Goal: Task Accomplishment & Management: Use online tool/utility

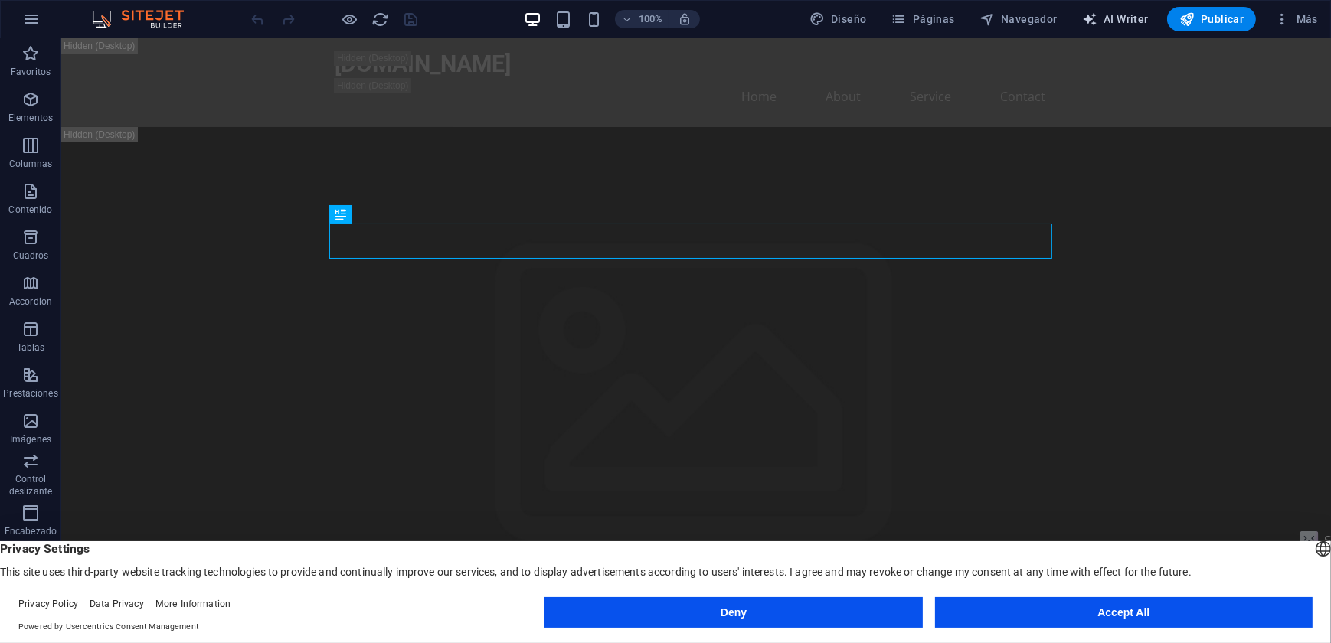
click at [1115, 22] on span "AI Writer" at bounding box center [1115, 18] width 67 height 15
select select "English"
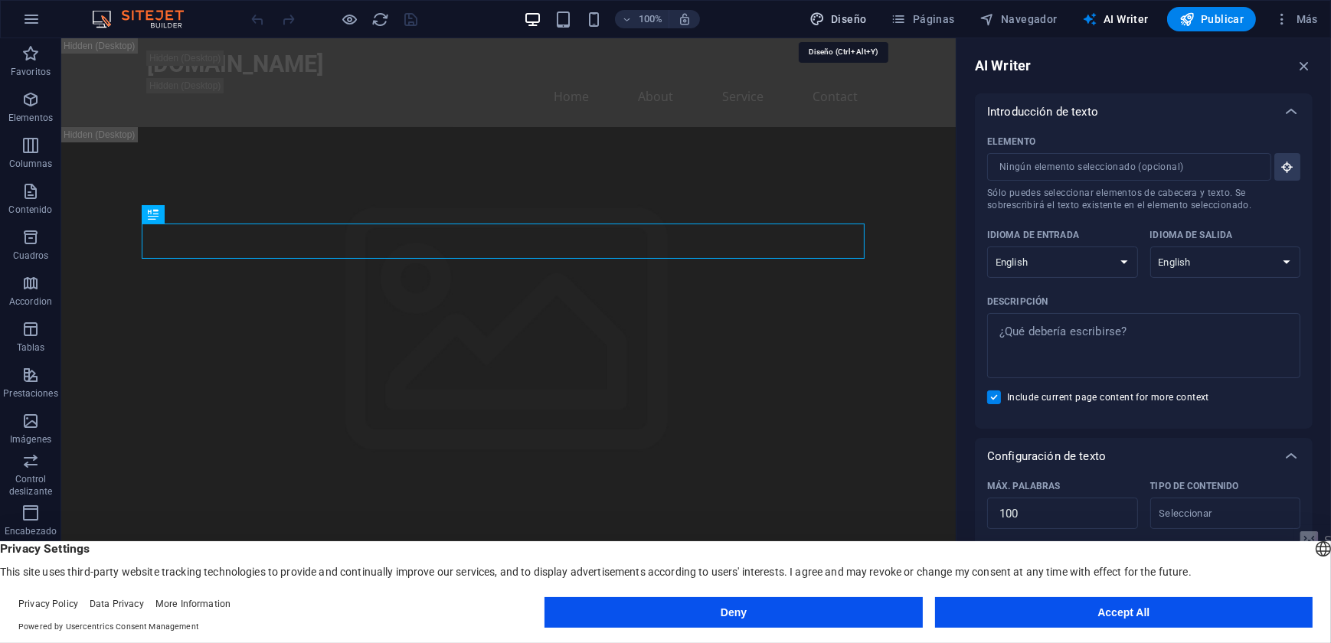
click at [857, 15] on span "Diseño" at bounding box center [838, 18] width 57 height 15
select select "px"
select select "200"
select select "px"
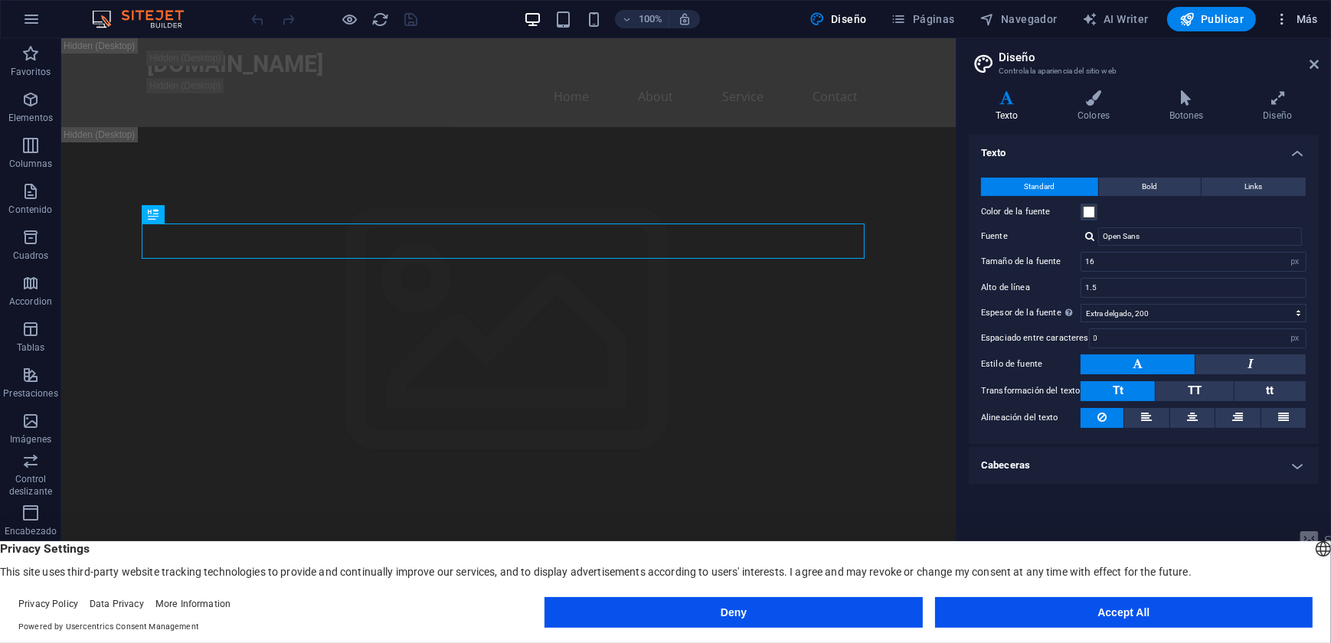
click at [1283, 17] on icon "button" at bounding box center [1281, 18] width 15 height 15
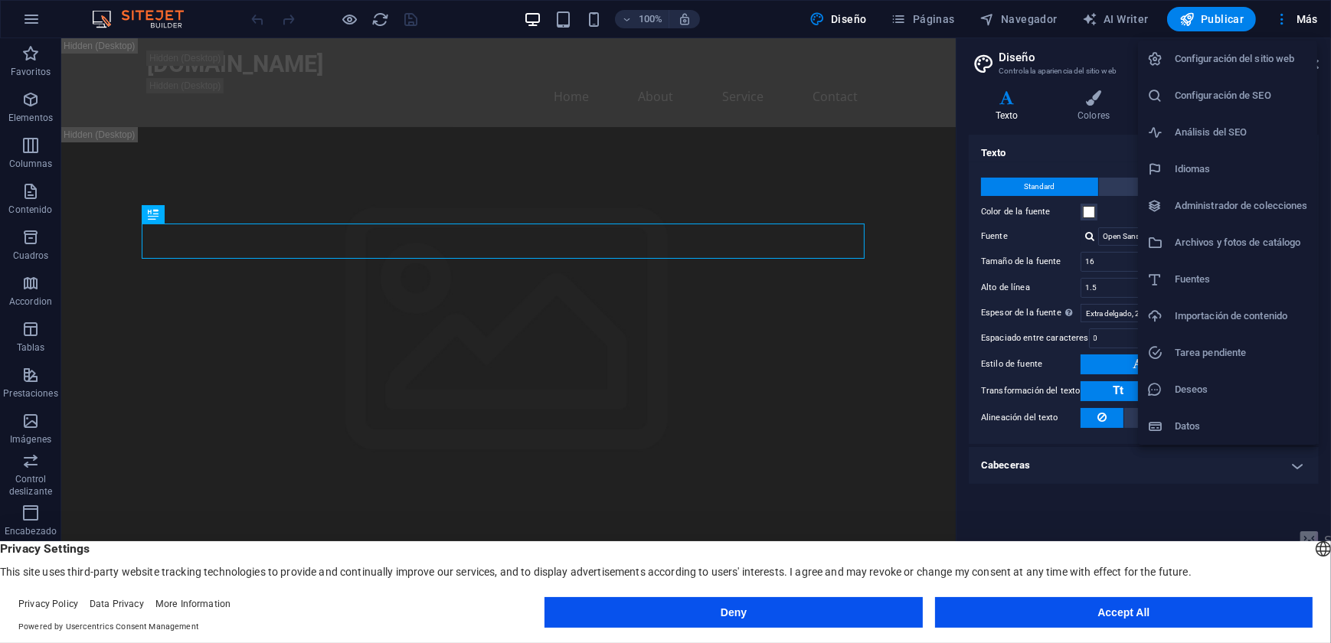
click at [1185, 316] on h6 "Importación de contenido" at bounding box center [1241, 316] width 133 height 18
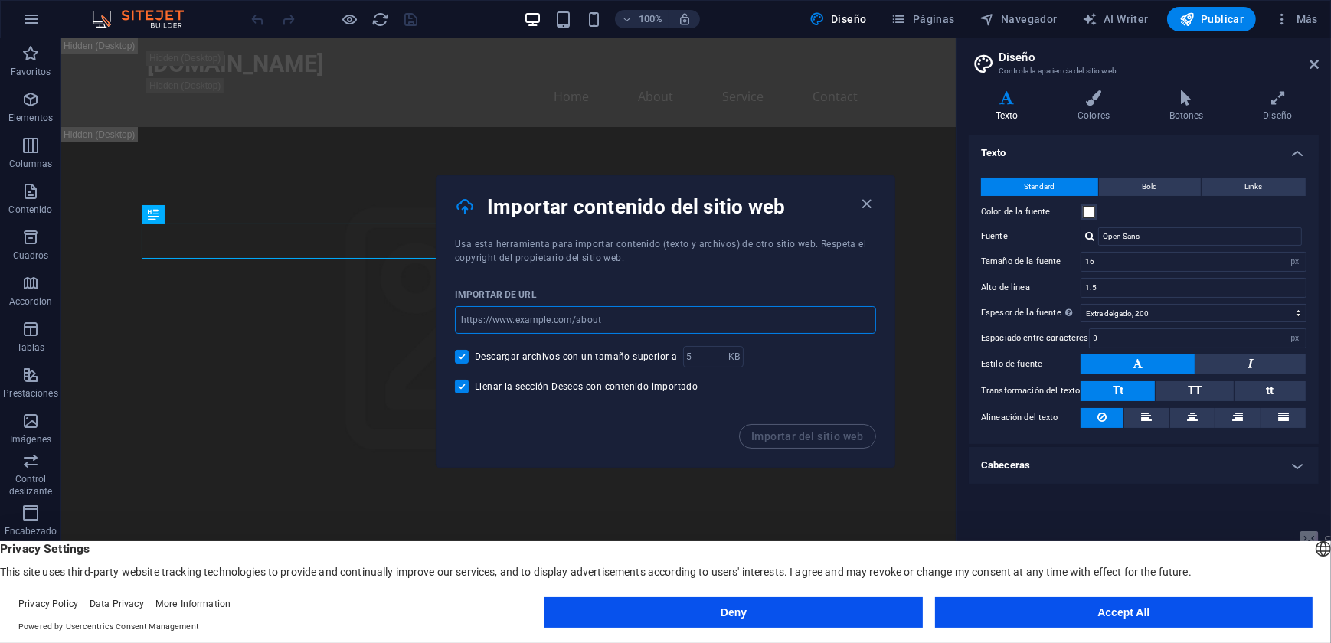
click at [590, 312] on input "url" at bounding box center [665, 320] width 421 height 28
paste input "[URL][DOMAIN_NAME]"
type input "[URL][DOMAIN_NAME]"
click at [816, 437] on span "Importar del sitio web" at bounding box center [807, 436] width 113 height 12
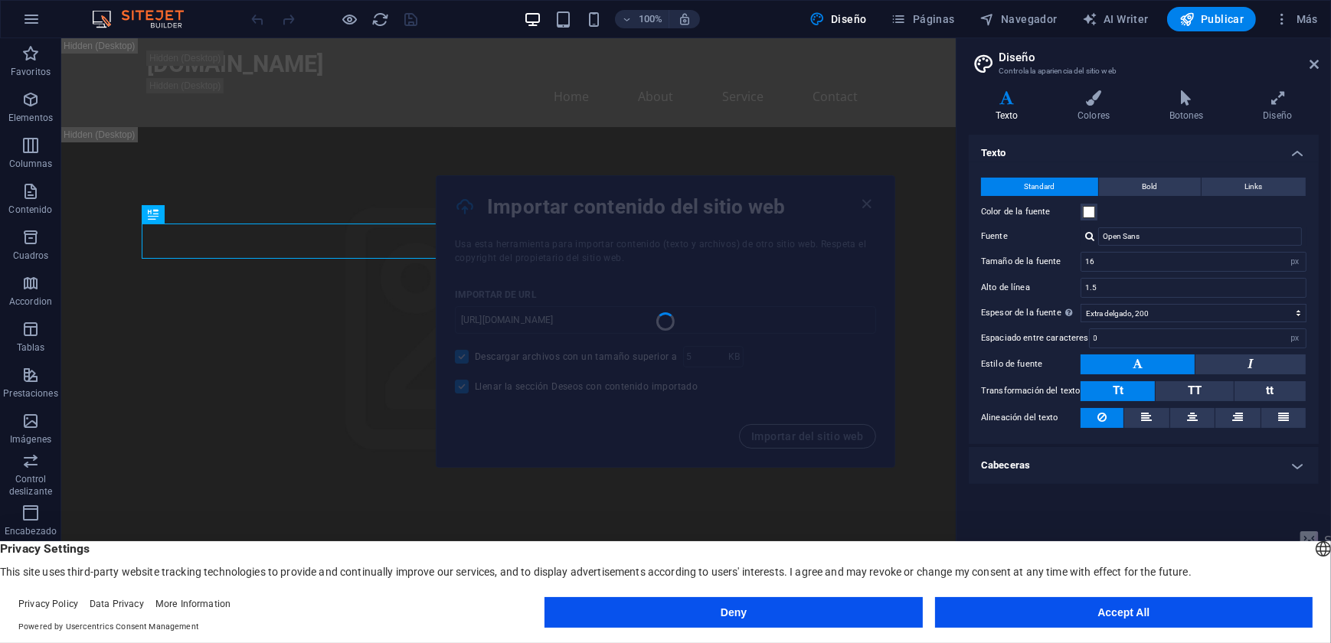
click at [1111, 620] on button "Accept All" at bounding box center [1124, 612] width 378 height 31
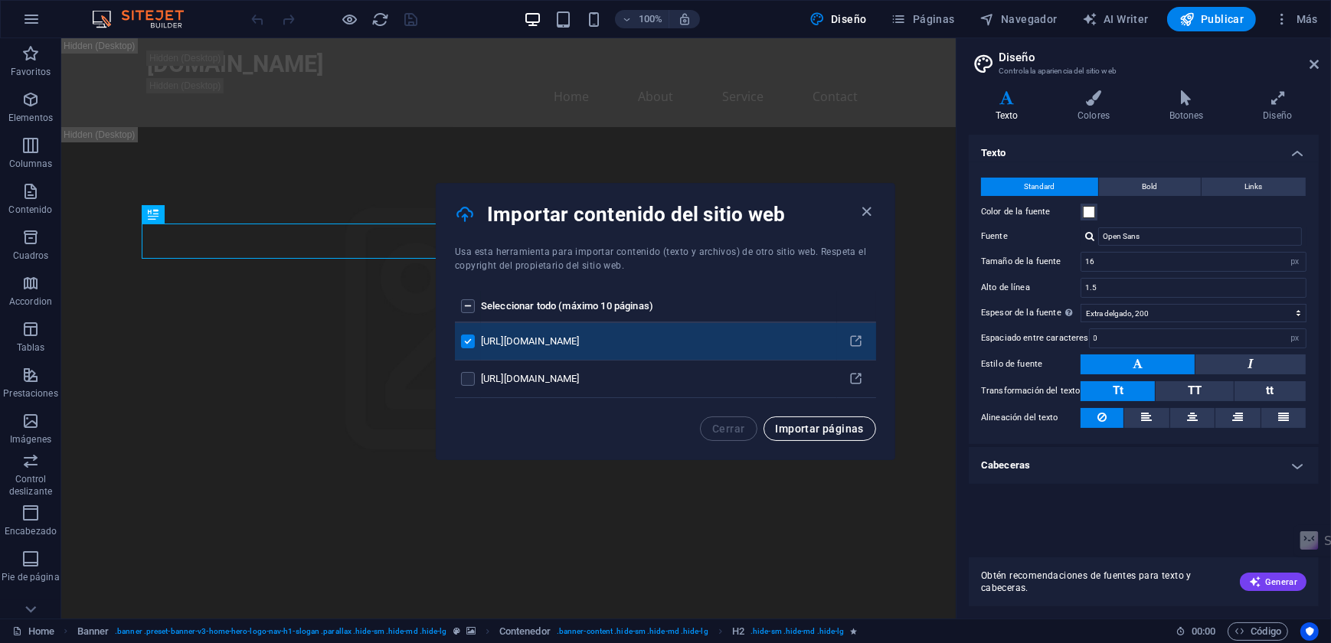
click at [805, 435] on button "Importar páginas" at bounding box center [820, 429] width 113 height 25
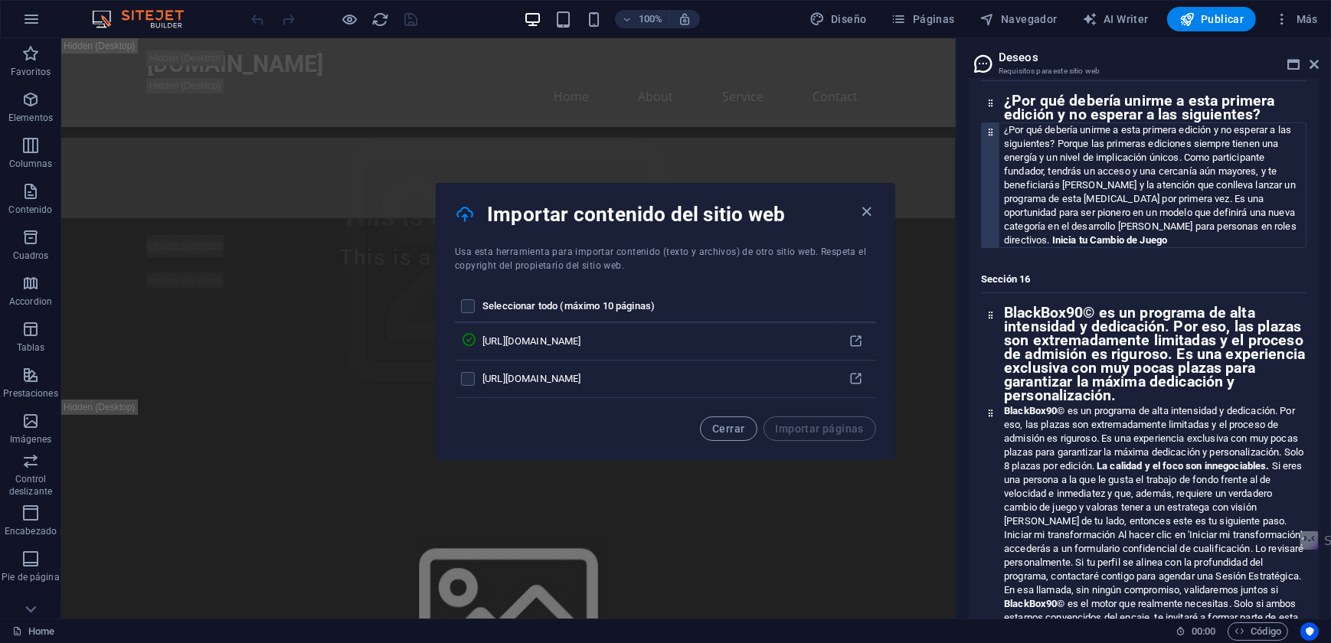
scroll to position [4031, 0]
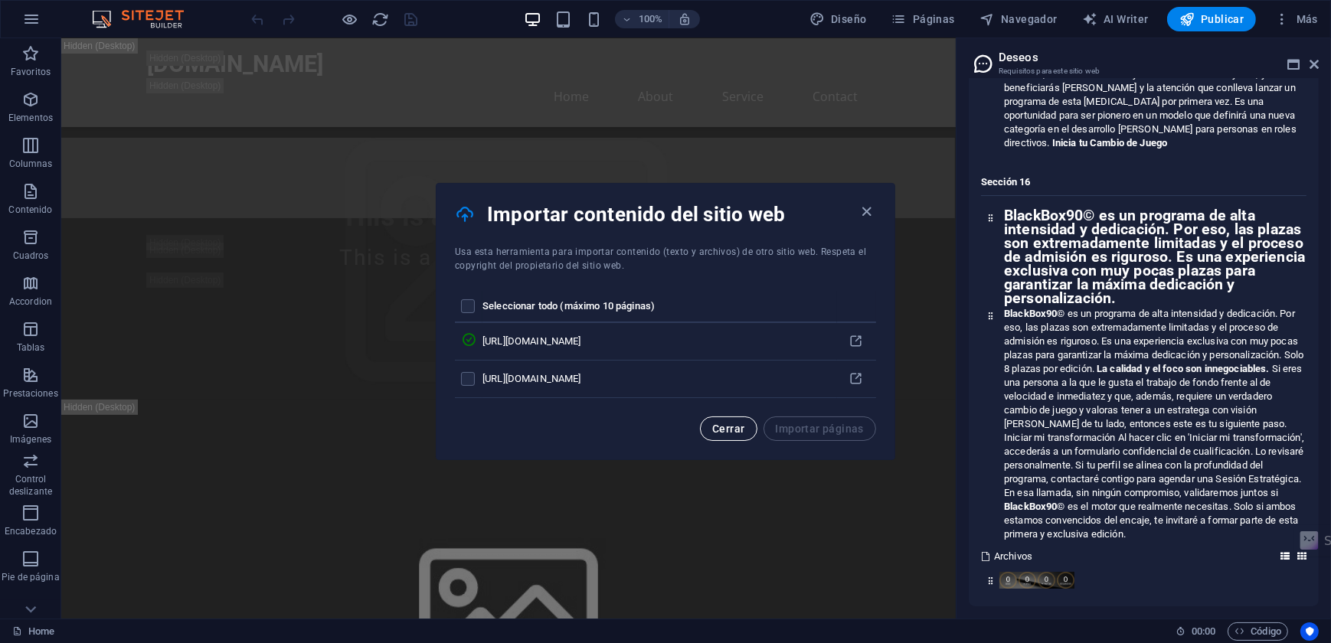
click at [736, 428] on span "Cerrar" at bounding box center [728, 429] width 32 height 12
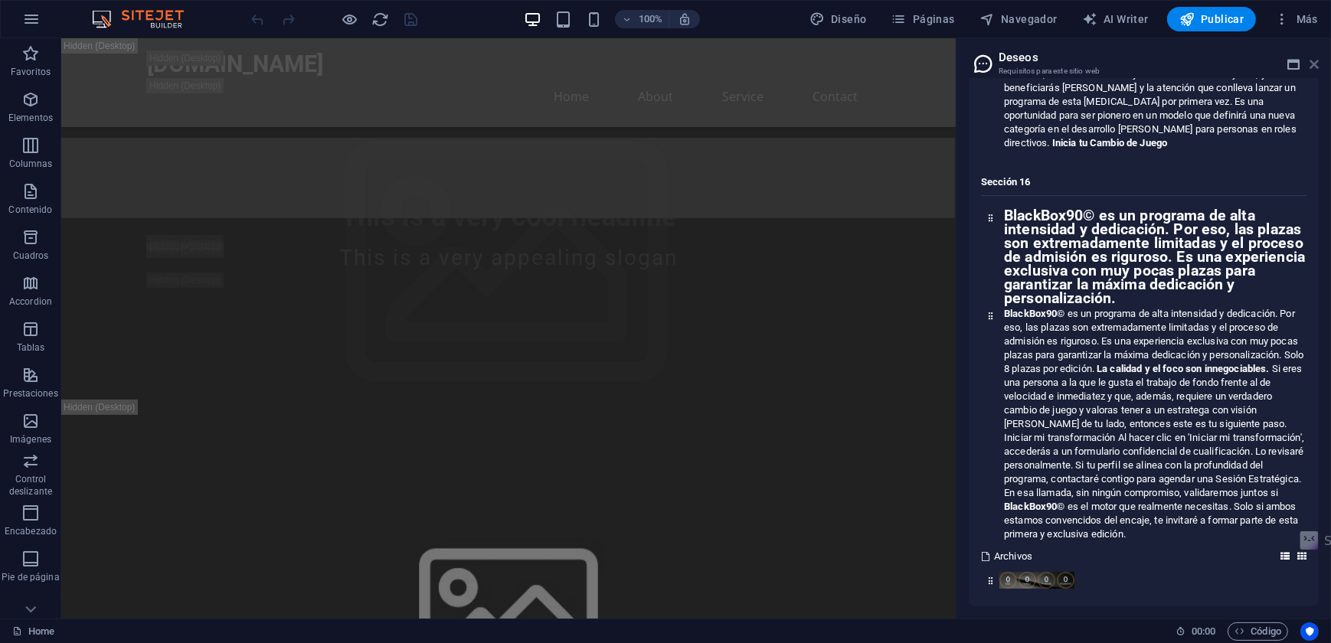
drag, startPoint x: 1268, startPoint y: 31, endPoint x: 1317, endPoint y: 66, distance: 60.4
click at [1317, 66] on icon at bounding box center [1314, 64] width 9 height 12
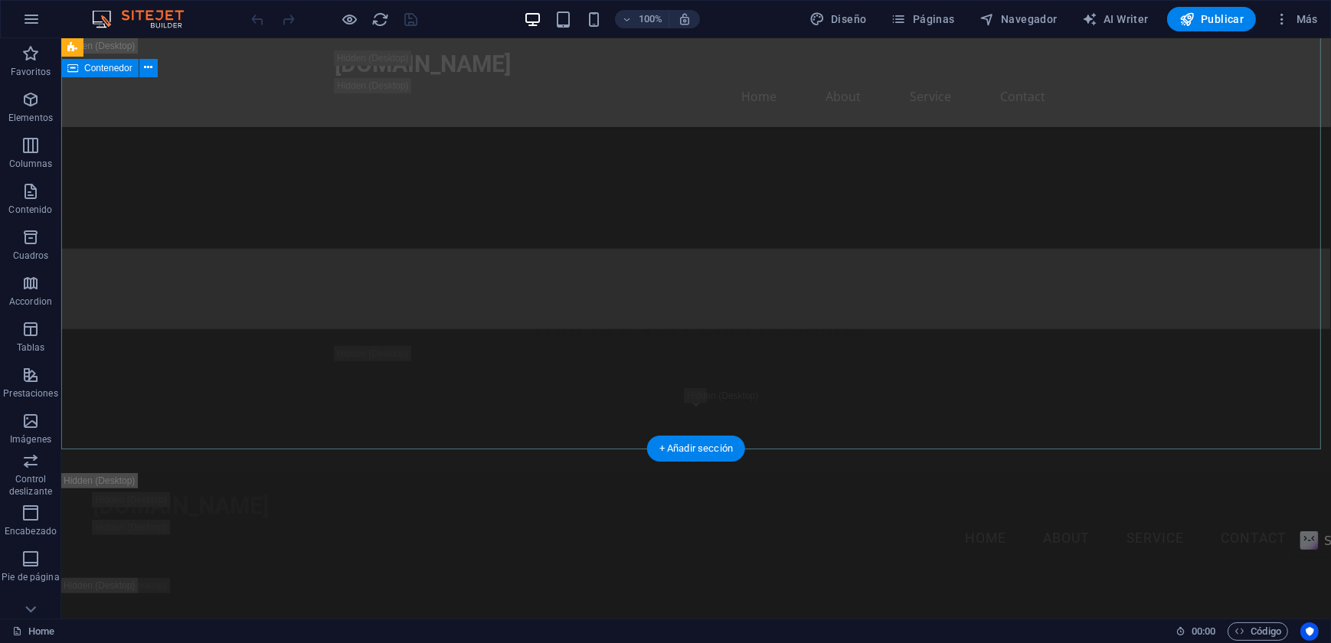
scroll to position [1949, 0]
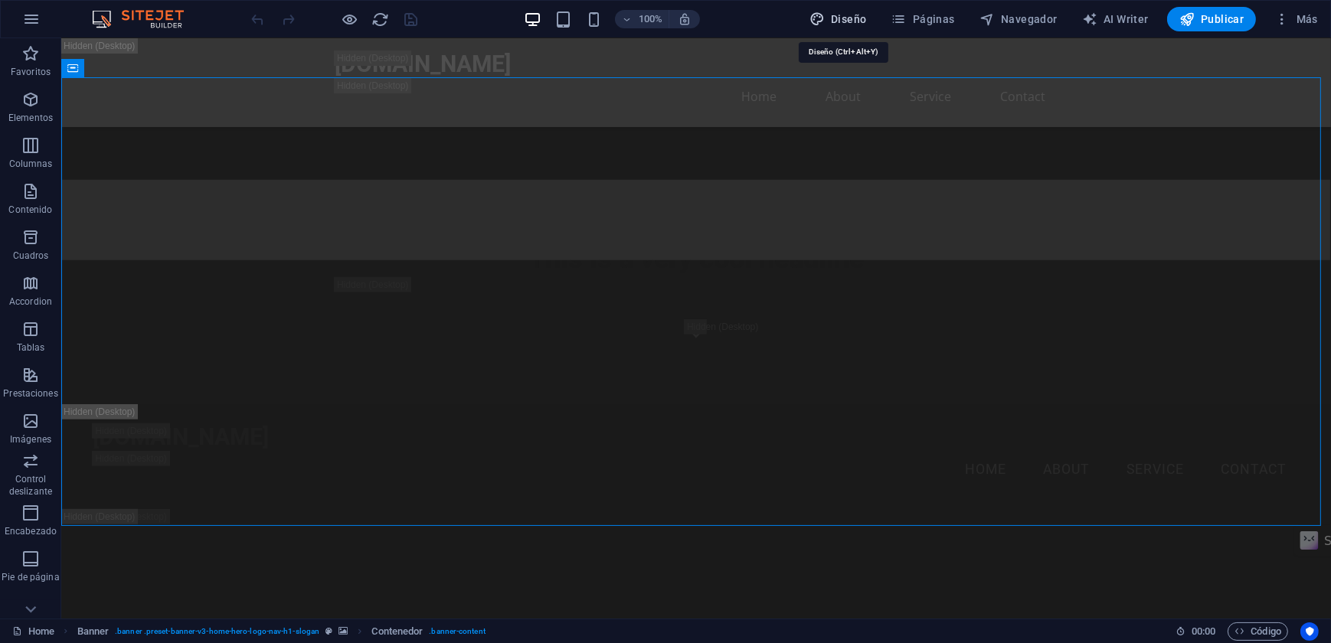
click at [863, 18] on span "Diseño" at bounding box center [838, 18] width 57 height 15
select select "px"
select select "200"
select select "px"
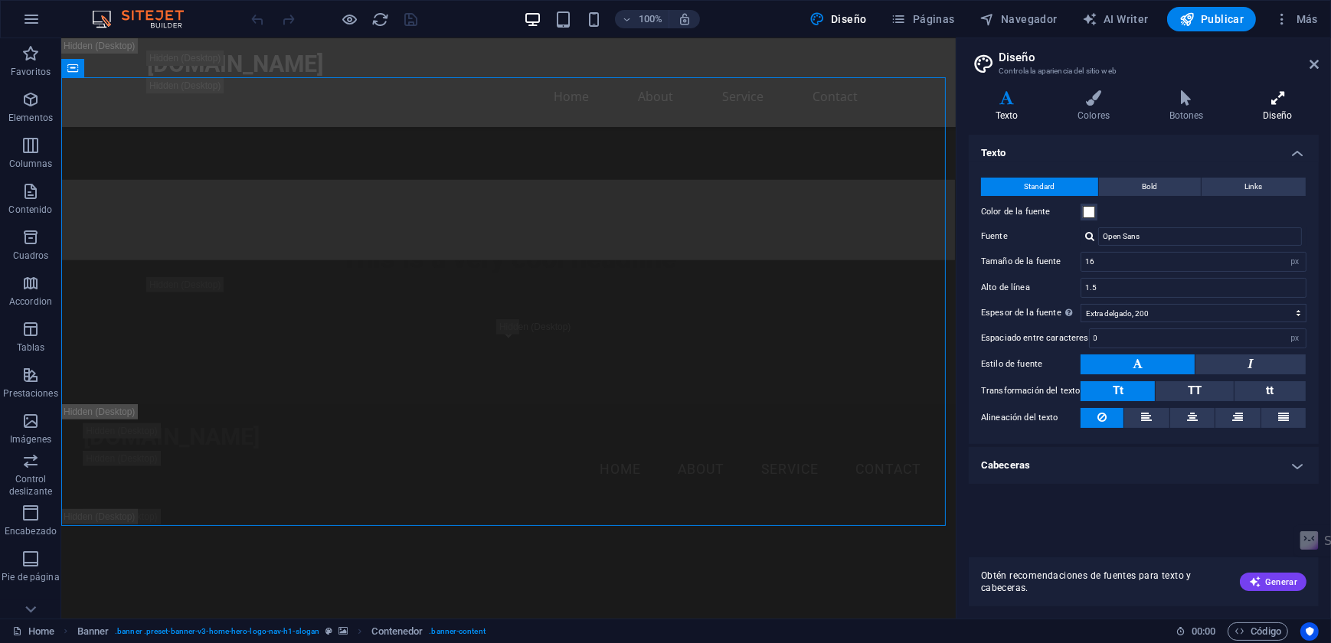
click at [1264, 115] on h4 "Diseño" at bounding box center [1278, 106] width 82 height 32
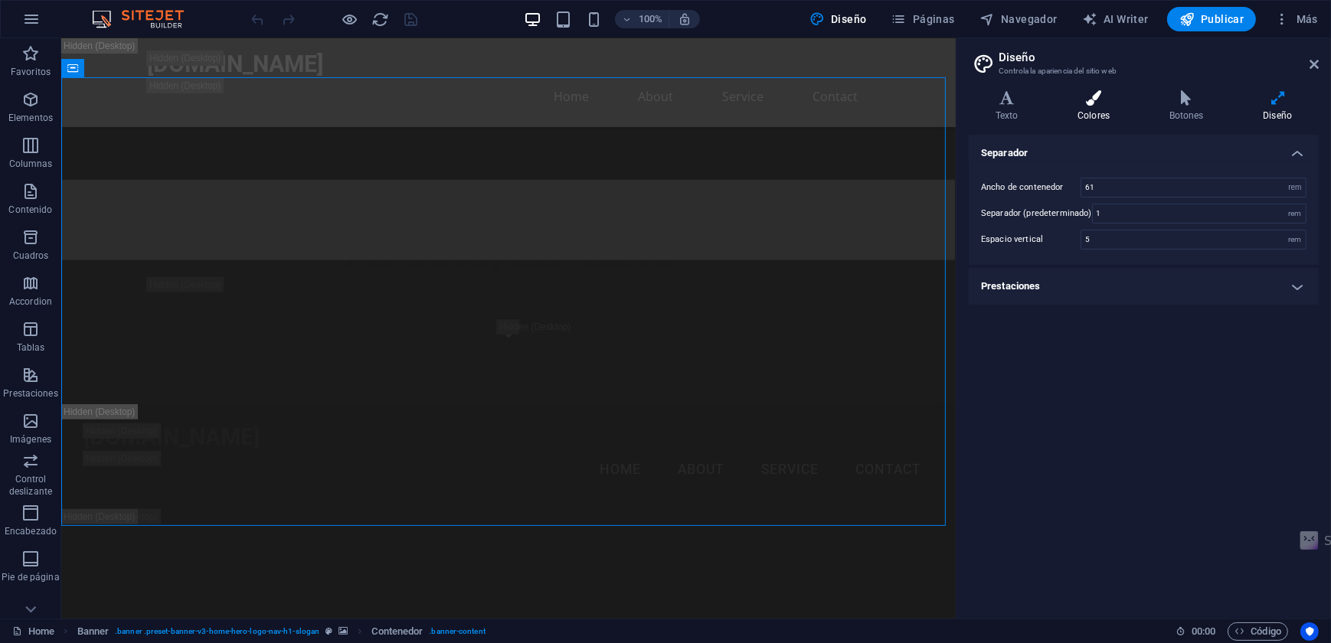
click at [1088, 97] on icon at bounding box center [1094, 97] width 86 height 15
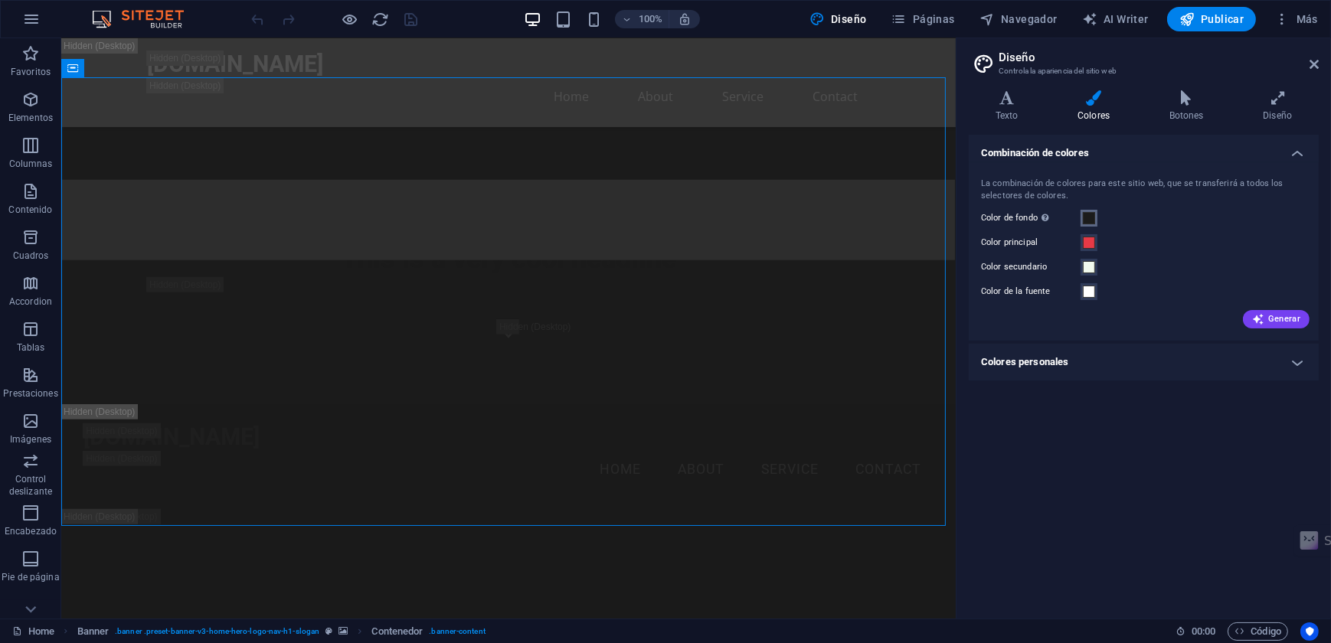
click at [1086, 216] on span at bounding box center [1089, 218] width 12 height 12
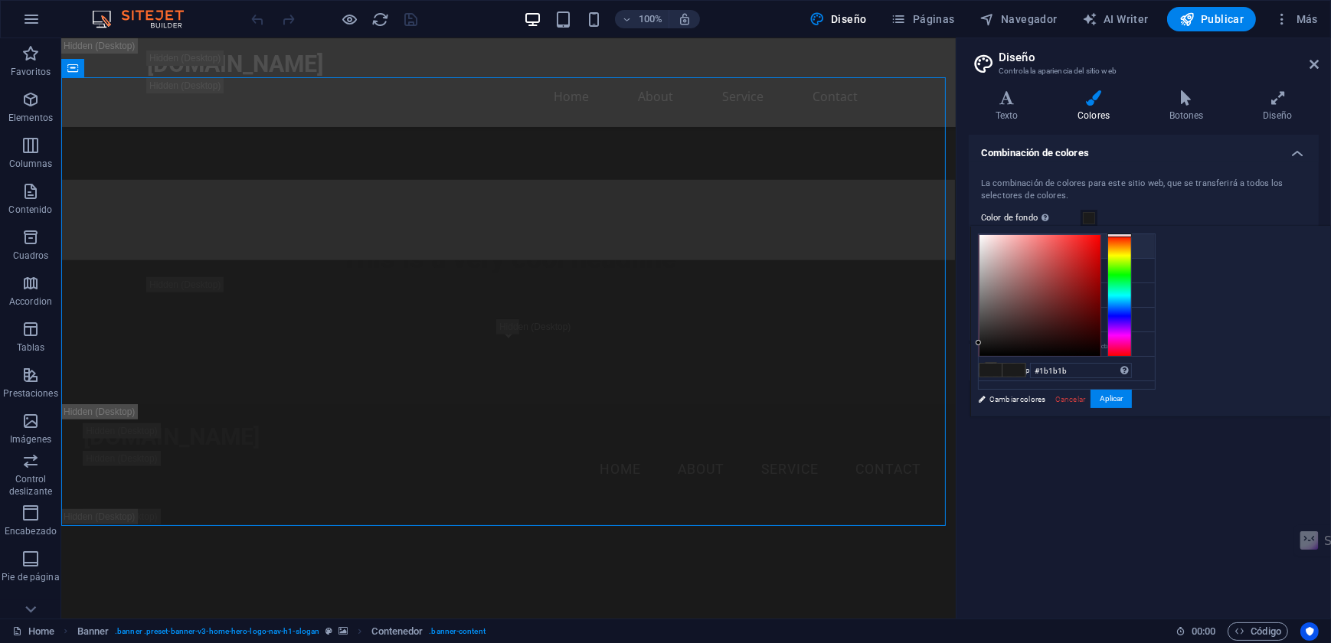
click at [1068, 248] on small "#1b1b1b" at bounding box center [1072, 249] width 23 height 11
drag, startPoint x: 1233, startPoint y: 368, endPoint x: 1279, endPoint y: 367, distance: 46.0
click at [1132, 367] on input "#1b1b1b" at bounding box center [1081, 370] width 102 height 15
paste input "000000"
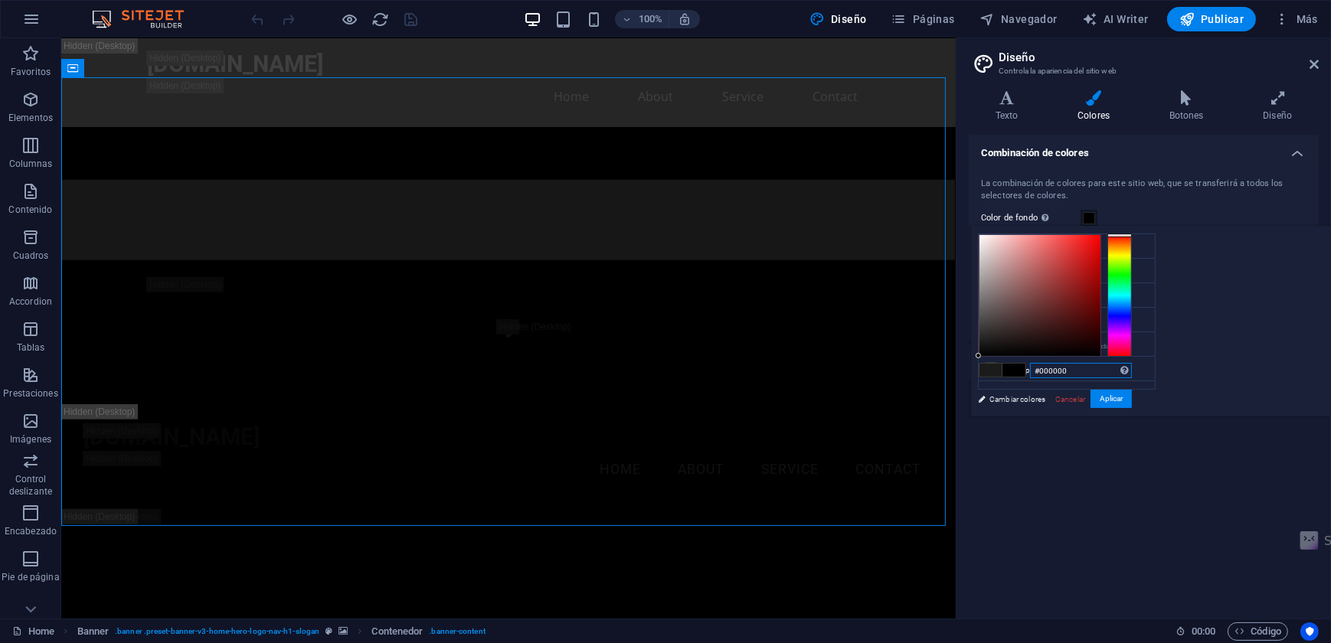
type input "#000000"
click at [1087, 398] on link "Cancelar" at bounding box center [1070, 399] width 33 height 11
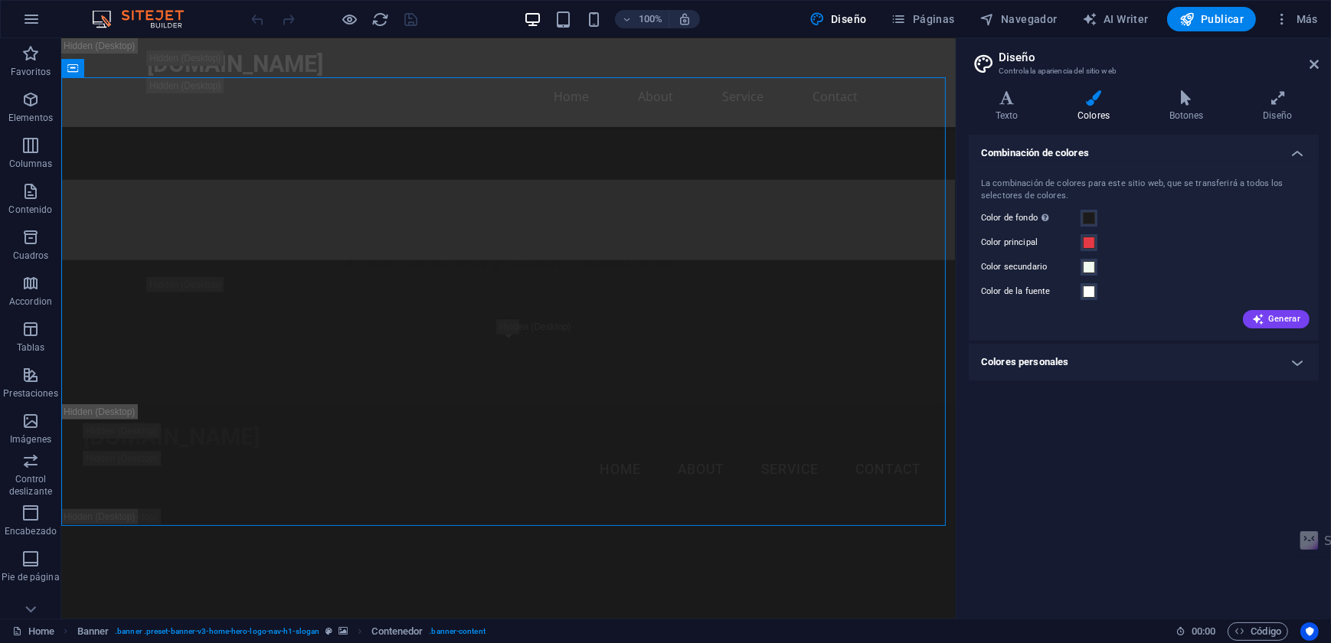
click at [1294, 359] on h4 "Colores personales" at bounding box center [1144, 362] width 350 height 37
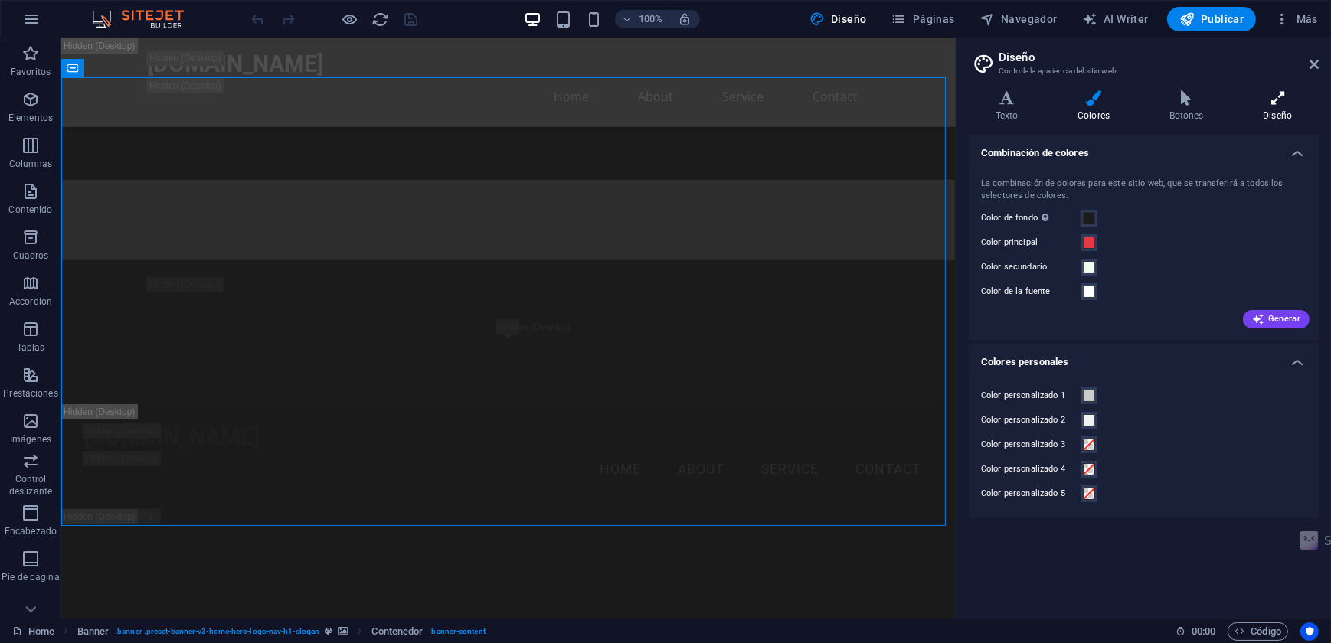
click at [1265, 111] on h4 "Diseño" at bounding box center [1278, 106] width 82 height 32
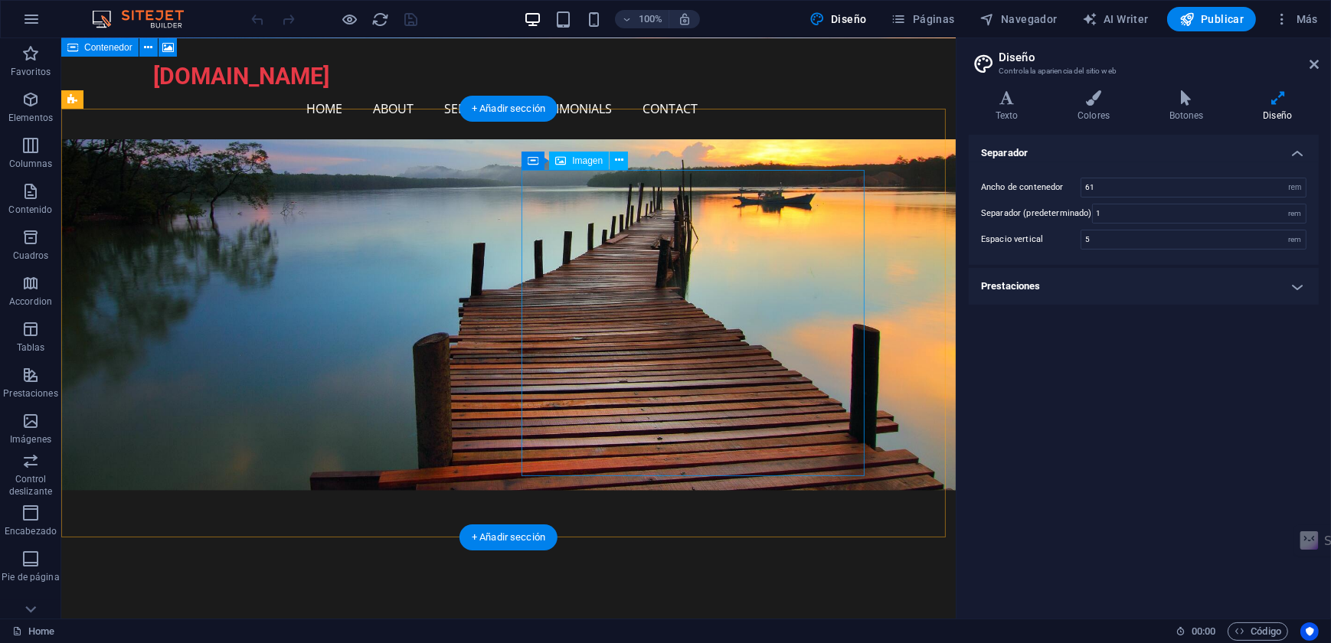
scroll to position [2290, 0]
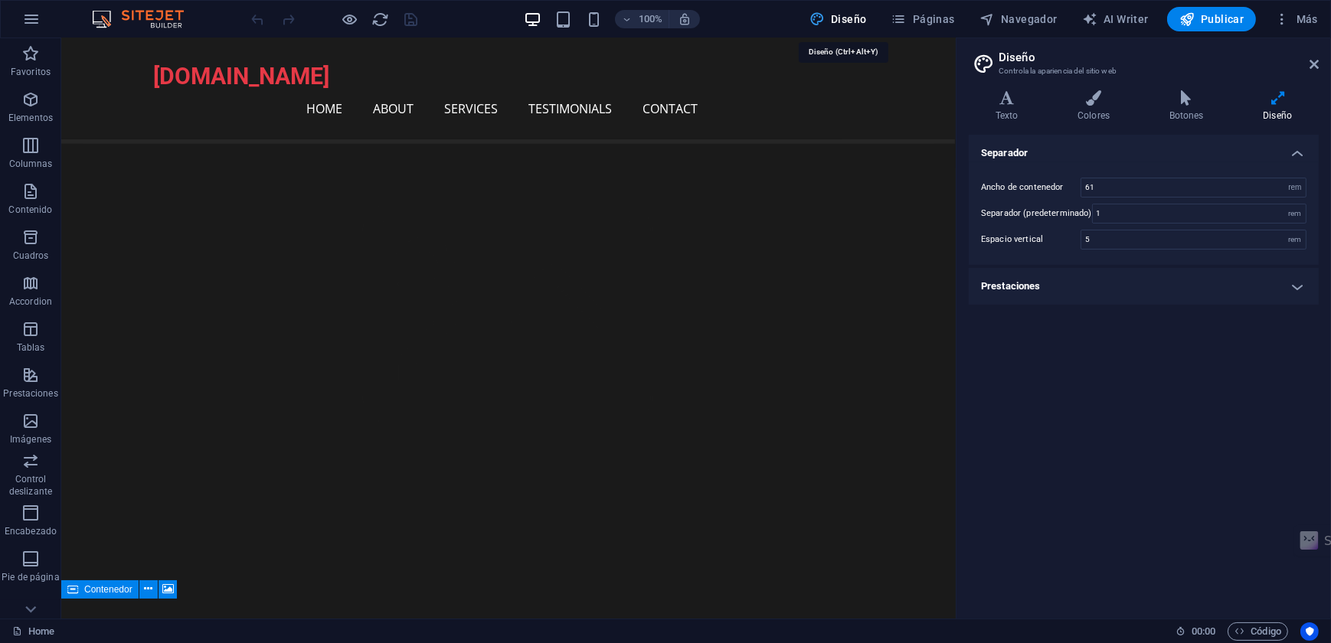
click at [853, 16] on span "Diseño" at bounding box center [838, 18] width 57 height 15
click at [933, 18] on span "Páginas" at bounding box center [924, 18] width 64 height 15
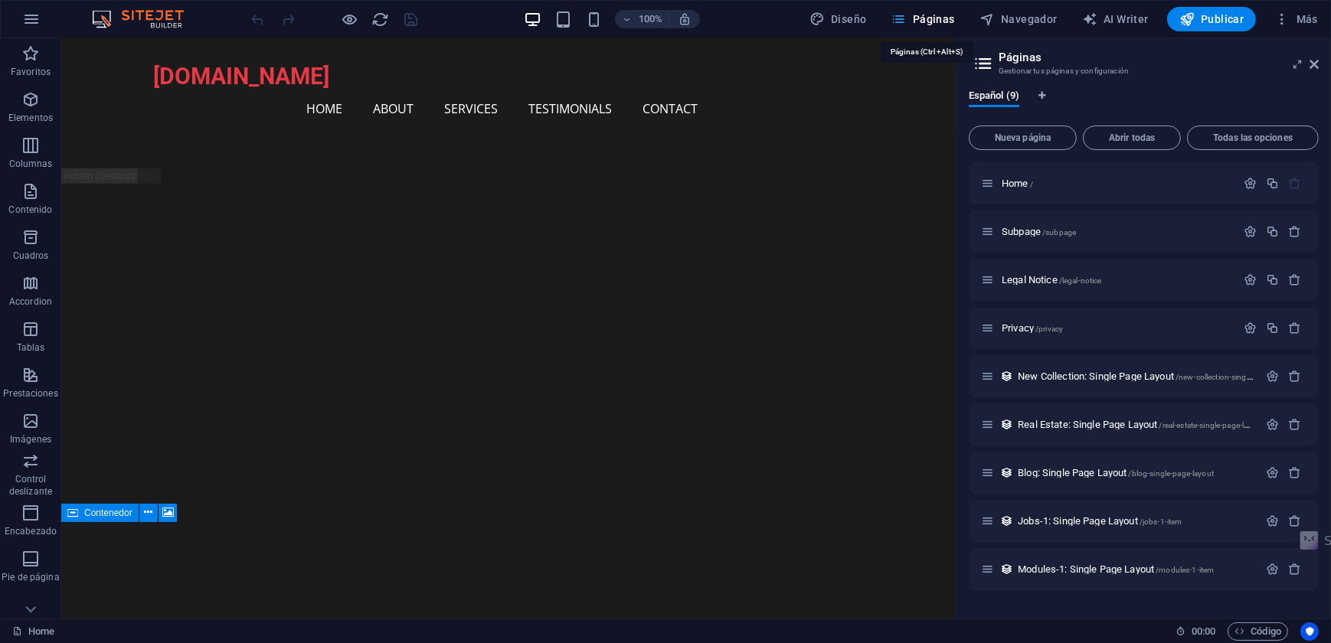
scroll to position [2367, 0]
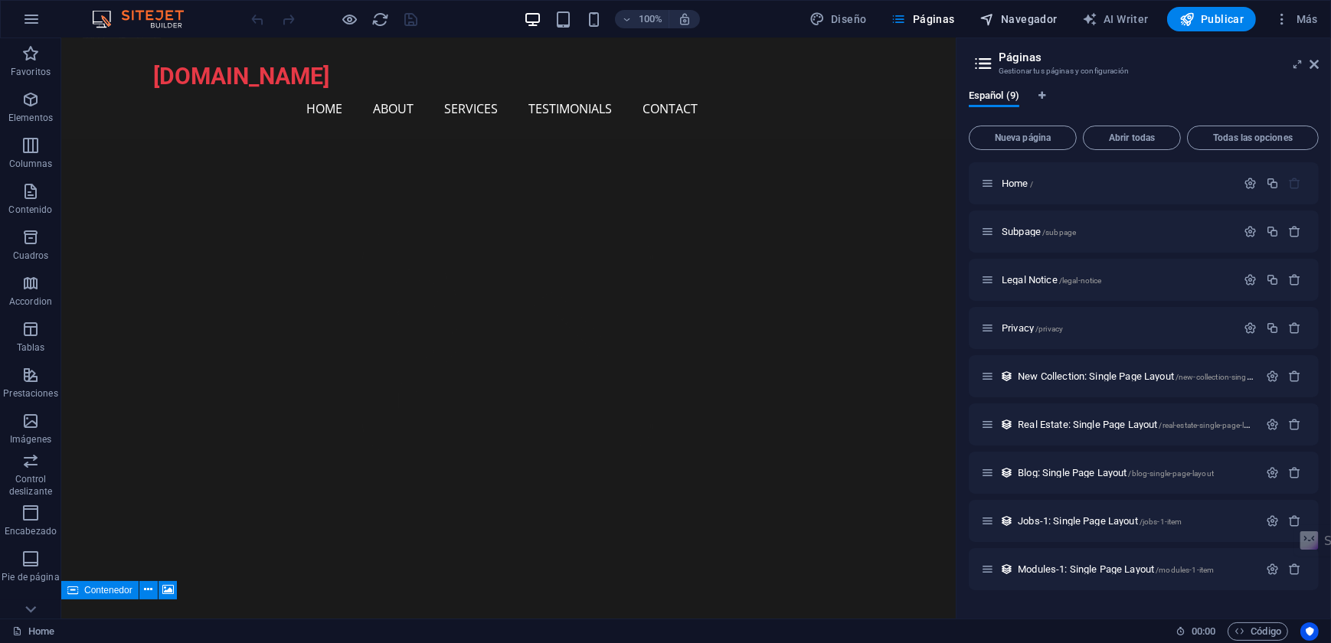
click at [1026, 18] on span "Navegador" at bounding box center [1019, 18] width 78 height 15
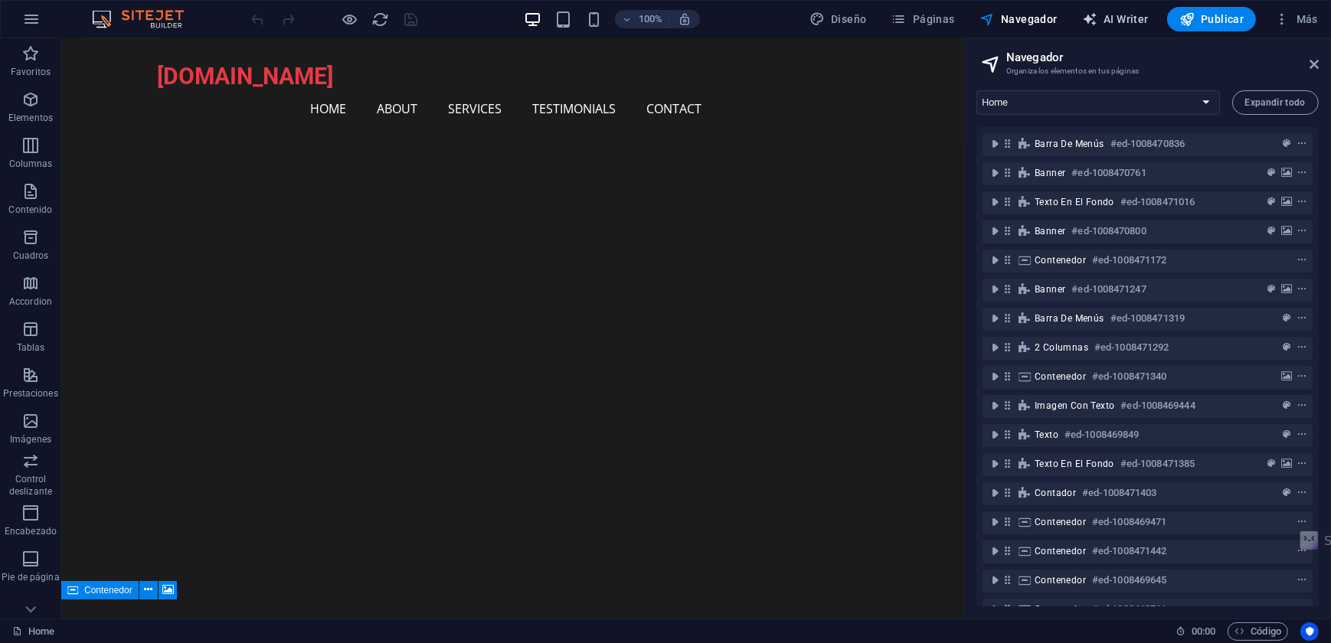
click at [1114, 17] on span "AI Writer" at bounding box center [1115, 18] width 67 height 15
select select "English"
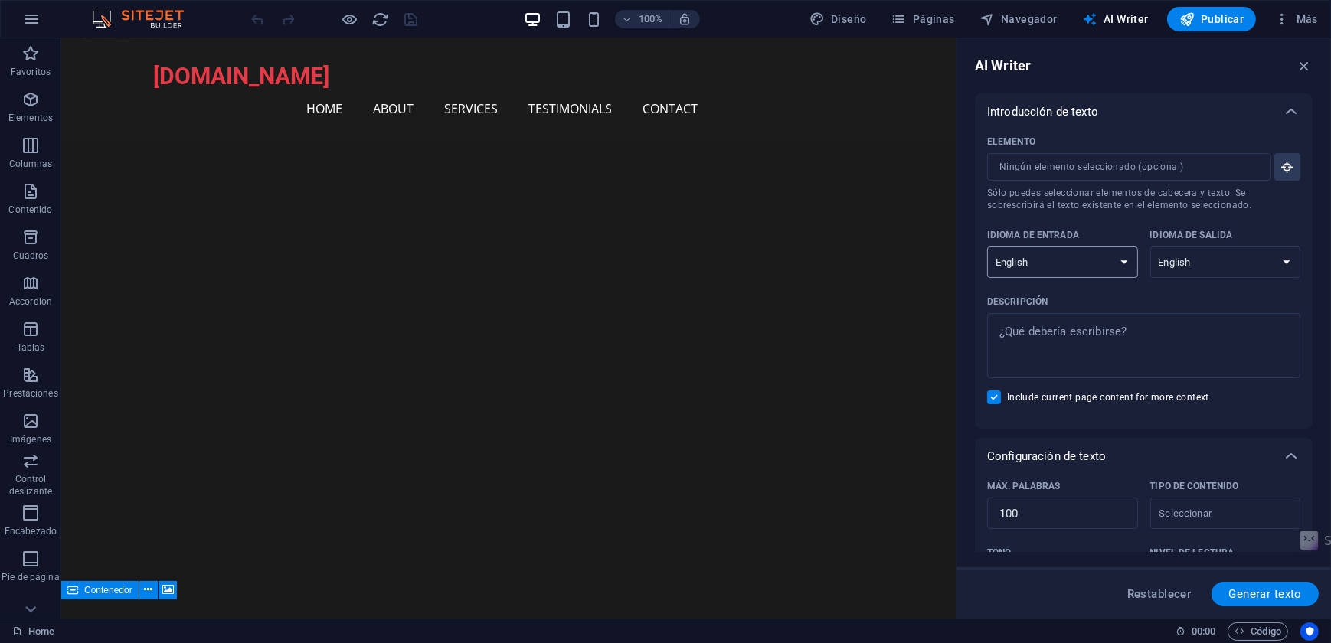
click at [1098, 264] on select "Albanian Arabic Armenian Awadhi Azerbaijani Bashkir Basque Belarusian Bengali B…" at bounding box center [1062, 262] width 151 height 31
select select "Spanish"
click at [987, 247] on select "Albanian Arabic Armenian Awadhi Azerbaijani Bashkir Basque Belarusian Bengali B…" at bounding box center [1062, 262] width 151 height 31
click at [1231, 266] on select "Albanian Arabic Armenian Awadhi Azerbaijani Bashkir Basque Belarusian Bengali B…" at bounding box center [1225, 262] width 151 height 31
select select "Spanish"
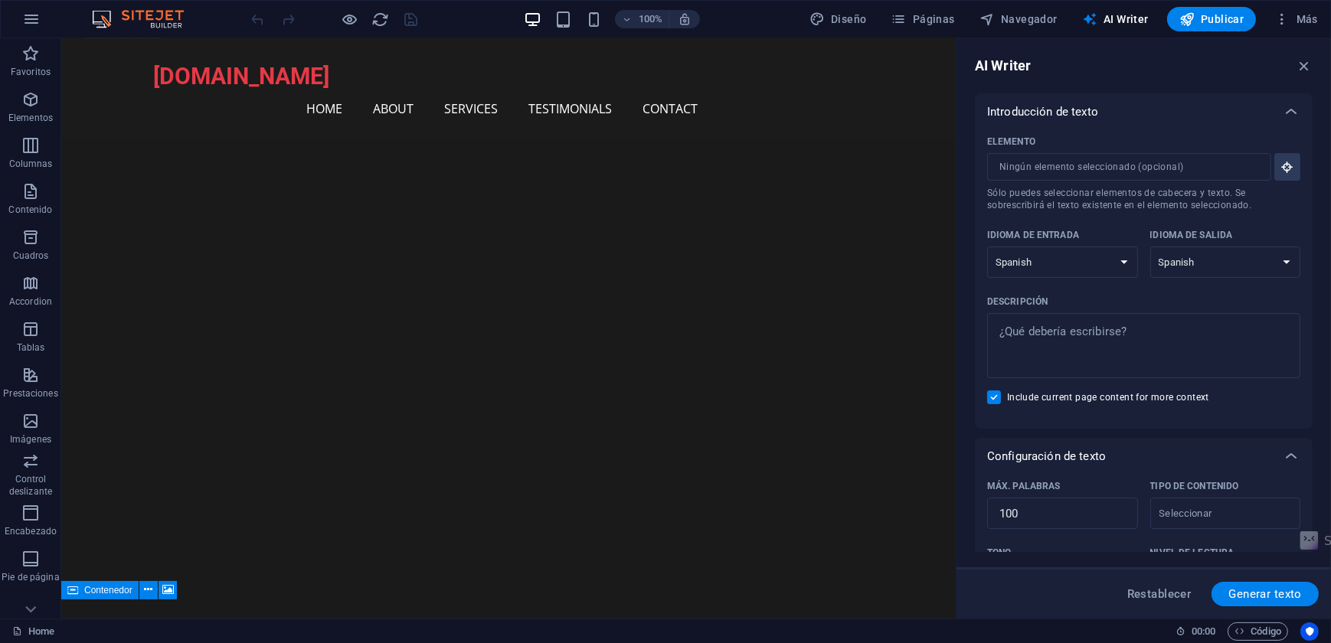
click at [1150, 247] on select "Albanian Arabic Armenian Awadhi Azerbaijani Bashkir Basque Belarusian Bengali B…" at bounding box center [1225, 262] width 151 height 31
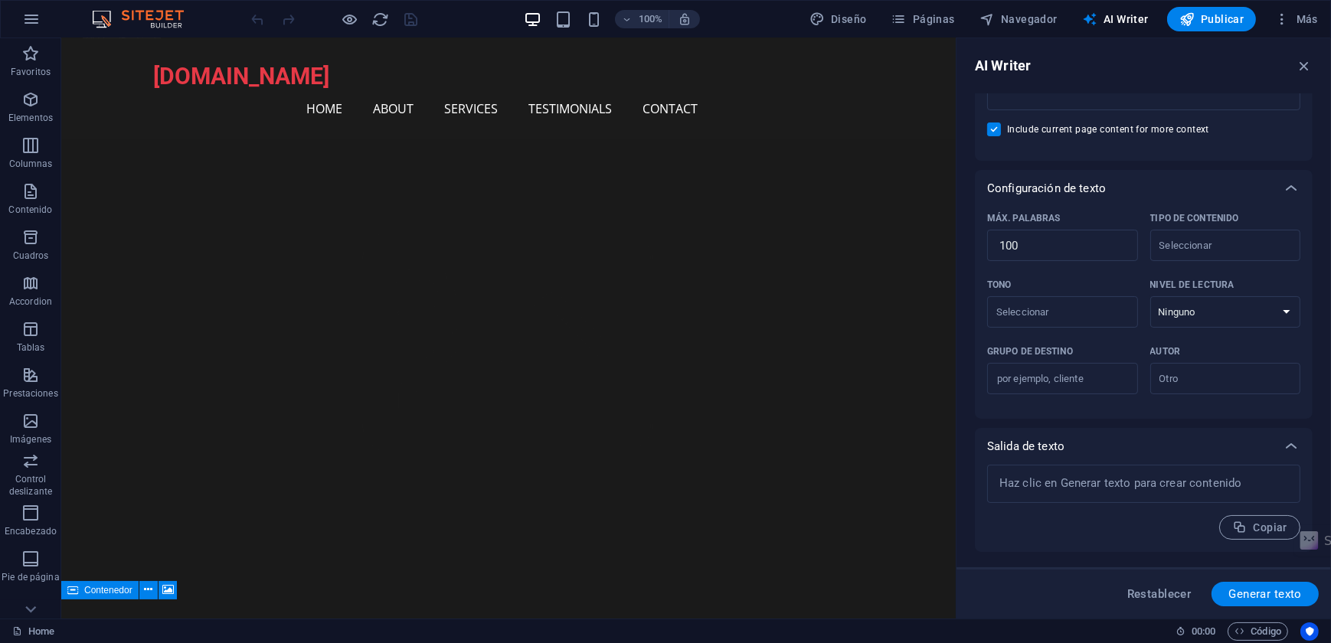
scroll to position [0, 0]
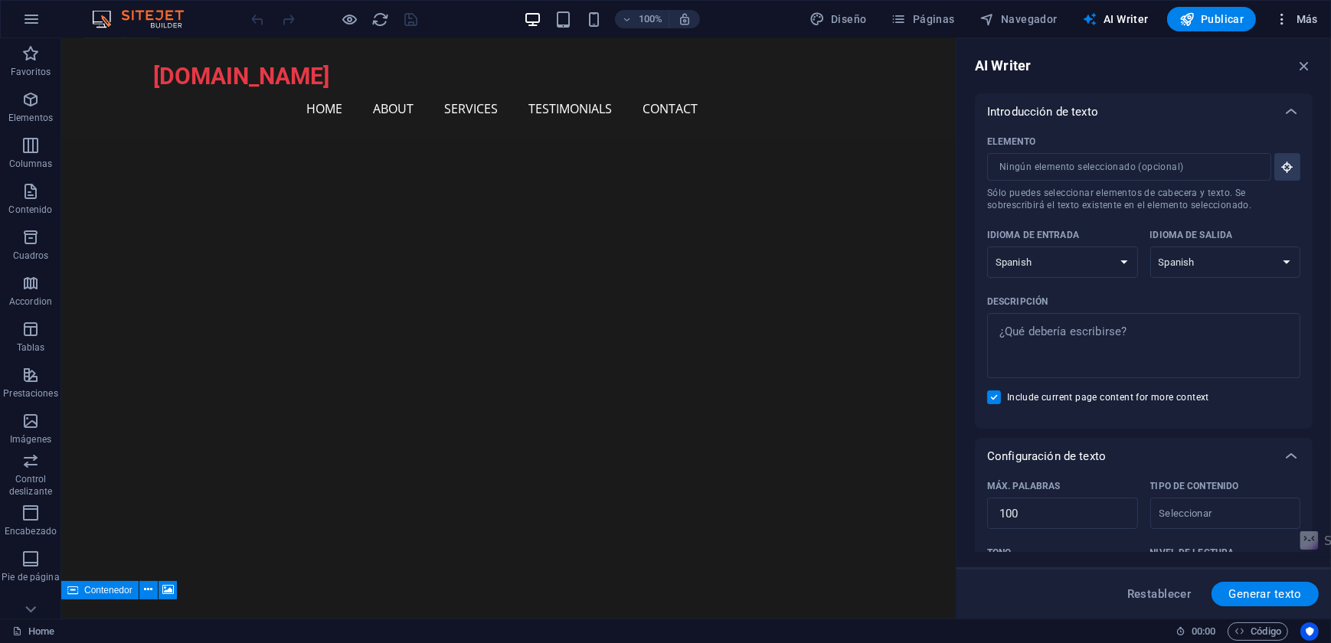
click at [1294, 18] on span "Más" at bounding box center [1296, 18] width 44 height 15
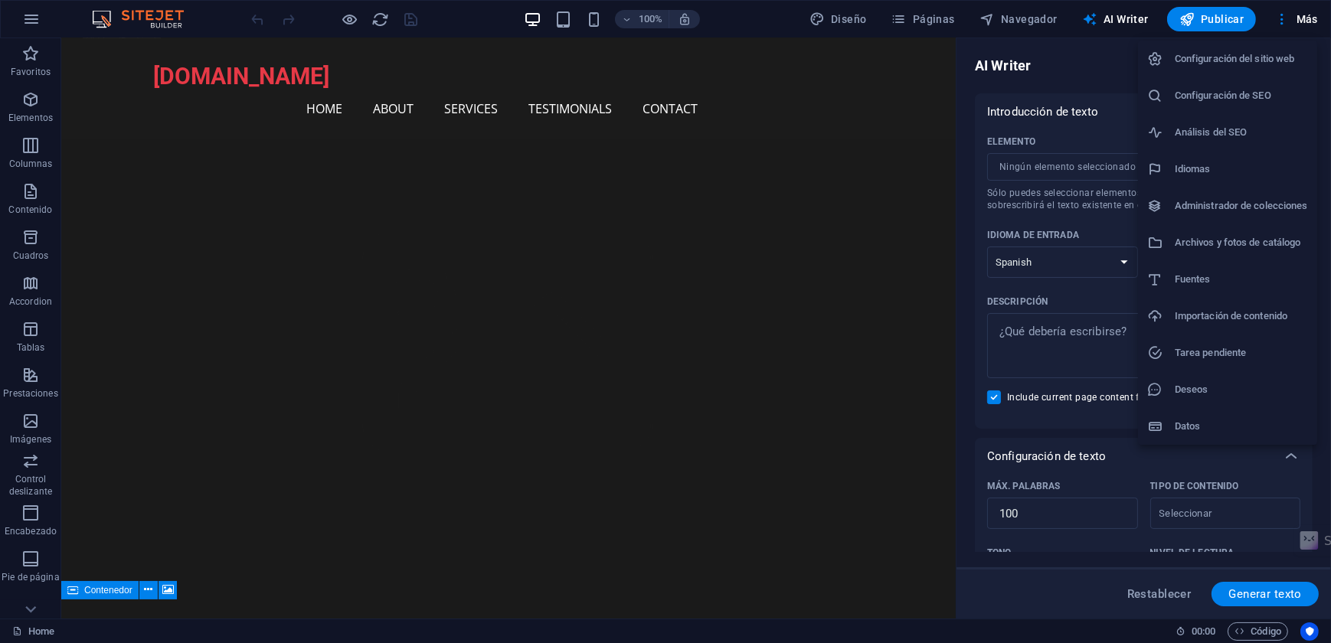
click at [1215, 56] on h6 "Configuración del sitio web" at bounding box center [1241, 59] width 133 height 18
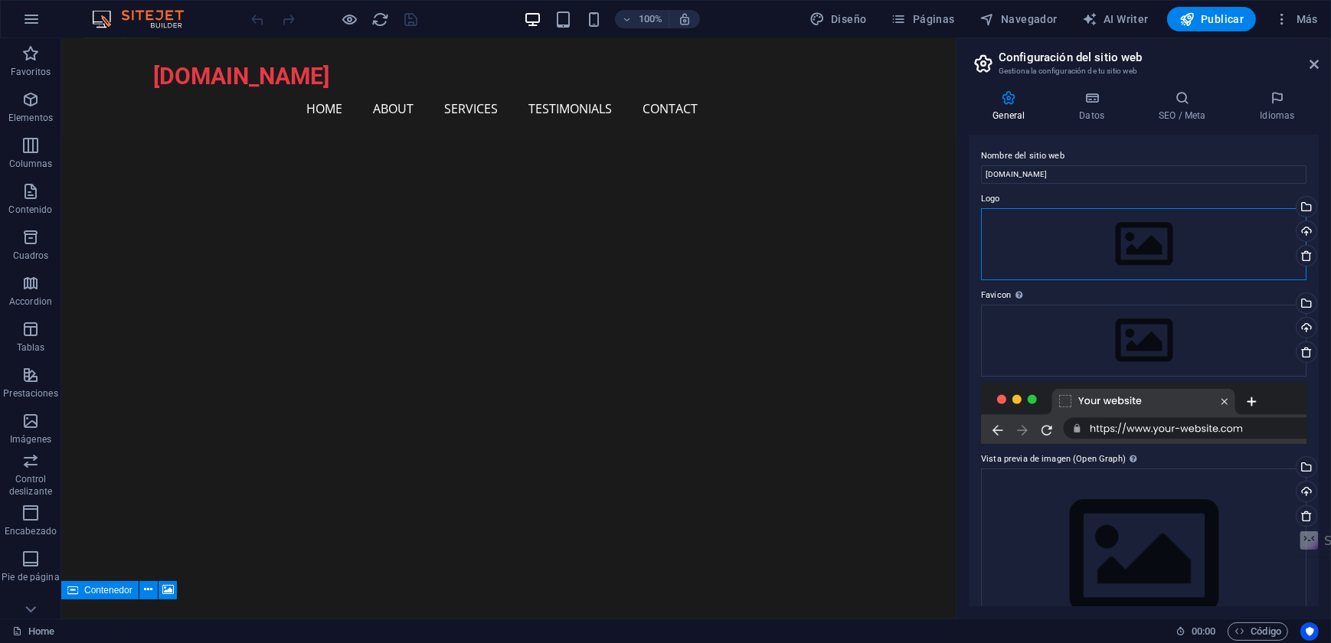
click at [1057, 241] on div "Arrastra archivos aquí, haz clic para escoger archivos o selecciona archivos de…" at bounding box center [1144, 244] width 326 height 72
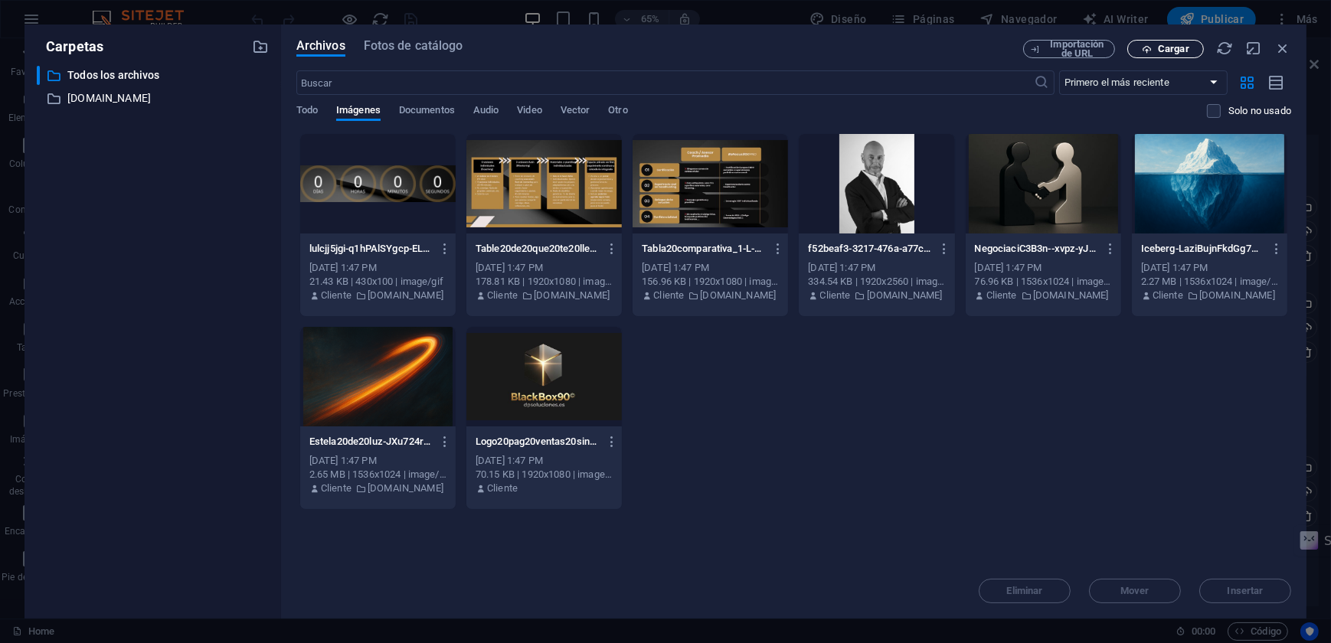
click at [1163, 45] on span "Cargar" at bounding box center [1173, 48] width 31 height 9
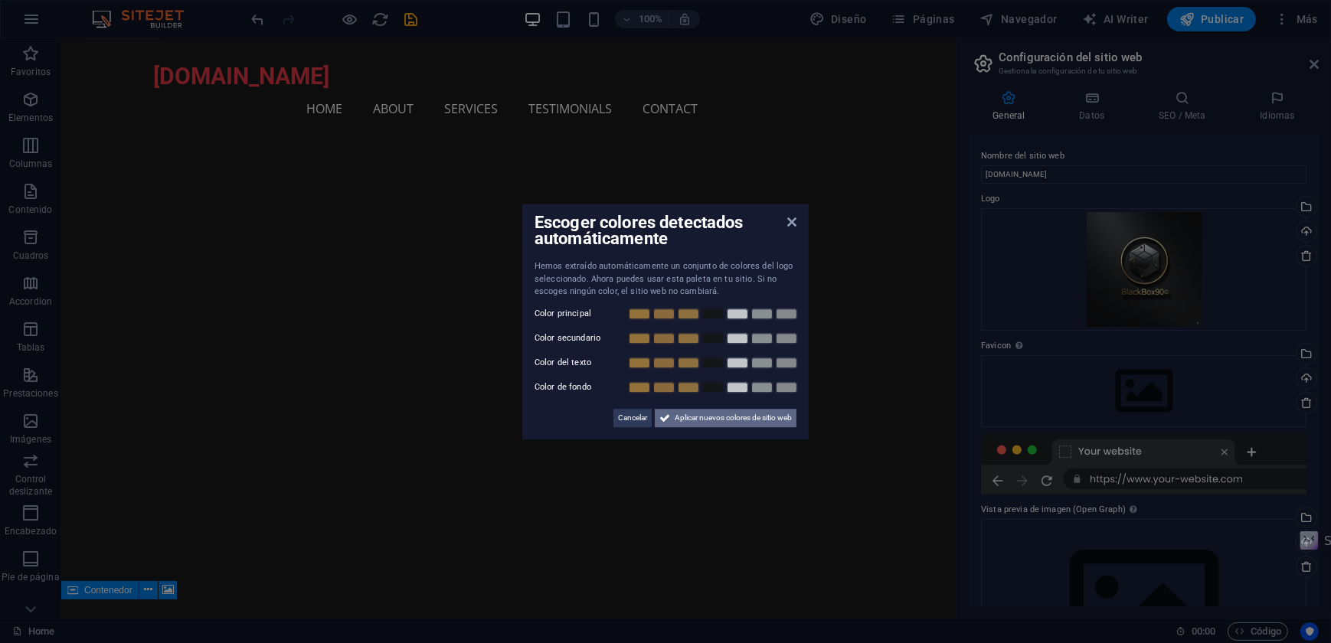
click at [704, 423] on span "Aplicar nuevos colores de sitio web" at bounding box center [733, 418] width 117 height 18
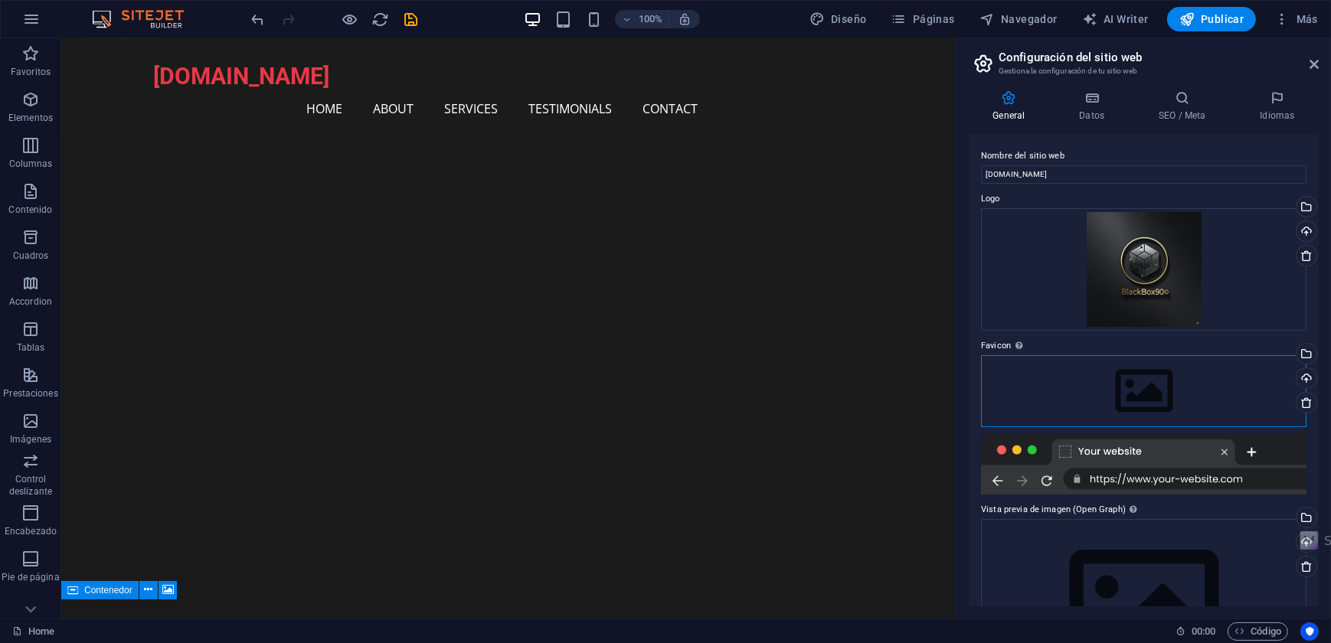
drag, startPoint x: 1158, startPoint y: 389, endPoint x: 1173, endPoint y: 380, distance: 17.2
click at [1158, 389] on div "Arrastra archivos aquí, haz clic para escoger archivos o selecciona archivos de…" at bounding box center [1144, 391] width 326 height 72
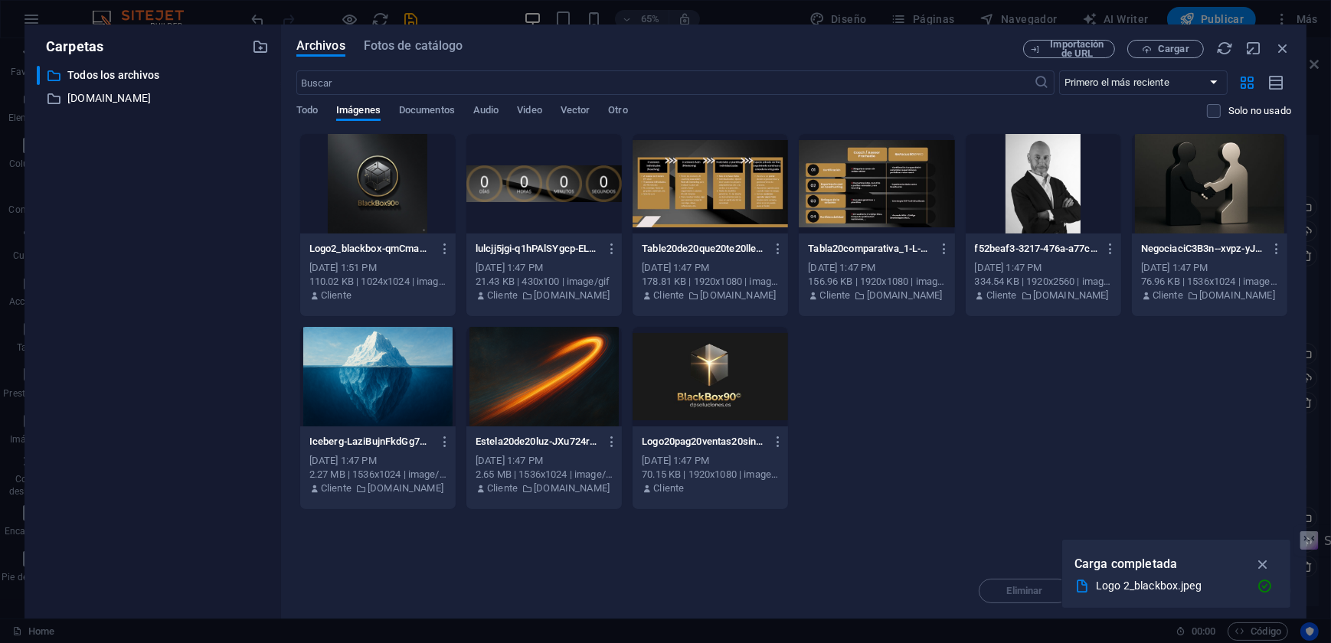
click at [344, 191] on div at bounding box center [377, 184] width 155 height 100
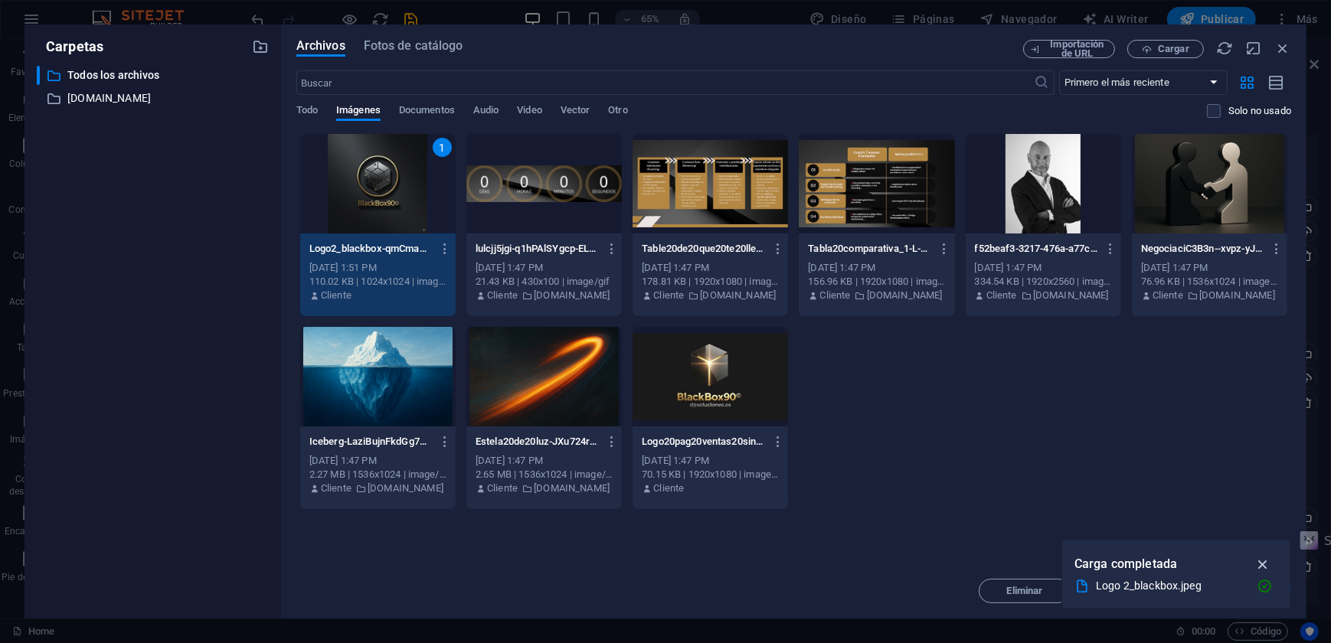
click at [1267, 564] on icon "button" at bounding box center [1264, 564] width 18 height 17
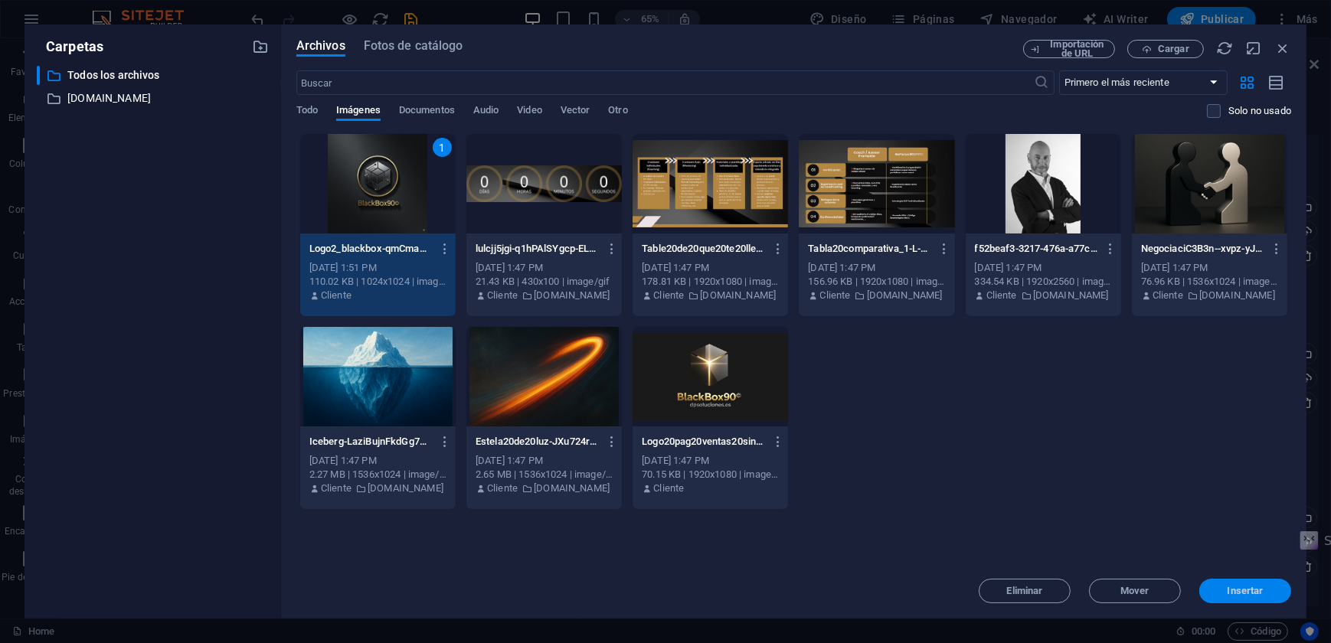
click at [1230, 587] on span "Insertar" at bounding box center [1246, 591] width 36 height 9
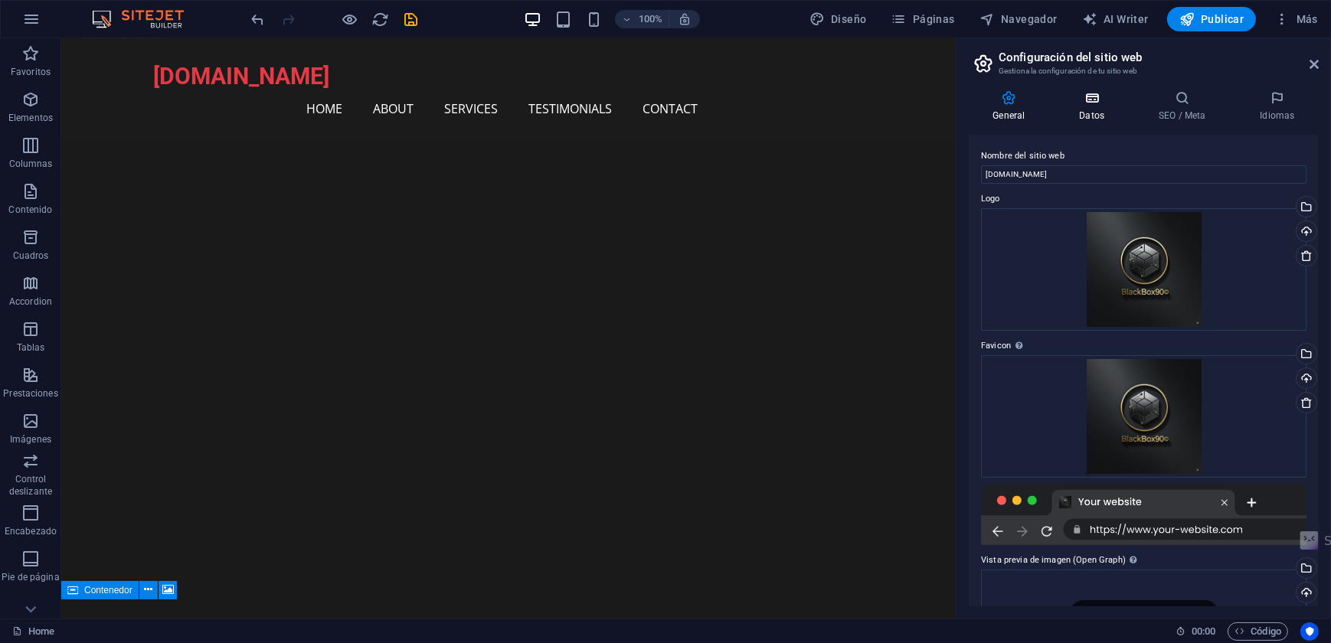
click at [1084, 103] on icon at bounding box center [1092, 97] width 74 height 15
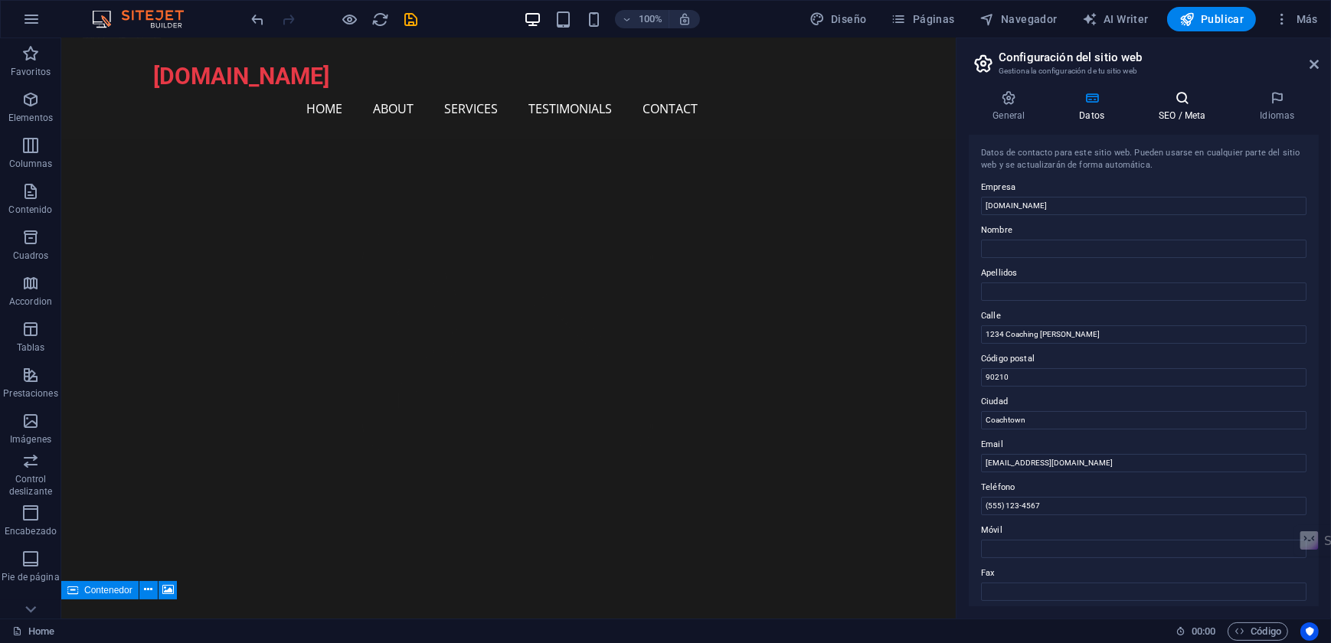
click at [1177, 102] on icon at bounding box center [1182, 97] width 95 height 15
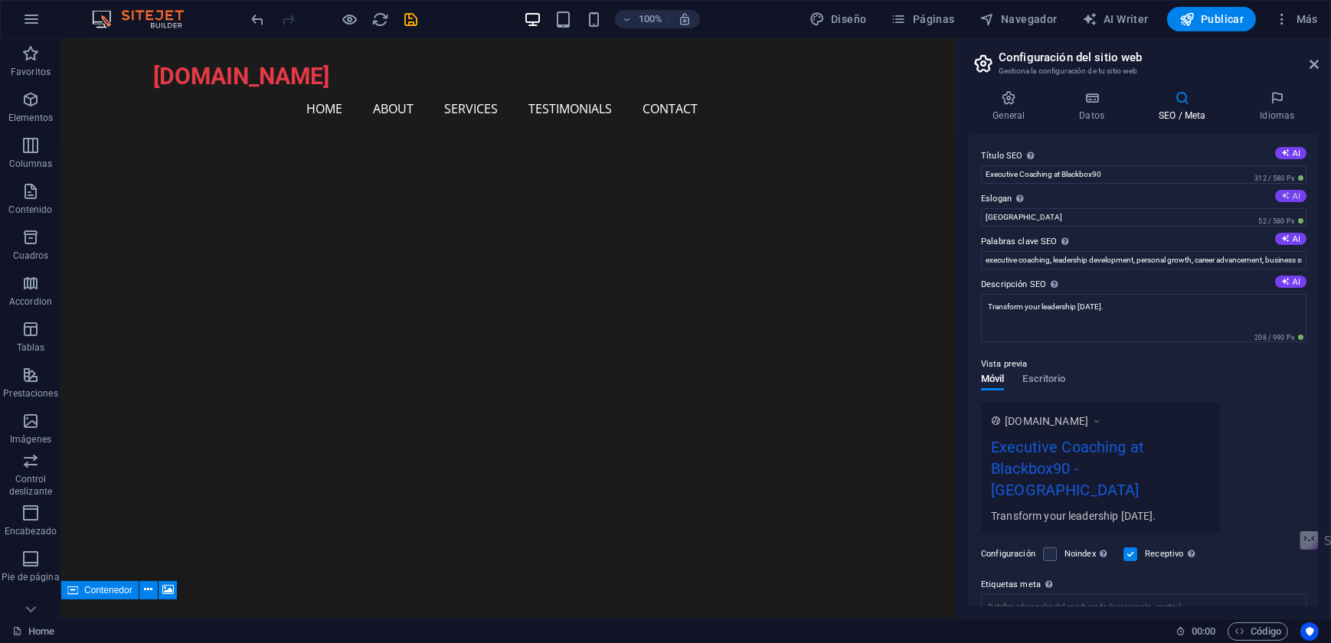
click at [1284, 198] on icon at bounding box center [1285, 195] width 8 height 8
type input "Descubre tu potencial y transforma tu vida"
click at [1284, 241] on icon at bounding box center [1285, 238] width 8 height 8
type input "coaching ejecutivo, desarrollo personal, liderazgo, crecimiento profesional, ba…"
click at [1290, 284] on button "AI" at bounding box center [1290, 282] width 31 height 12
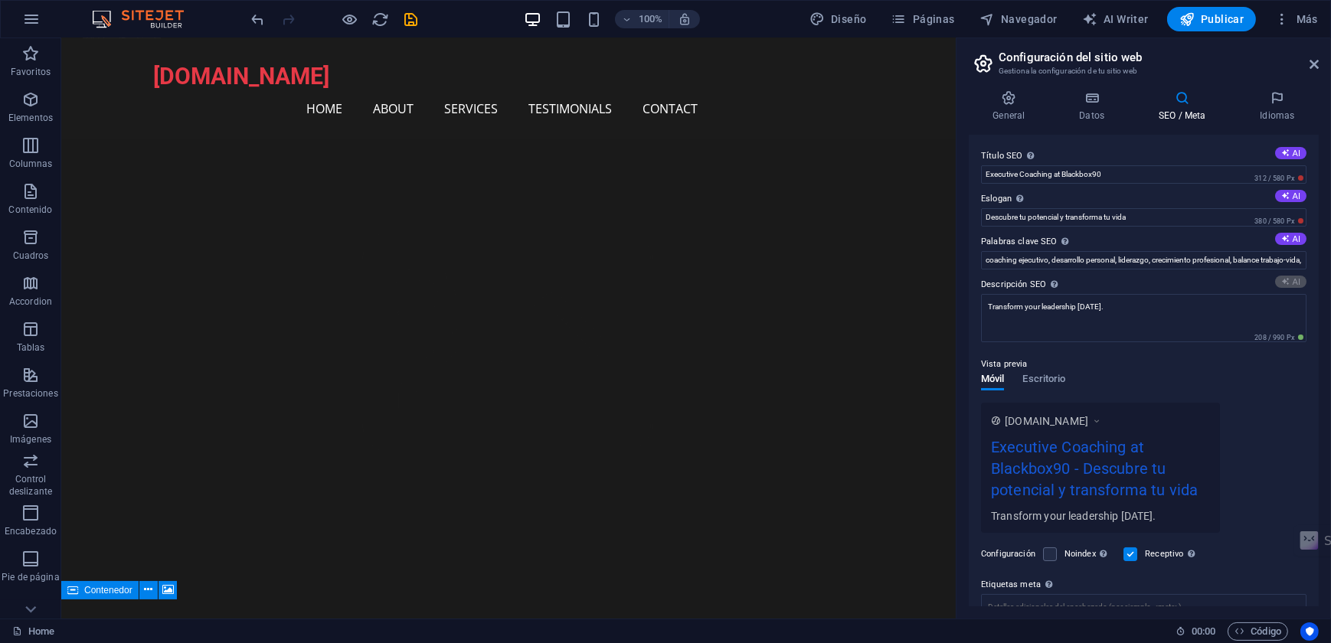
type textarea "Descubre Blackbox90: coaching ejecutivo personalizado para potenciar tu éxito p…"
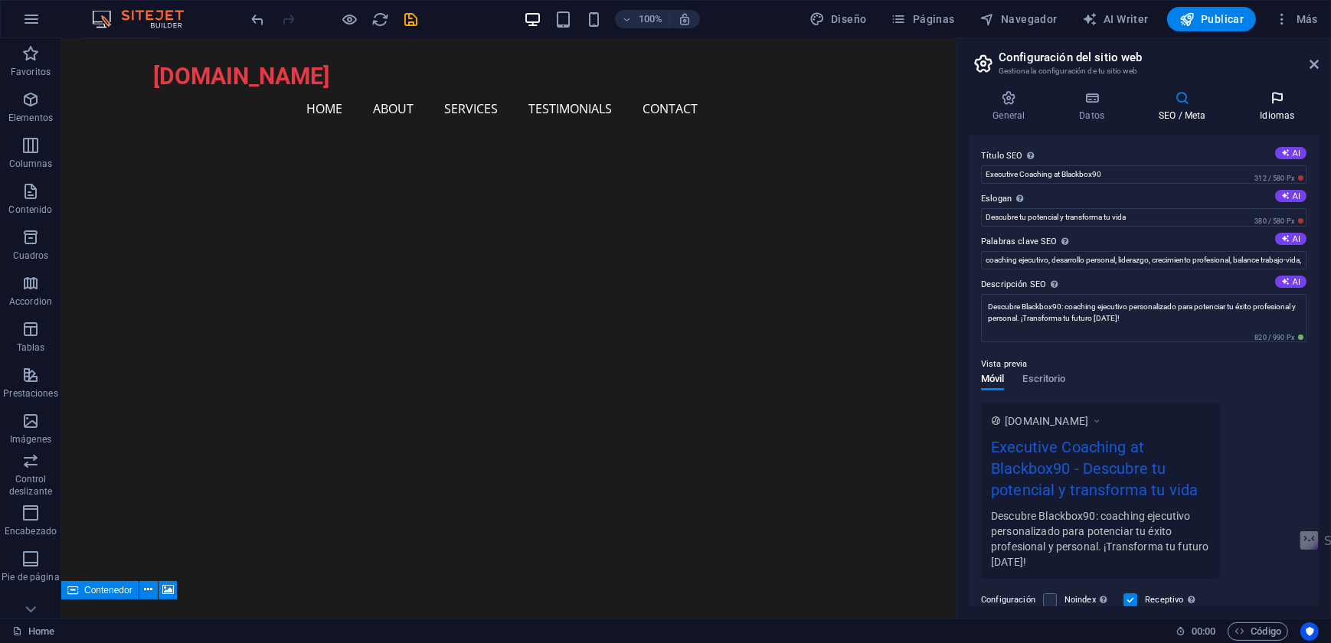
click at [1271, 103] on icon at bounding box center [1277, 97] width 83 height 15
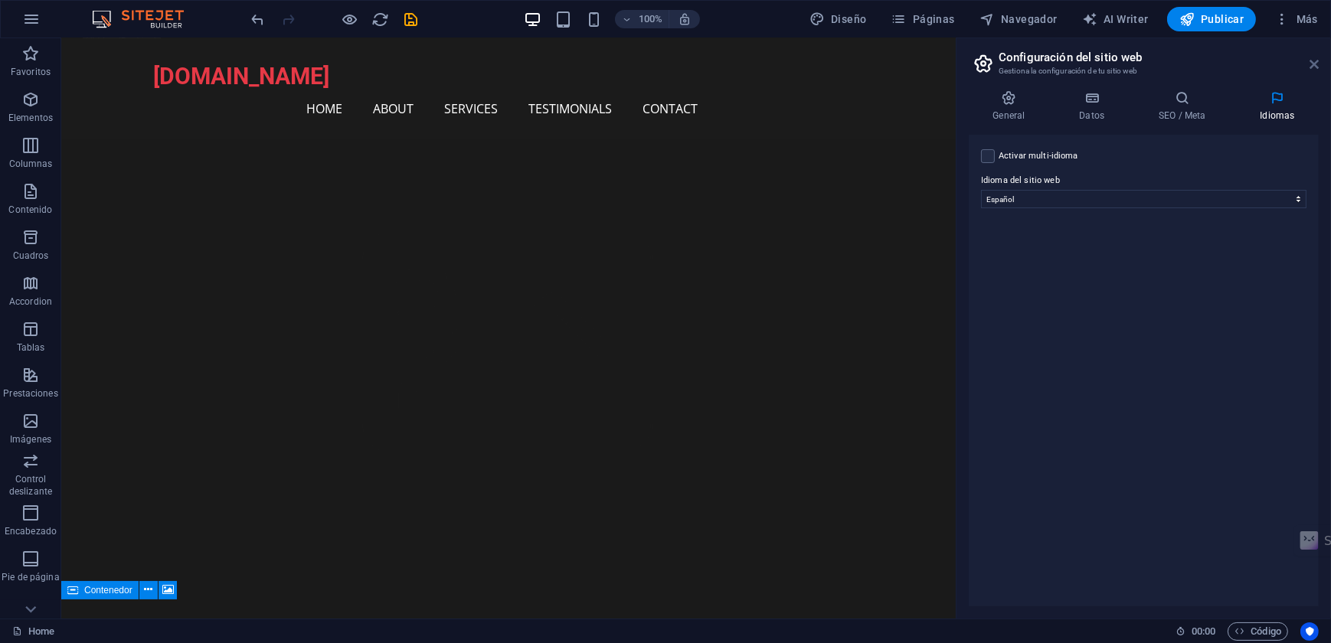
drag, startPoint x: 1317, startPoint y: 61, endPoint x: 1256, endPoint y: 21, distance: 73.1
click at [1317, 61] on icon at bounding box center [1314, 64] width 9 height 12
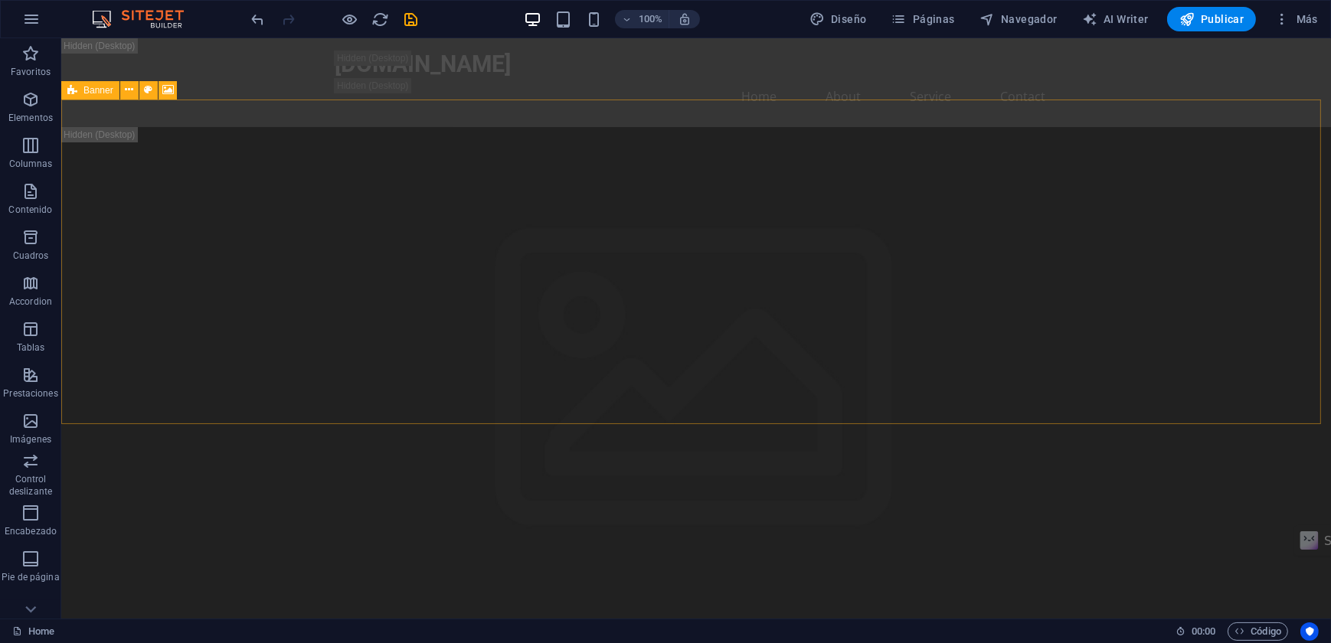
click at [69, 91] on icon at bounding box center [72, 90] width 10 height 18
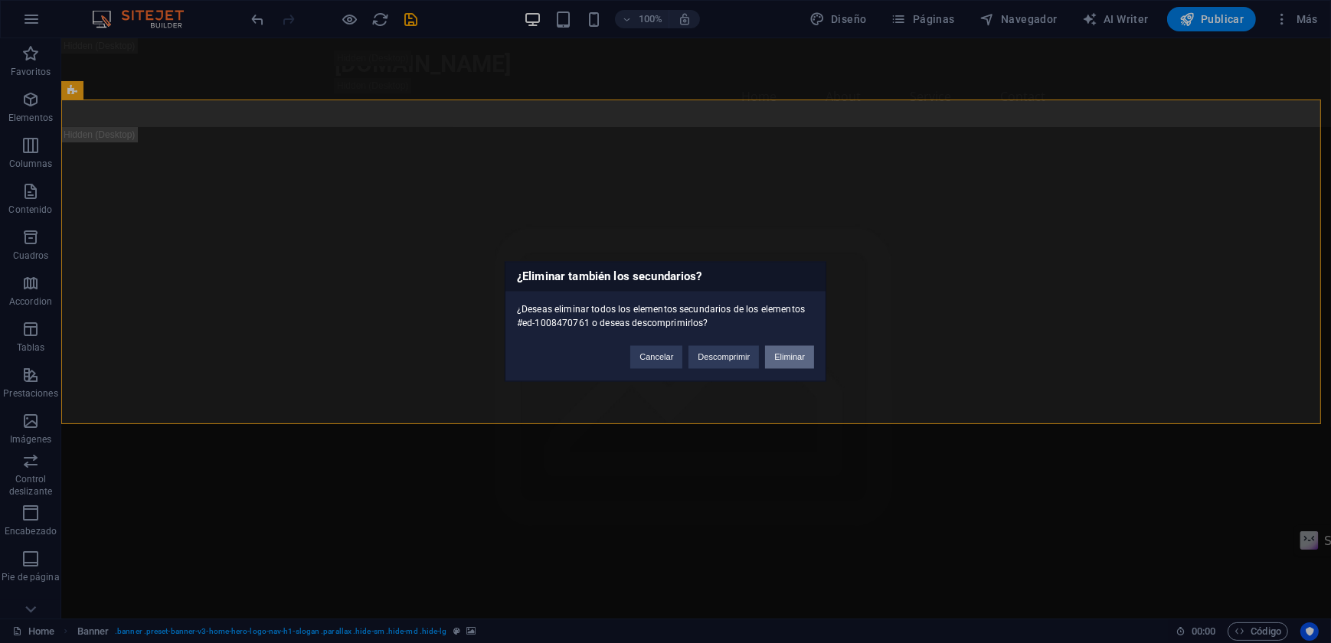
click at [796, 355] on button "Eliminar" at bounding box center [789, 357] width 49 height 23
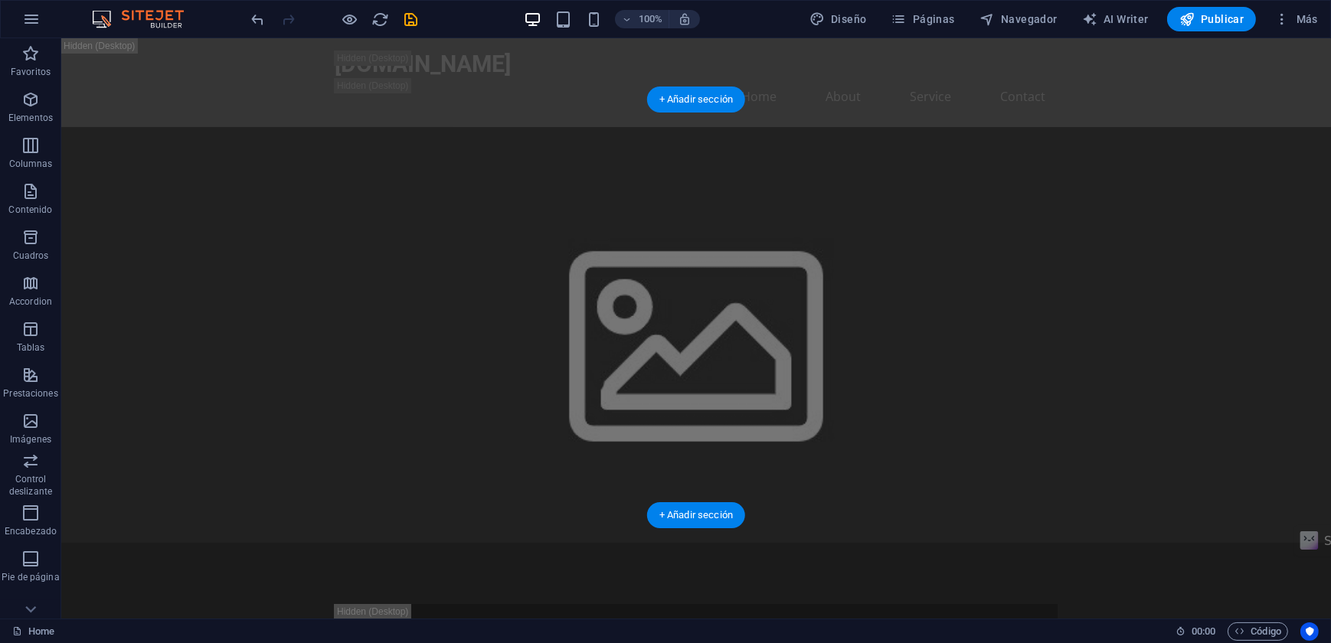
click at [113, 306] on figure at bounding box center [696, 335] width 1270 height 416
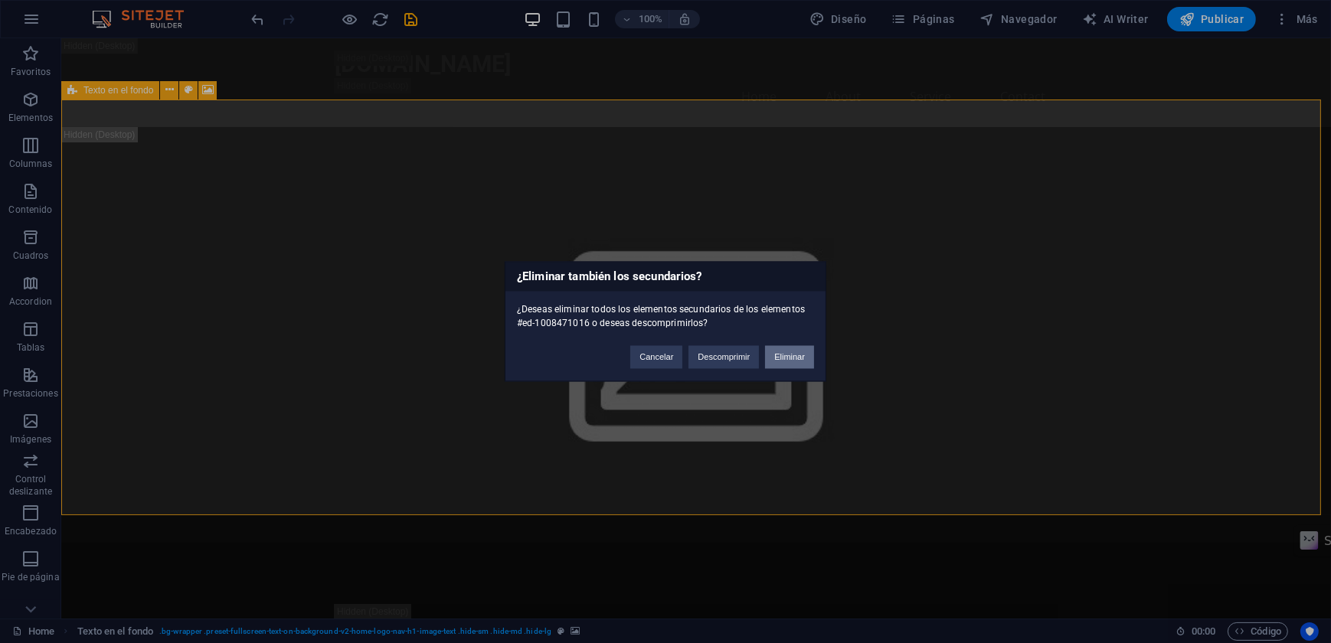
click at [786, 356] on button "Eliminar" at bounding box center [789, 357] width 49 height 23
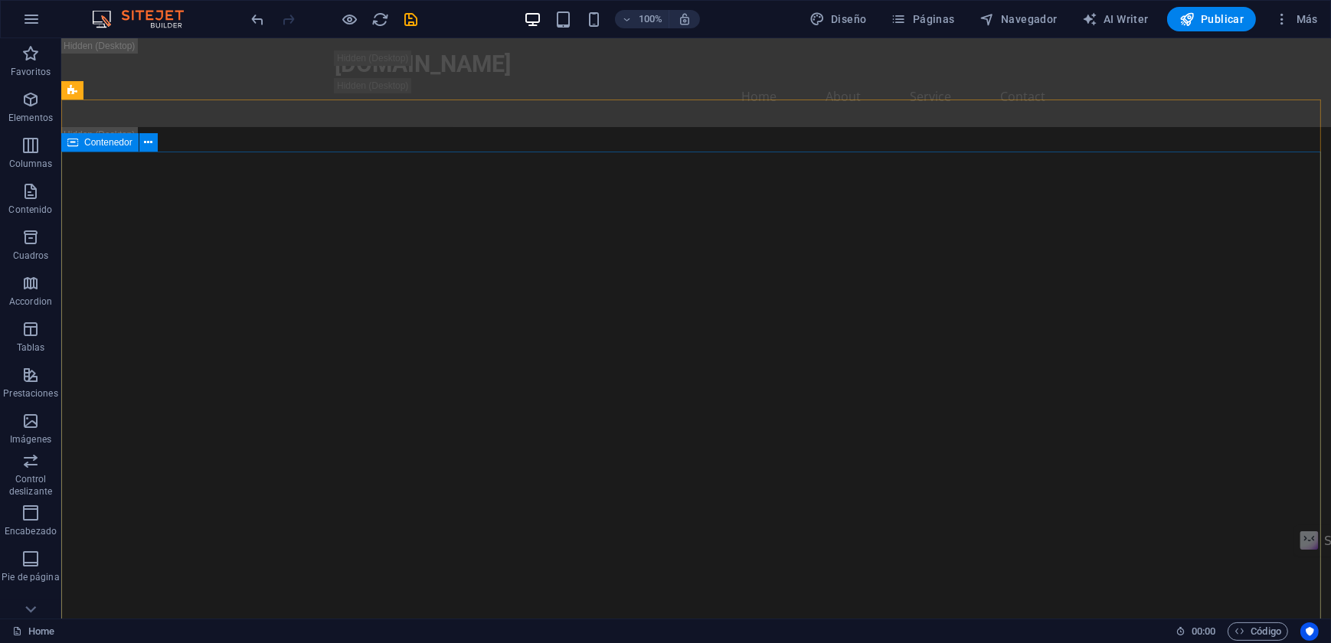
click at [87, 142] on span "Contenedor" at bounding box center [108, 142] width 48 height 9
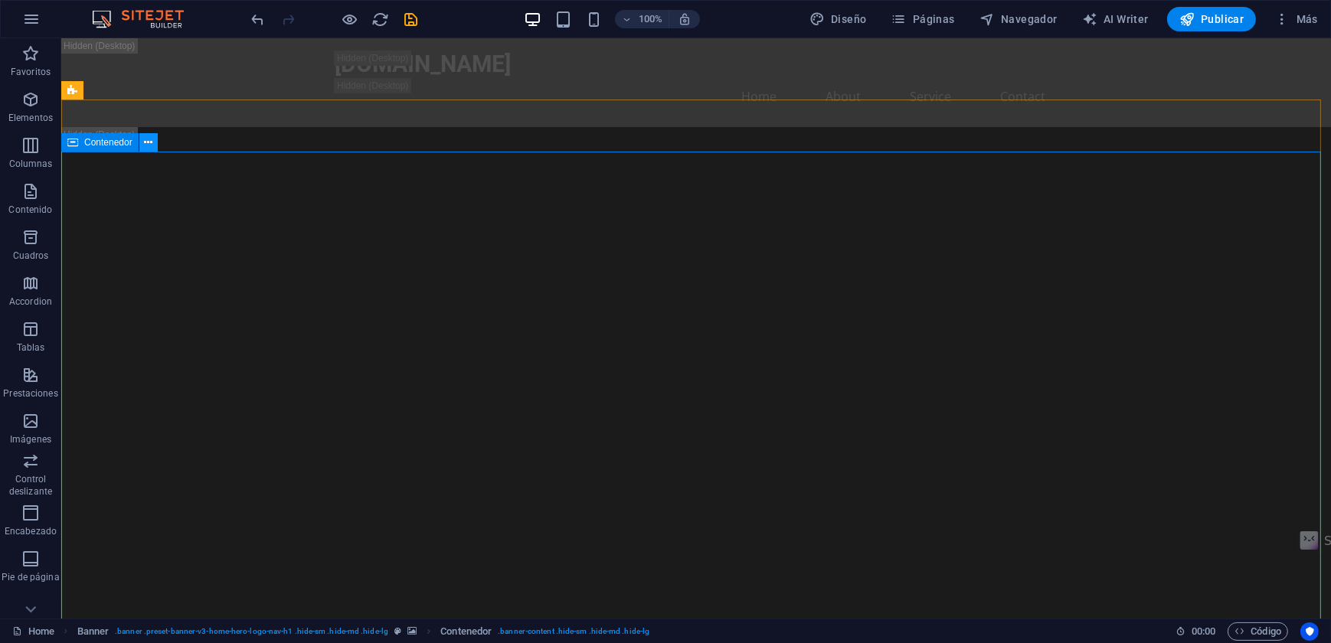
click at [146, 141] on icon at bounding box center [148, 143] width 8 height 16
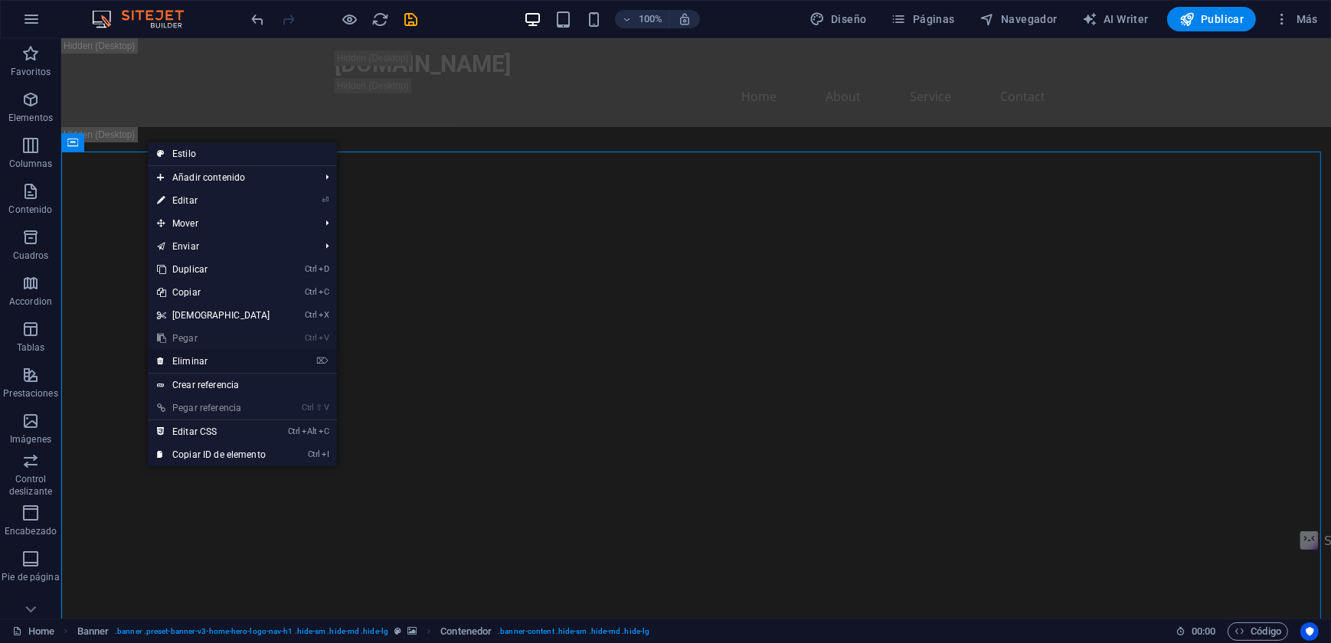
click at [187, 359] on link "⌦ Eliminar" at bounding box center [214, 361] width 132 height 23
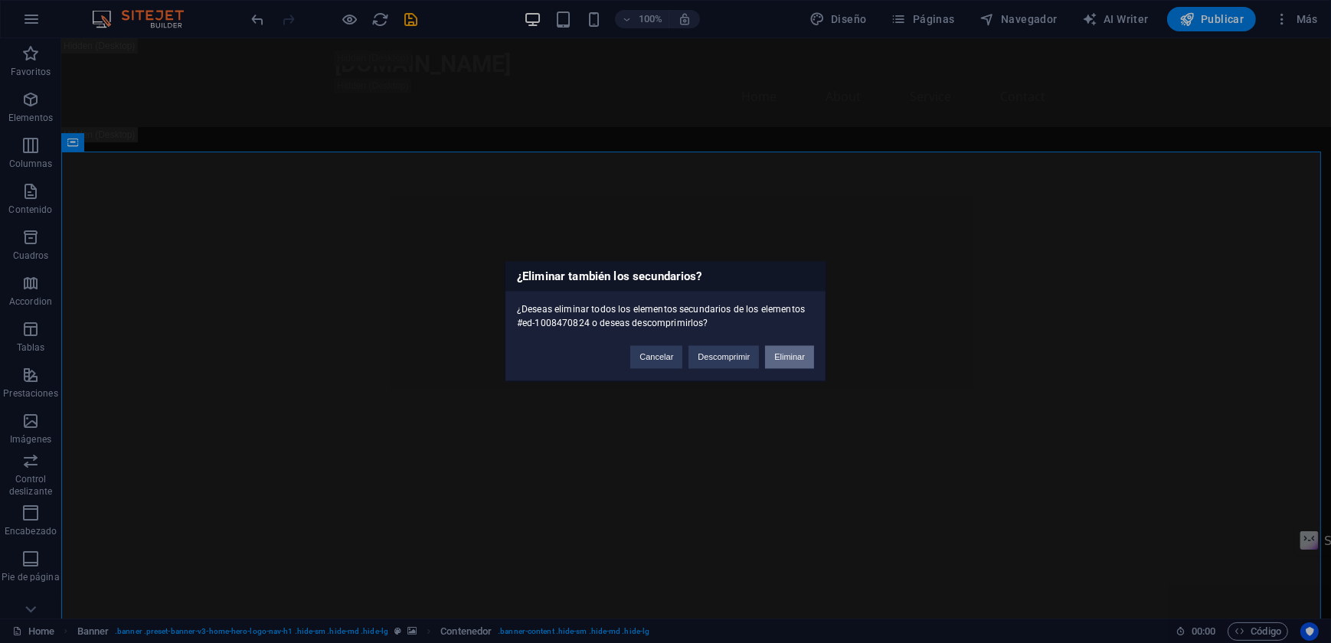
drag, startPoint x: 797, startPoint y: 348, endPoint x: 688, endPoint y: 280, distance: 128.4
click at [797, 348] on button "Eliminar" at bounding box center [789, 357] width 49 height 23
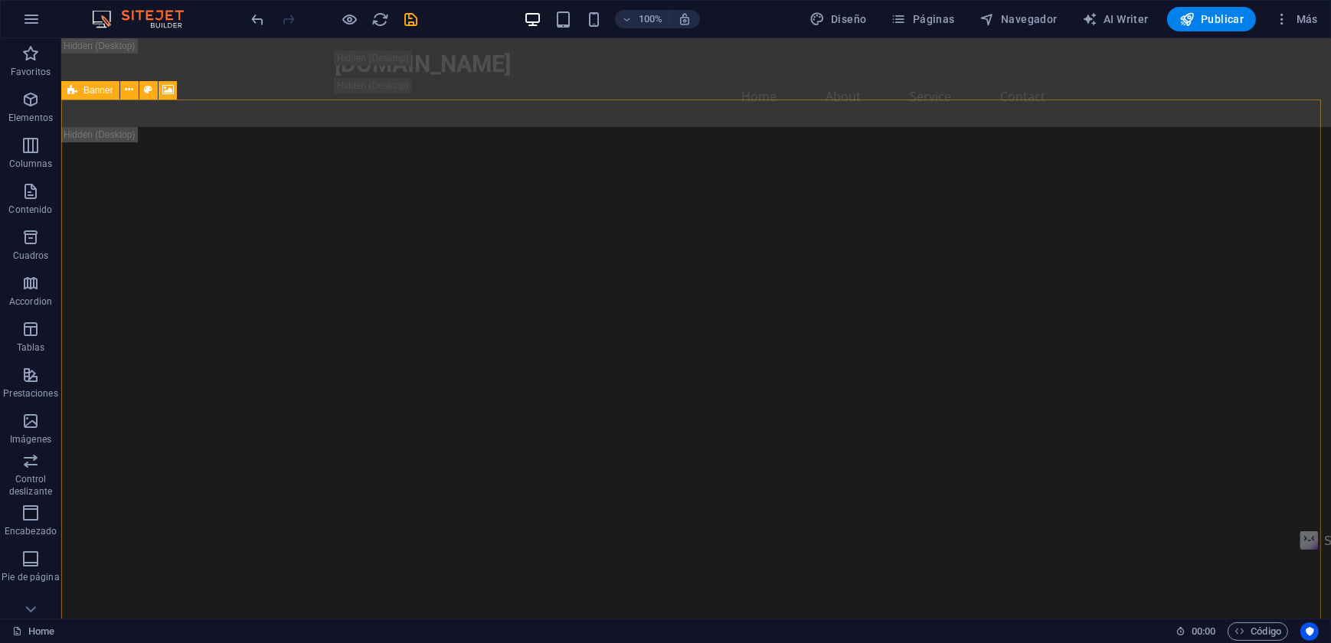
click at [66, 90] on div "Banner" at bounding box center [90, 90] width 58 height 18
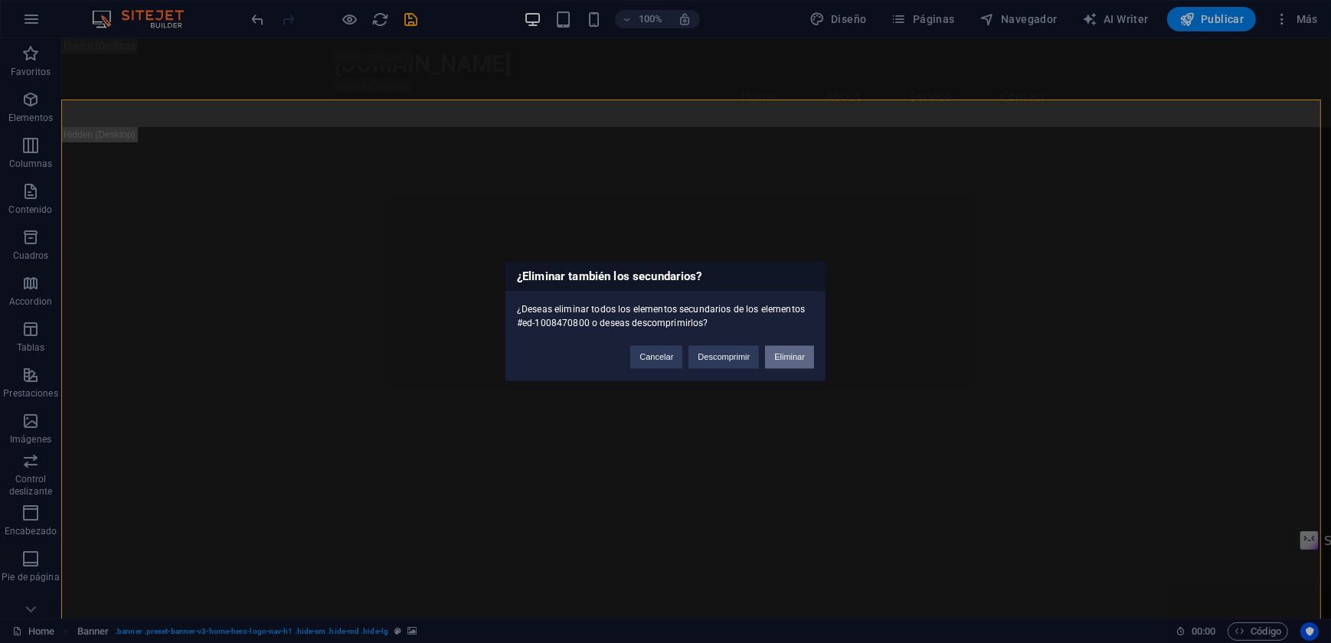
drag, startPoint x: 777, startPoint y: 355, endPoint x: 659, endPoint y: 295, distance: 133.2
click at [777, 355] on button "Eliminar" at bounding box center [789, 357] width 49 height 23
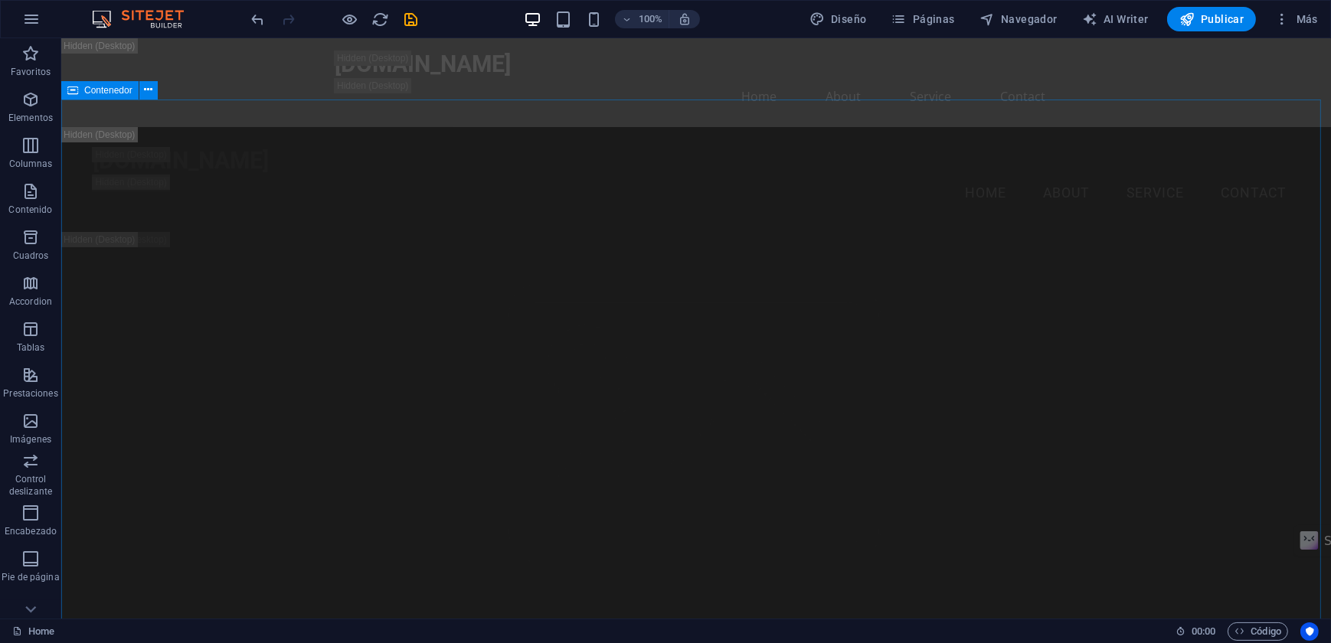
click at [73, 90] on icon at bounding box center [72, 90] width 11 height 18
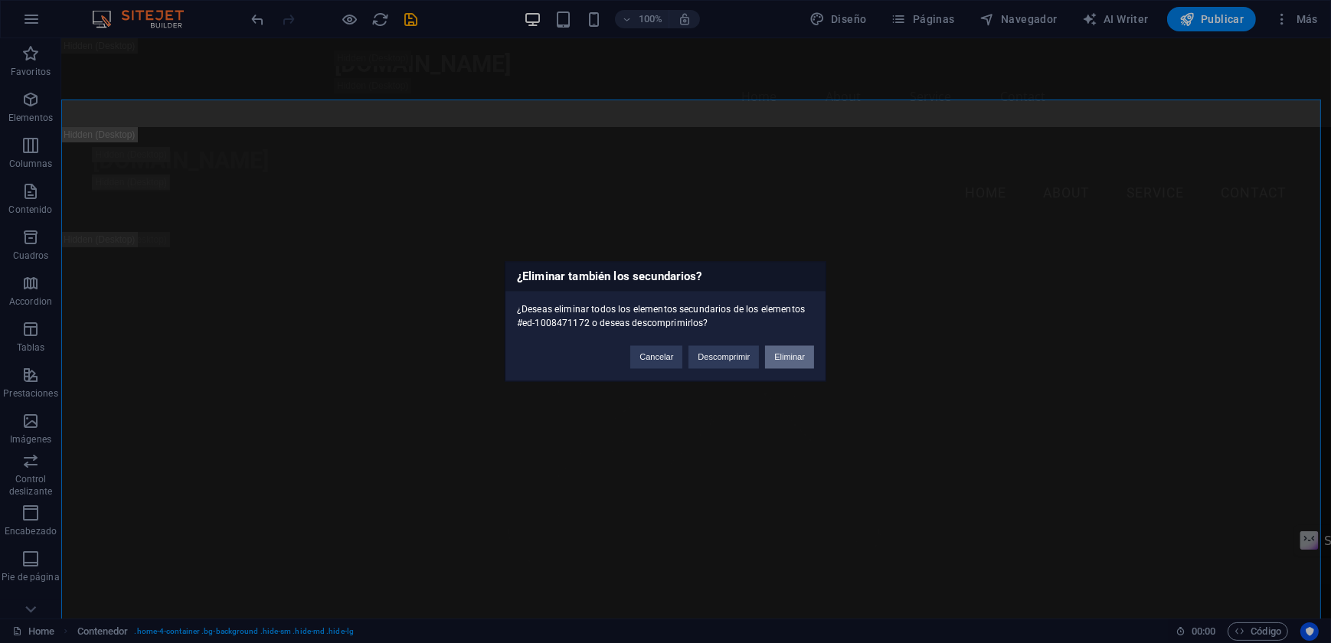
click at [784, 351] on button "Eliminar" at bounding box center [789, 357] width 49 height 23
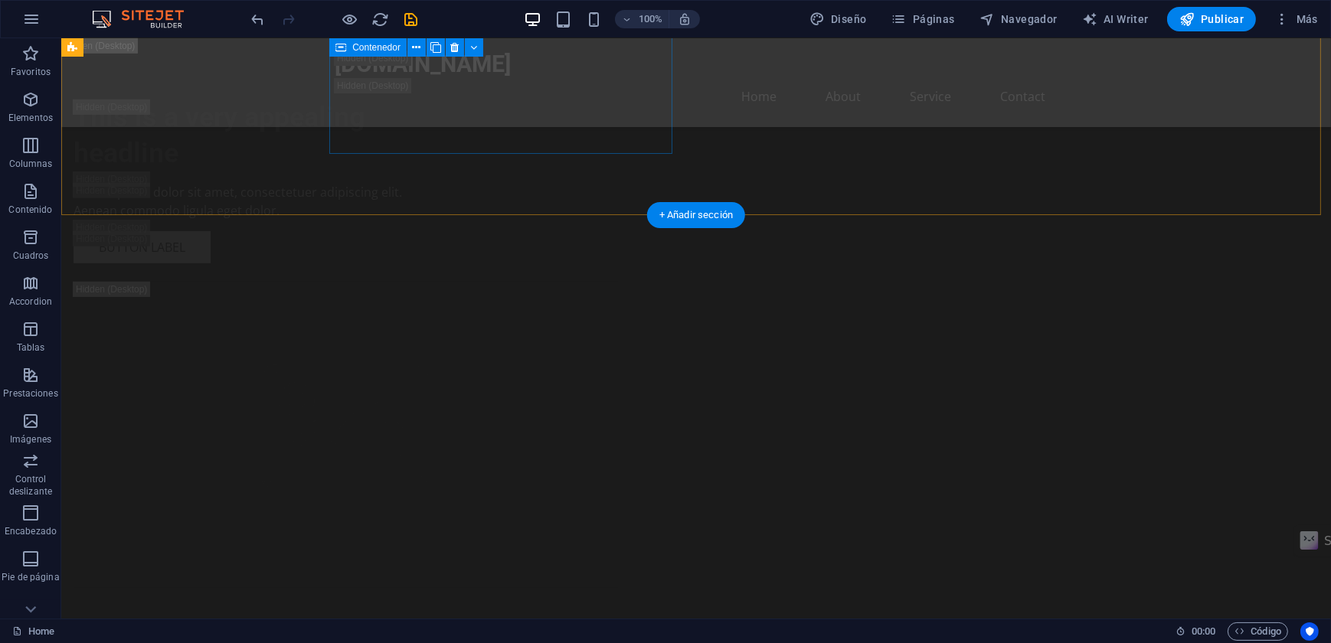
scroll to position [835, 0]
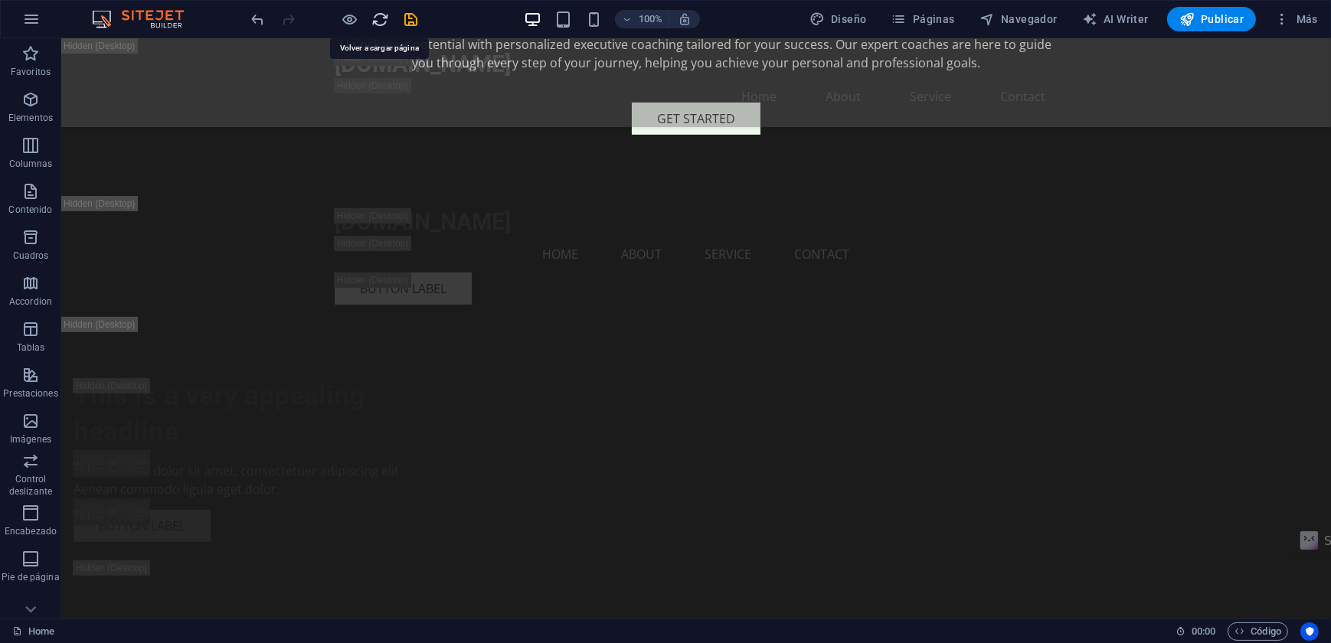
click at [375, 25] on icon "reload" at bounding box center [381, 20] width 18 height 18
click at [34, 610] on icon at bounding box center [30, 609] width 21 height 21
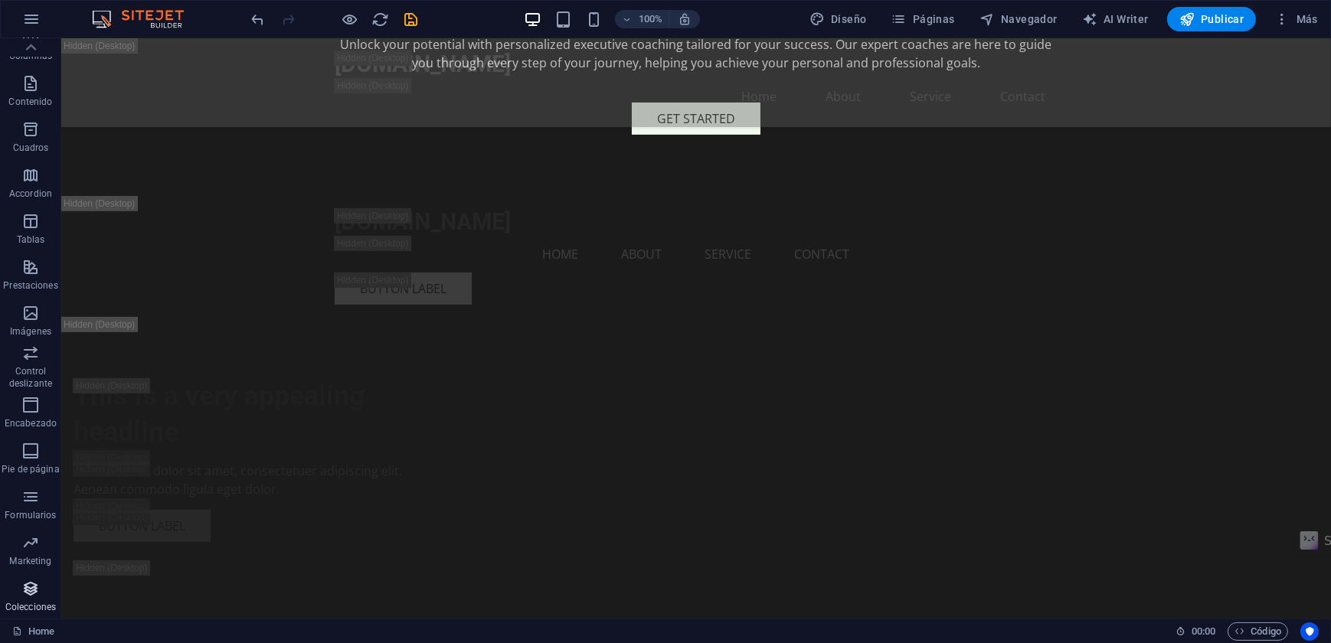
click at [26, 611] on p "Colecciones" at bounding box center [30, 607] width 51 height 12
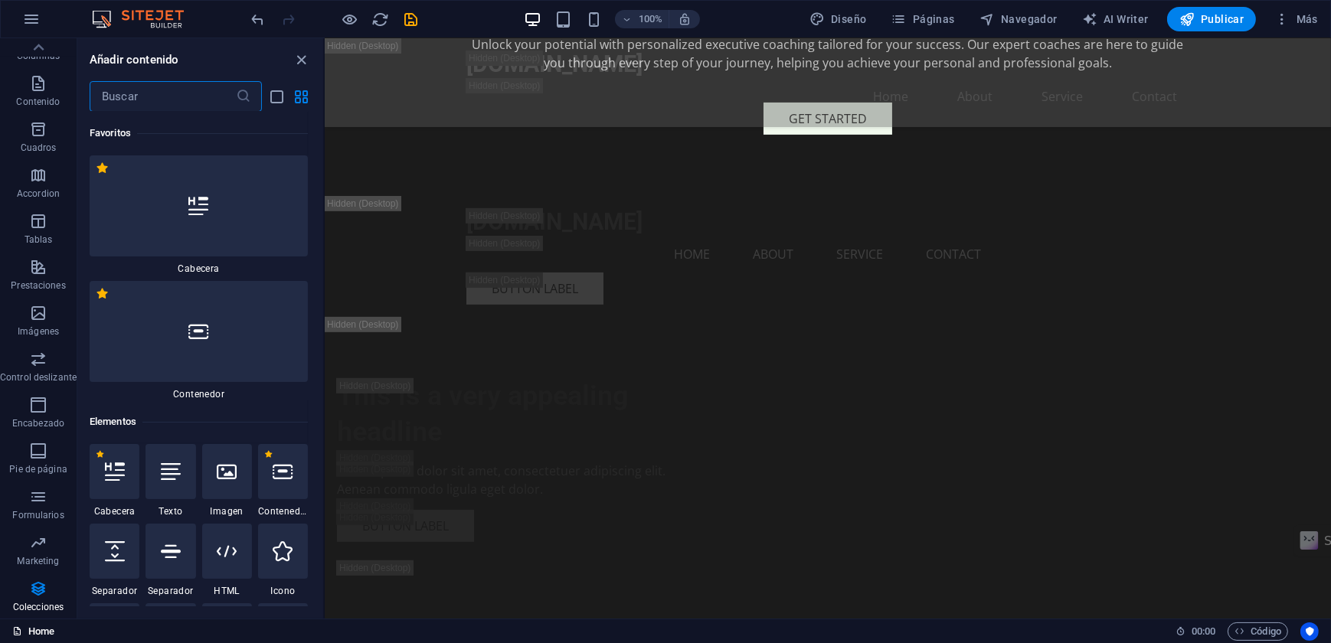
click at [36, 636] on link "Home" at bounding box center [33, 632] width 42 height 18
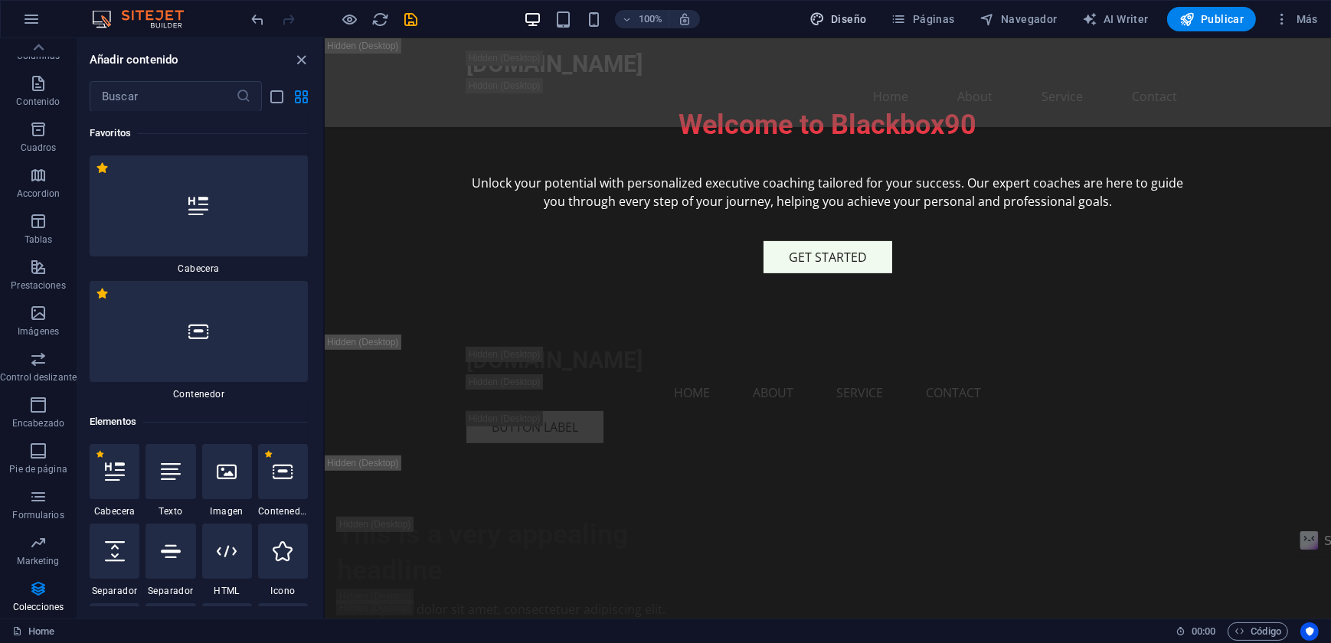
click at [836, 15] on span "Diseño" at bounding box center [838, 18] width 57 height 15
select select "rem"
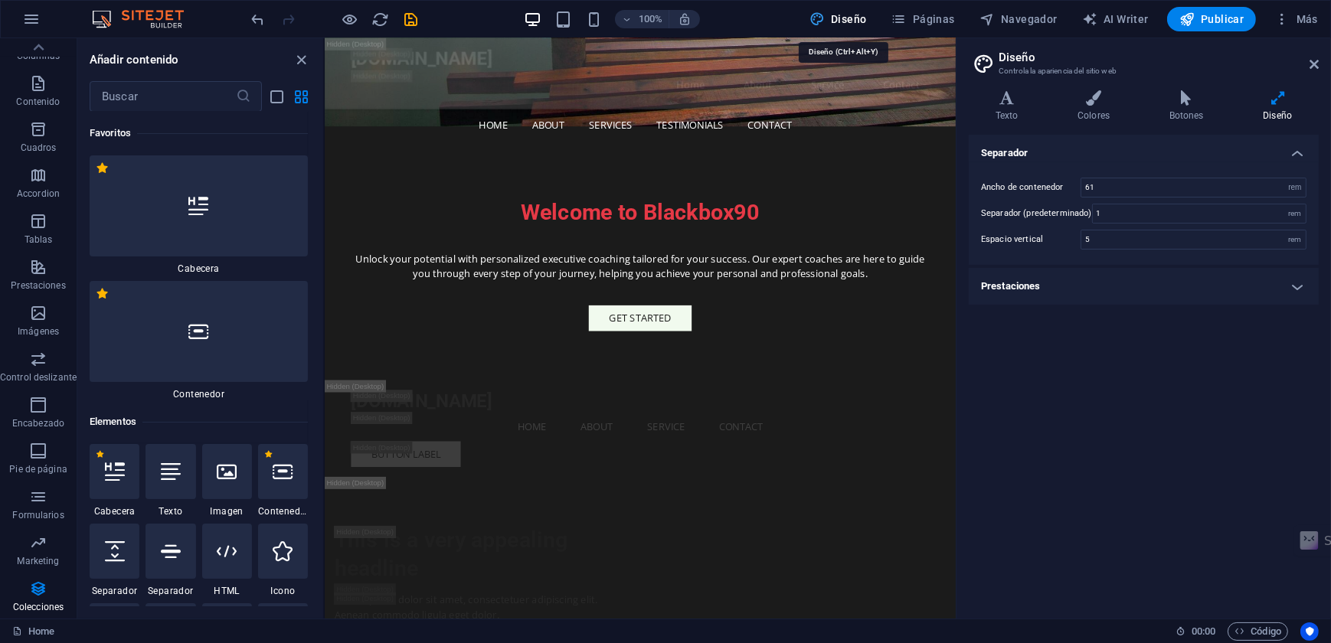
scroll to position [826, 0]
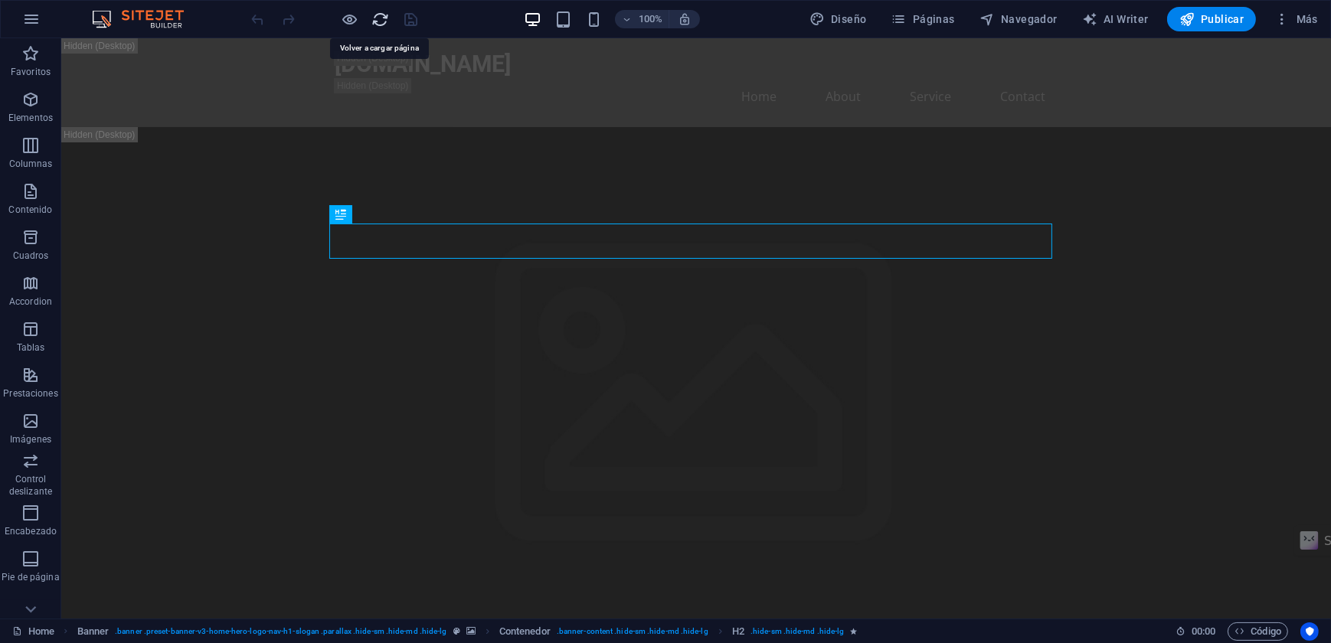
click at [380, 21] on icon "reload" at bounding box center [381, 20] width 18 height 18
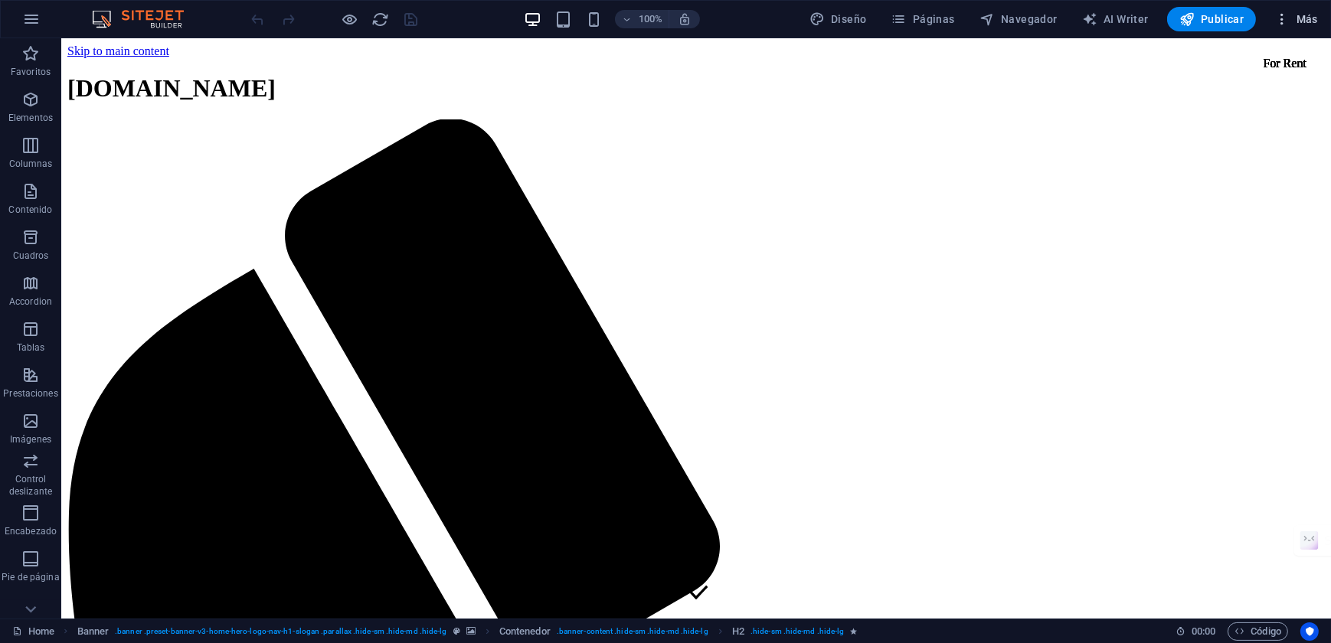
click at [1283, 14] on icon "button" at bounding box center [1281, 18] width 15 height 15
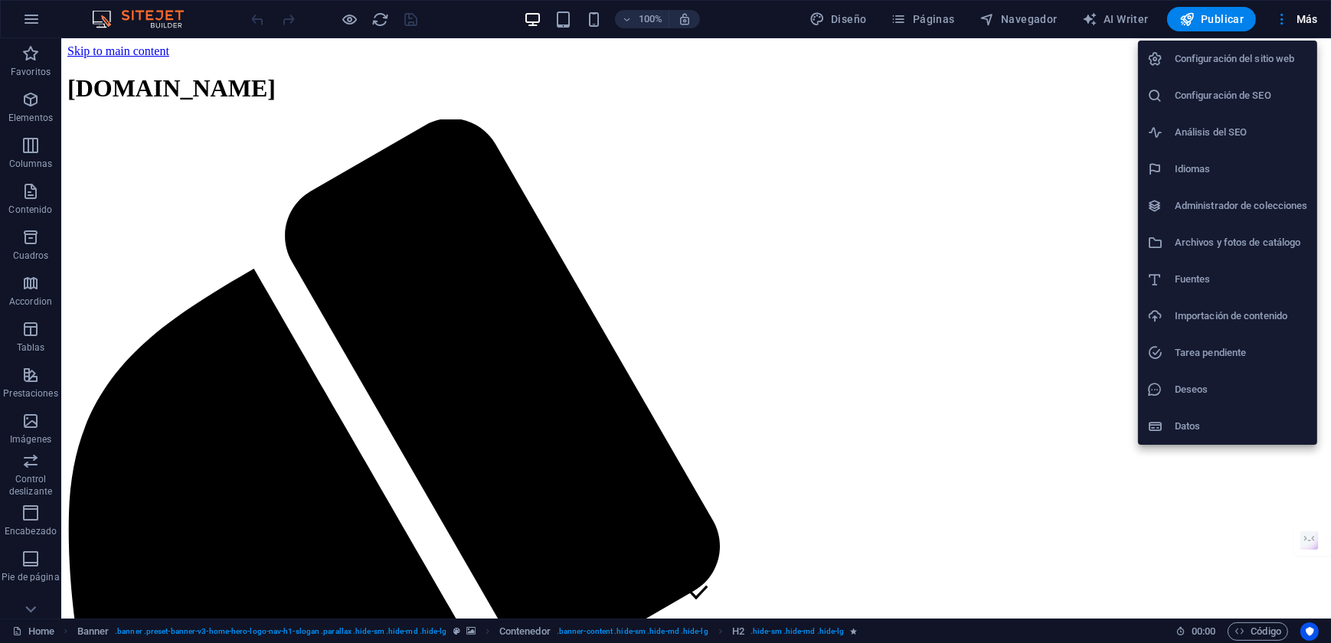
click at [1214, 316] on h6 "Importación de contenido" at bounding box center [1241, 316] width 133 height 18
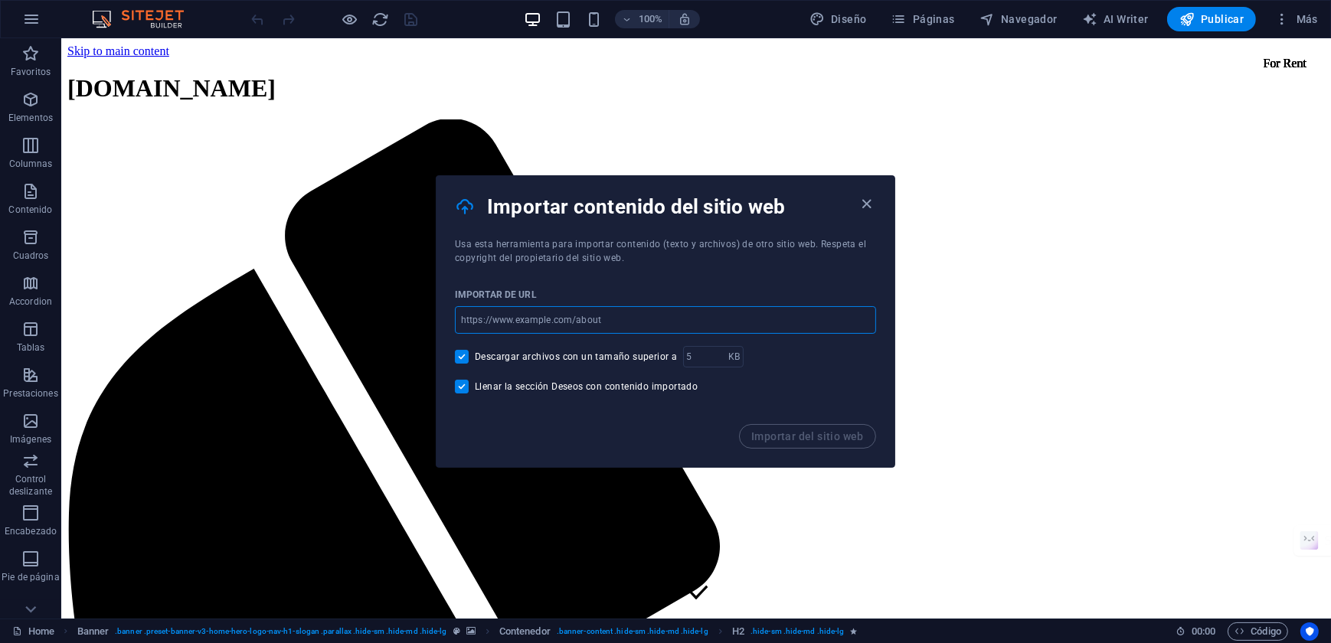
click at [606, 322] on input "url" at bounding box center [665, 320] width 421 height 28
paste input "[URL][DOMAIN_NAME]"
type input "[URL][DOMAIN_NAME]"
click at [802, 437] on span "Importar del sitio web" at bounding box center [807, 436] width 113 height 12
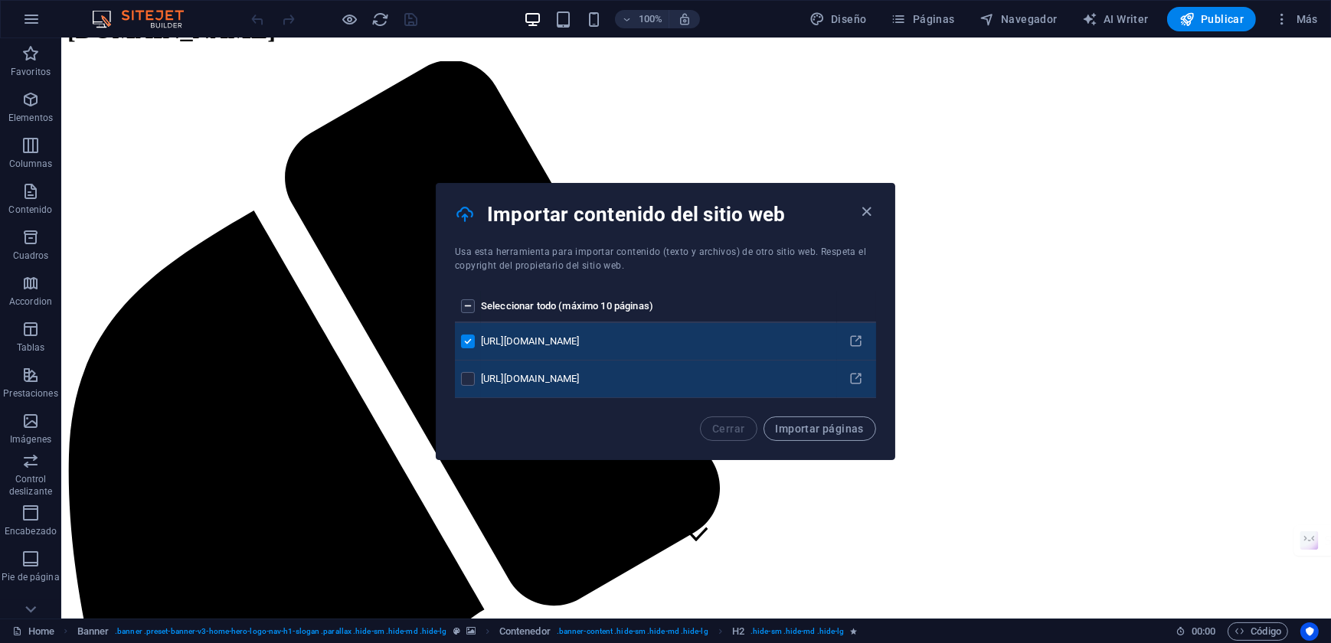
scroll to position [69, 0]
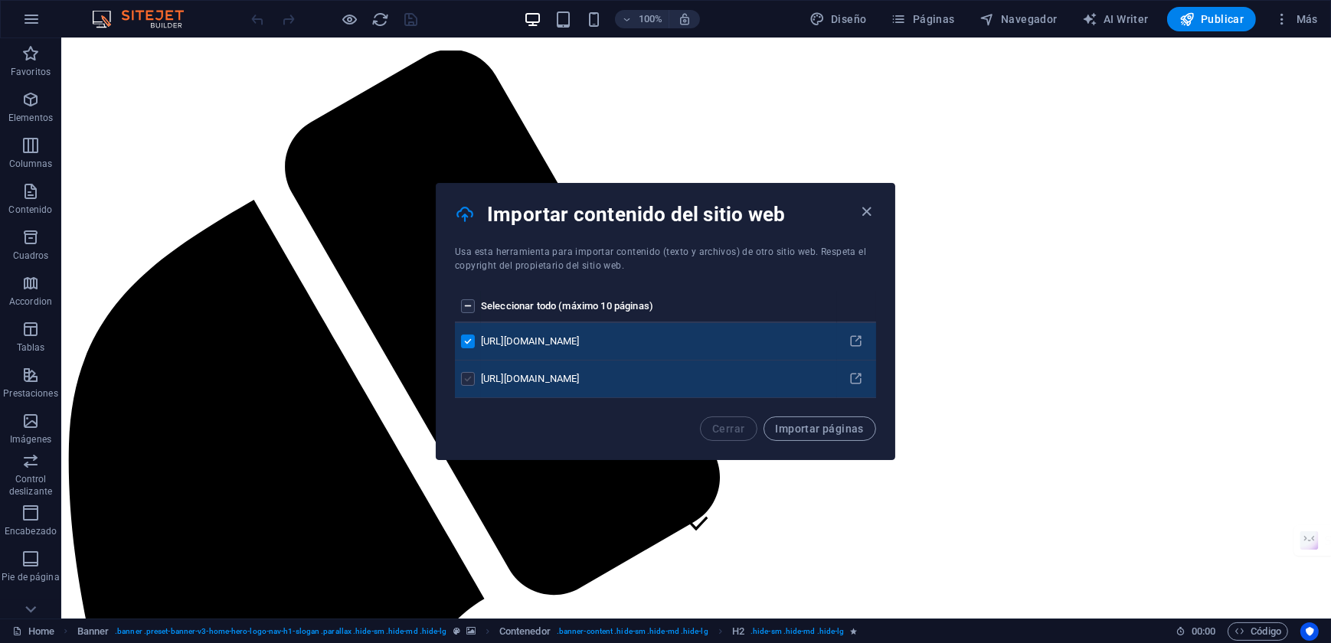
click at [468, 379] on label "pages list" at bounding box center [468, 379] width 14 height 14
click at [0, 0] on input "pages list" at bounding box center [0, 0] width 0 height 0
click at [841, 433] on span "Importar páginas" at bounding box center [820, 429] width 88 height 12
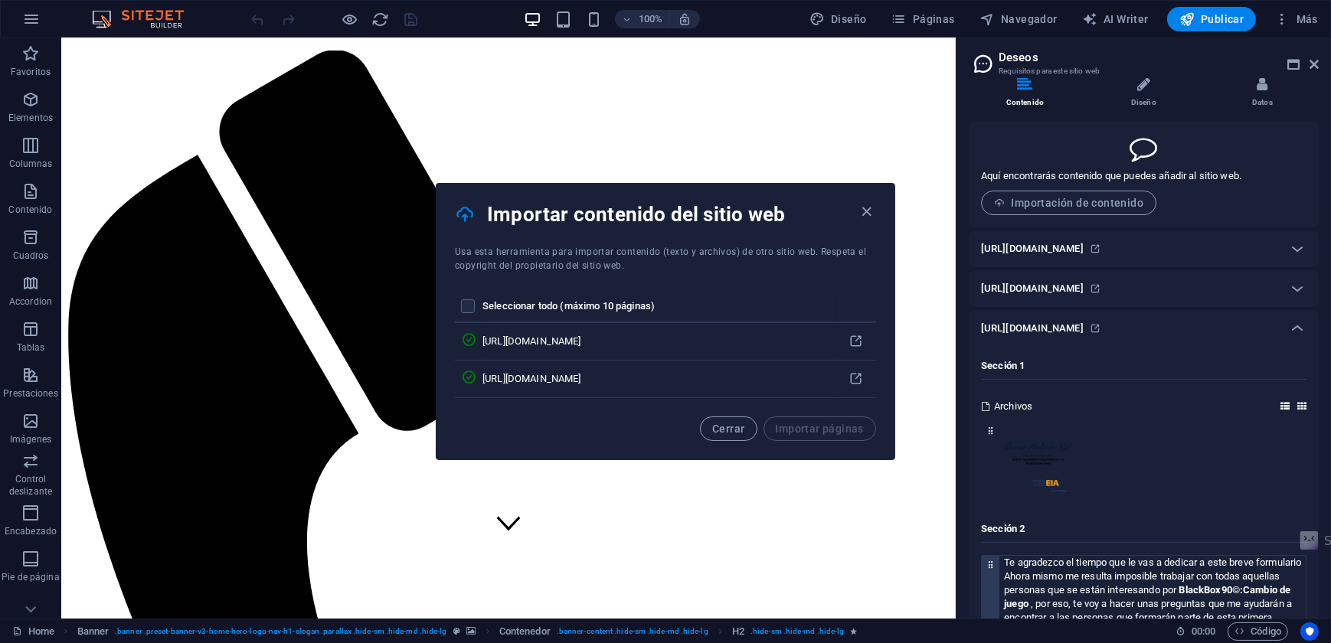
scroll to position [0, 0]
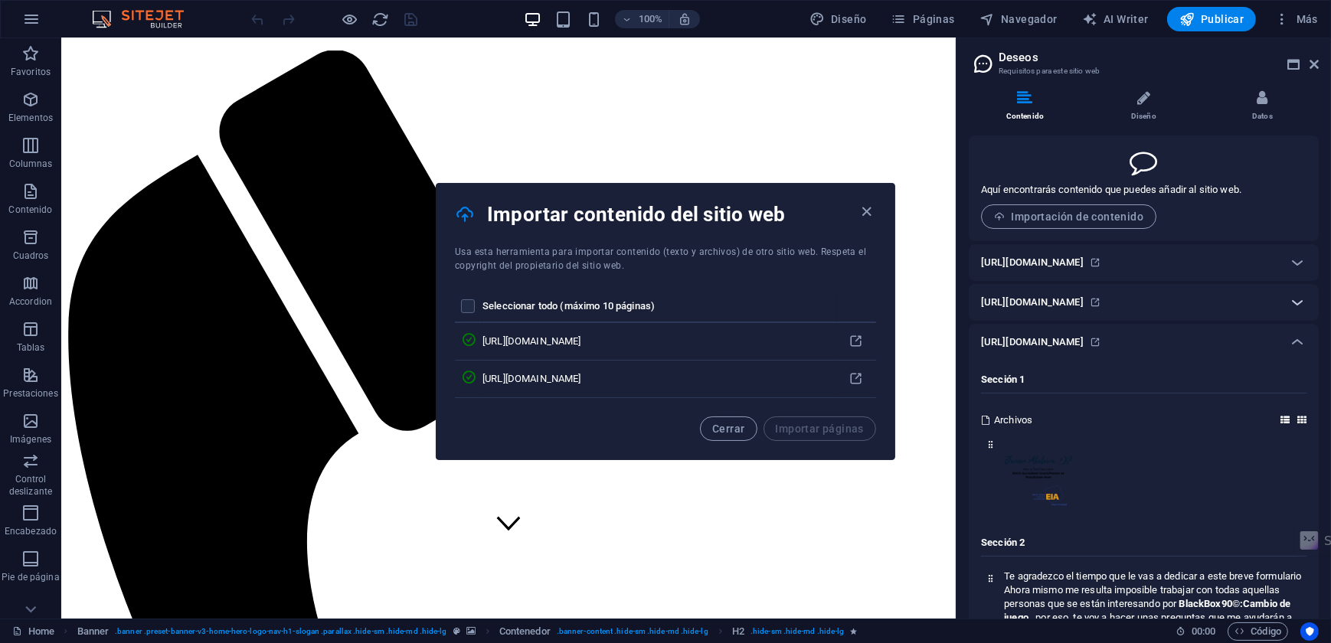
click at [1295, 312] on icon at bounding box center [1297, 302] width 18 height 18
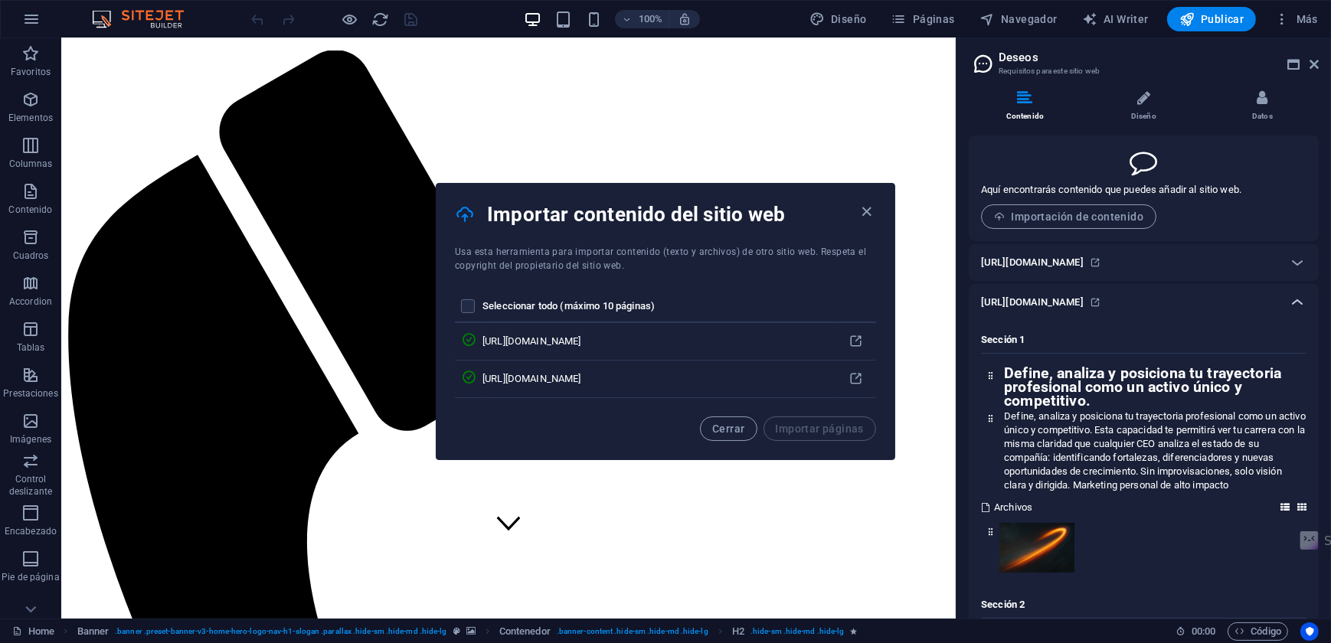
click at [1295, 312] on icon at bounding box center [1297, 302] width 18 height 18
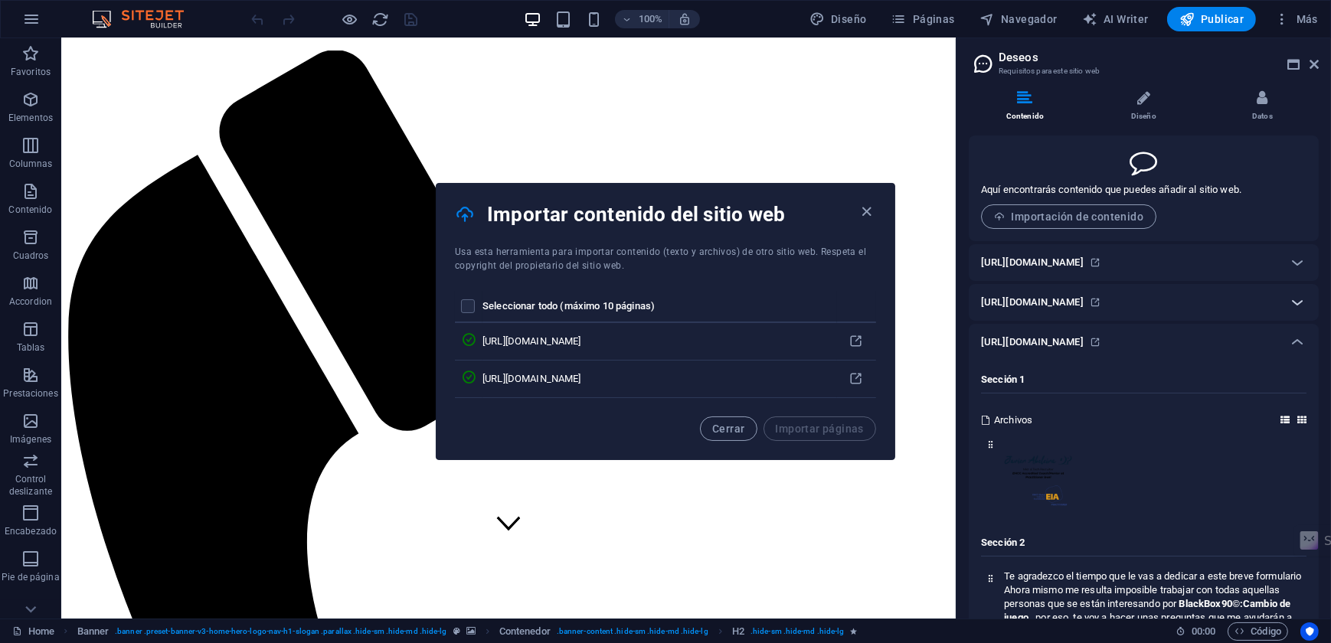
click at [1295, 312] on icon at bounding box center [1297, 302] width 18 height 18
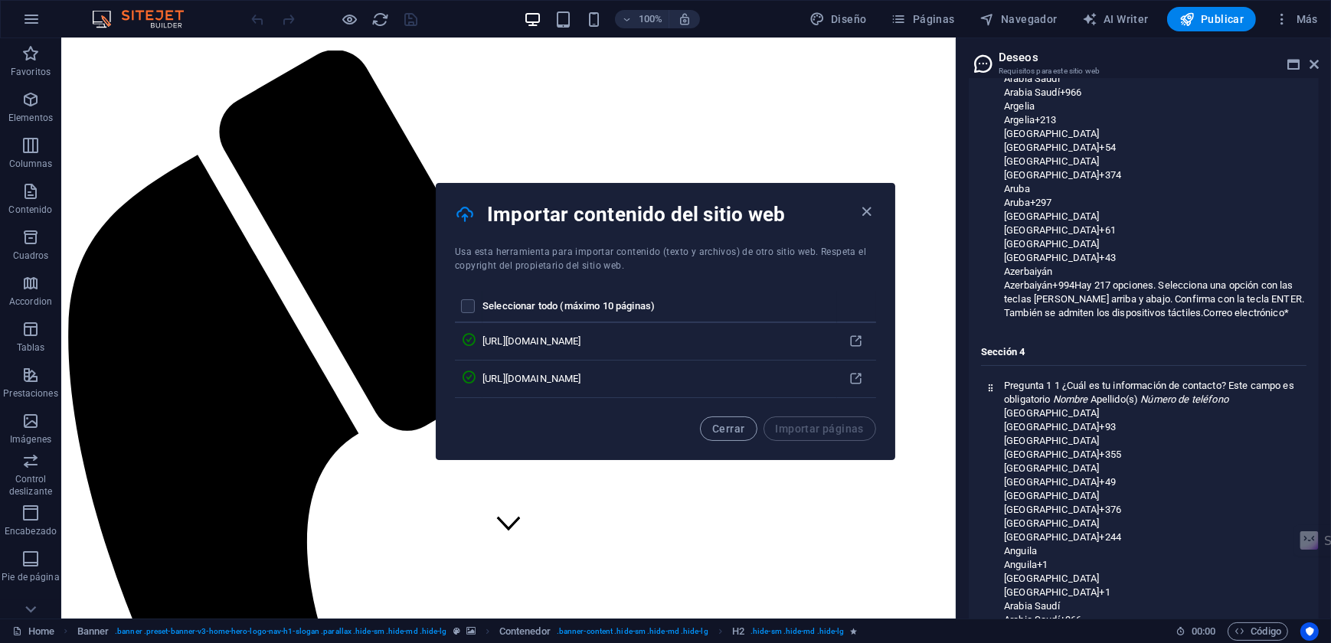
scroll to position [5627, 0]
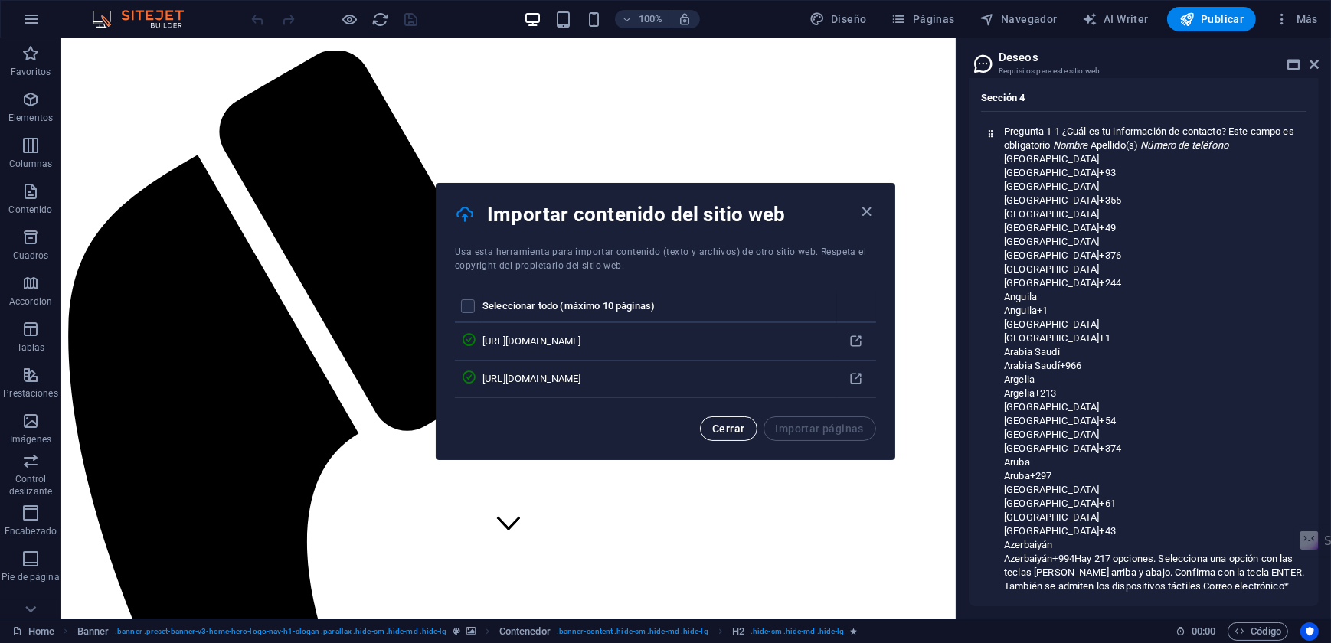
click at [728, 424] on span "Cerrar" at bounding box center [728, 429] width 32 height 12
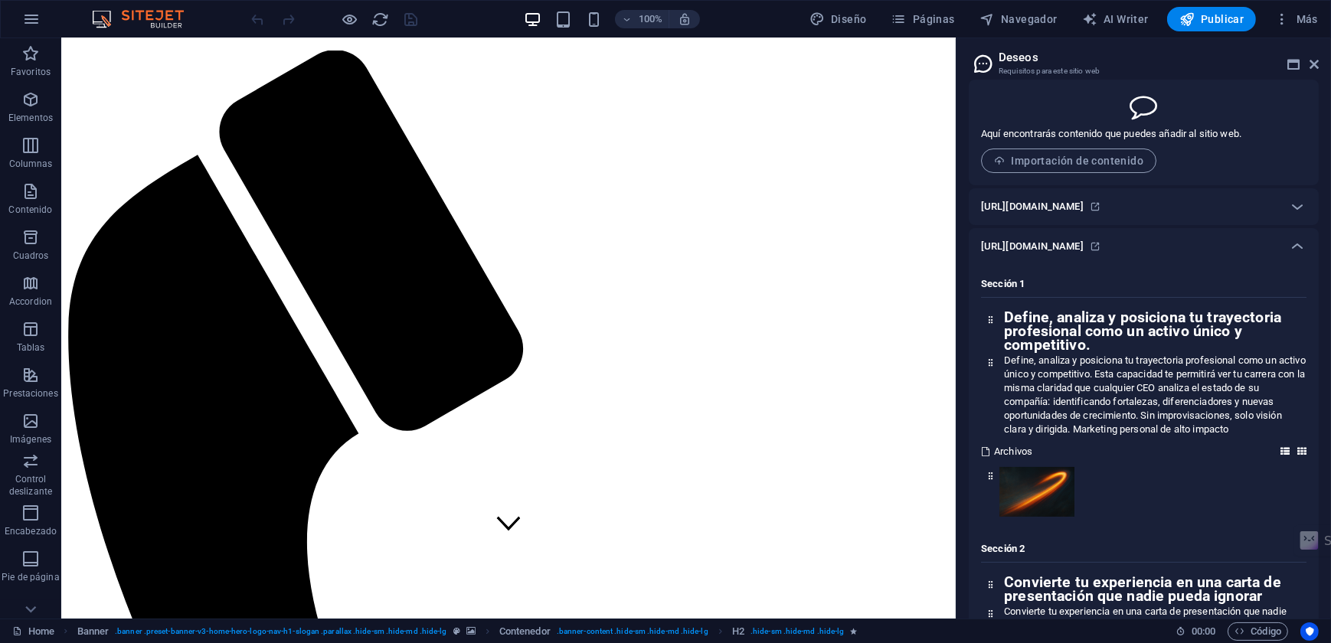
scroll to position [0, 0]
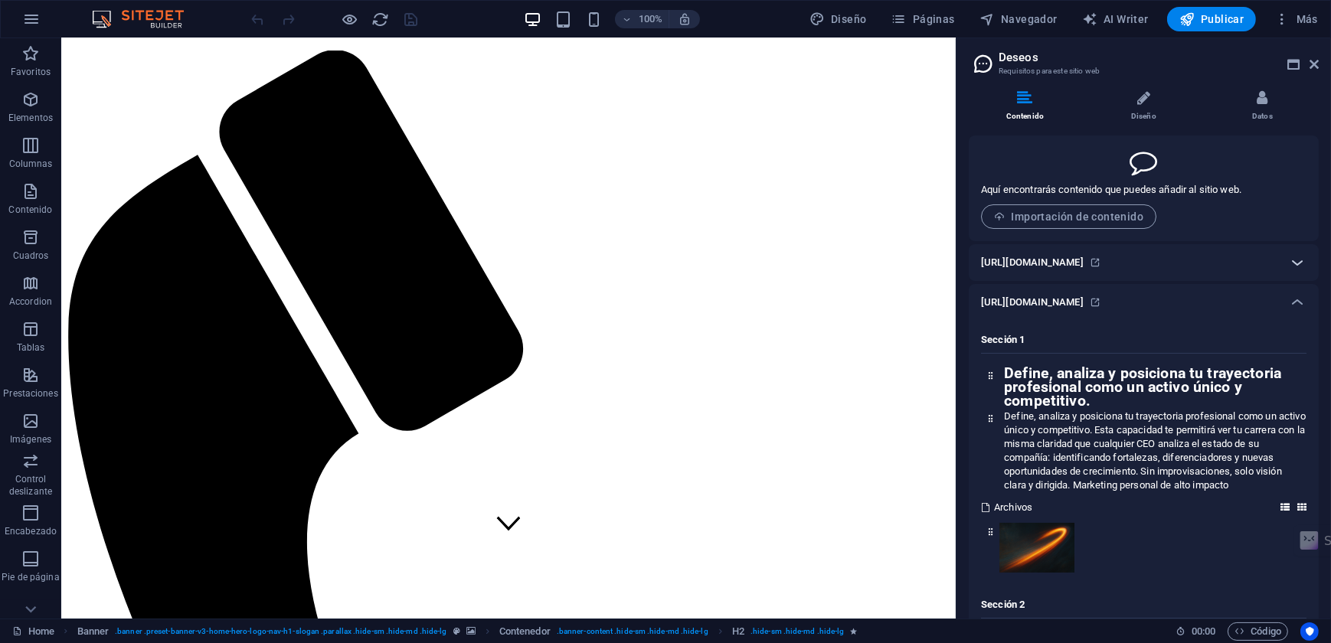
click at [1290, 269] on icon at bounding box center [1297, 263] width 18 height 18
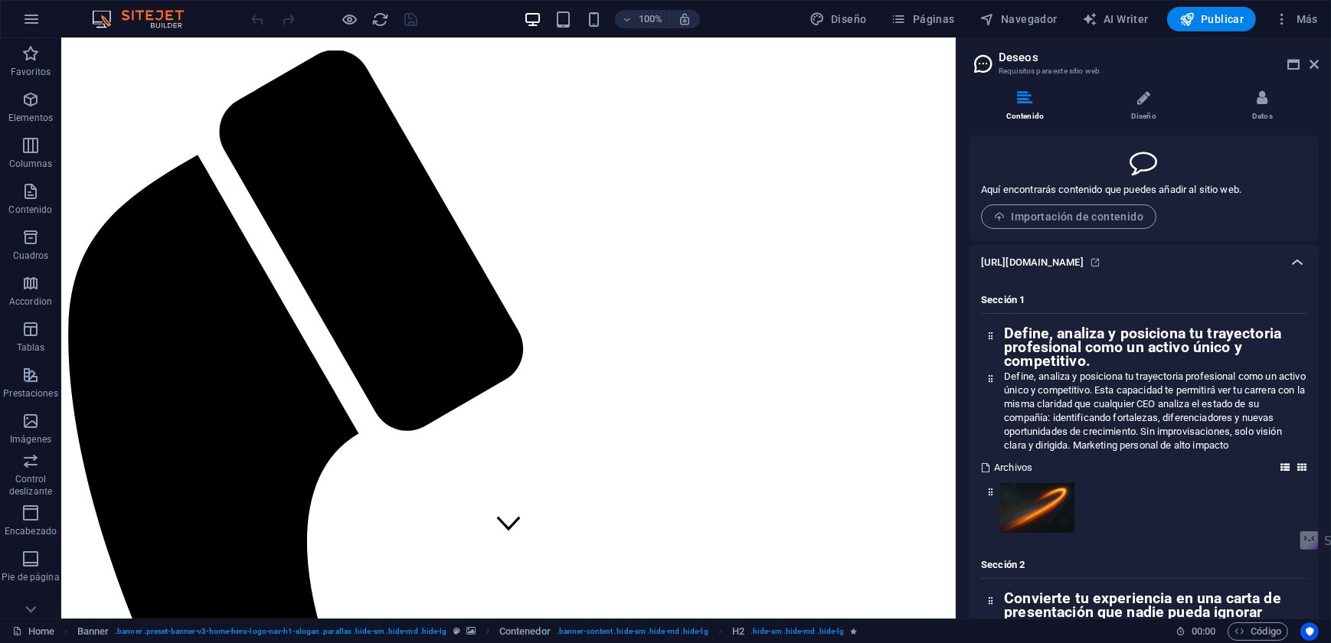
click at [1296, 272] on icon at bounding box center [1297, 263] width 18 height 18
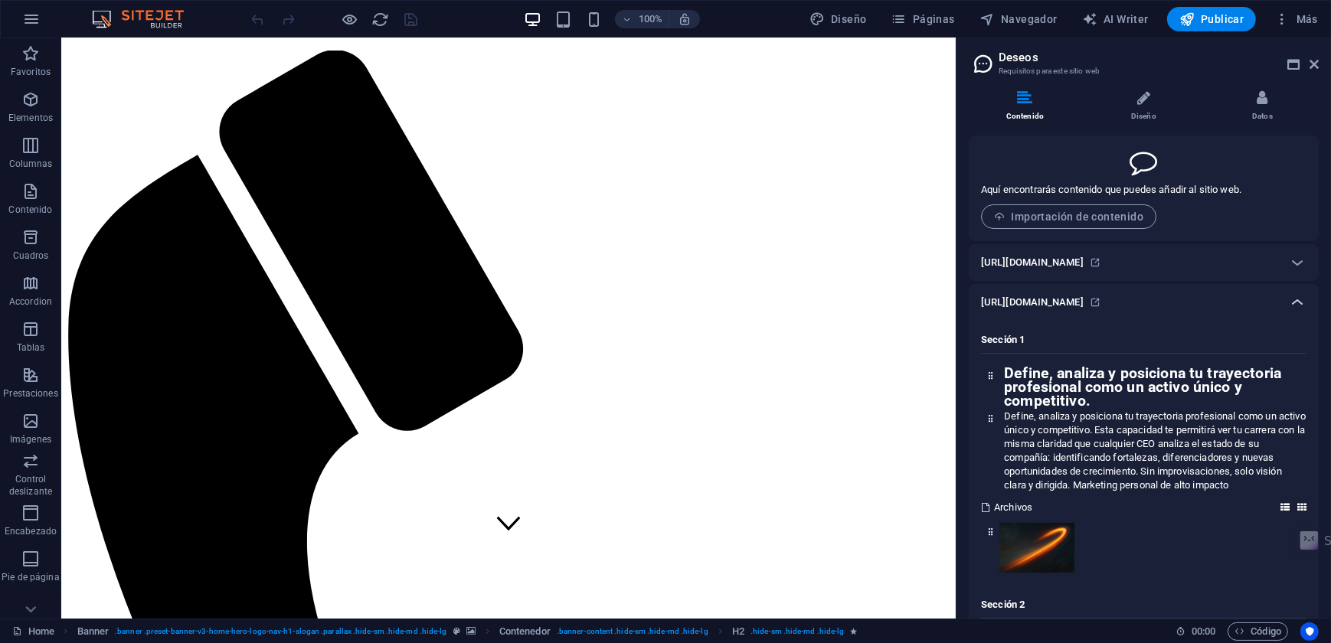
click at [1294, 312] on icon at bounding box center [1297, 302] width 18 height 18
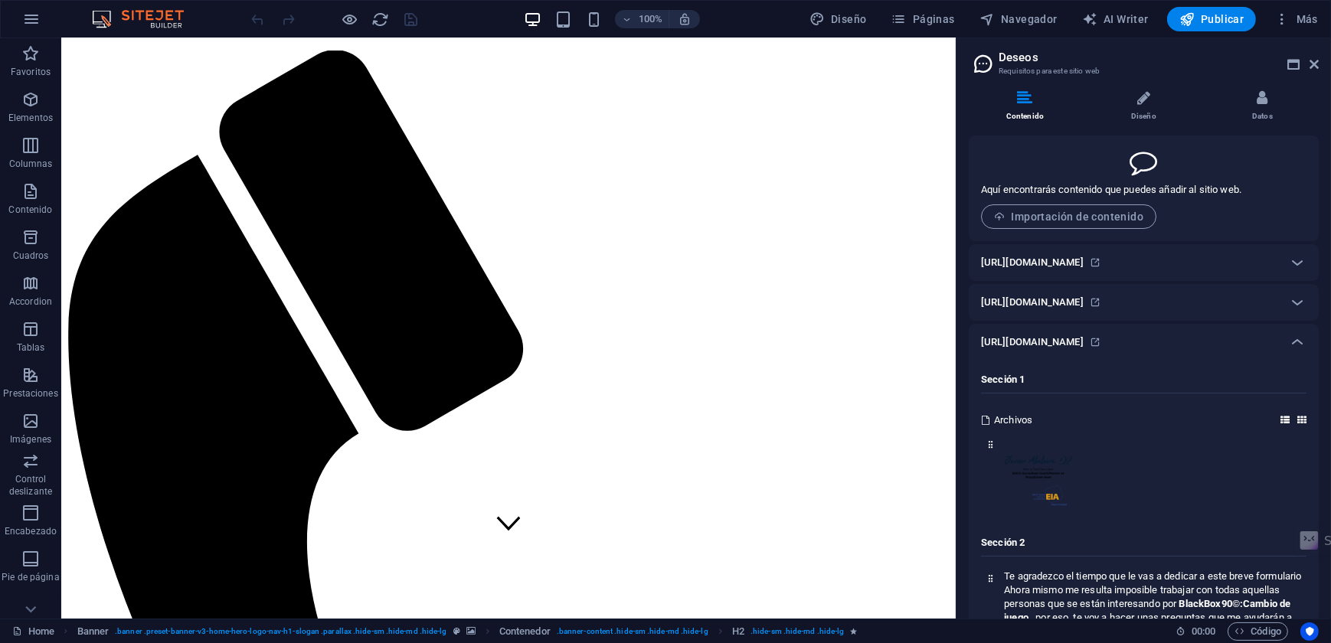
click at [0, 643] on div at bounding box center [0, 643] width 0 height 0
click at [1319, 63] on aside "Deseos Requisitos para este sitio web Contenido Diseño Datos Aquí encontrarás c…" at bounding box center [1143, 328] width 375 height 581
click at [1312, 63] on icon at bounding box center [1314, 64] width 9 height 12
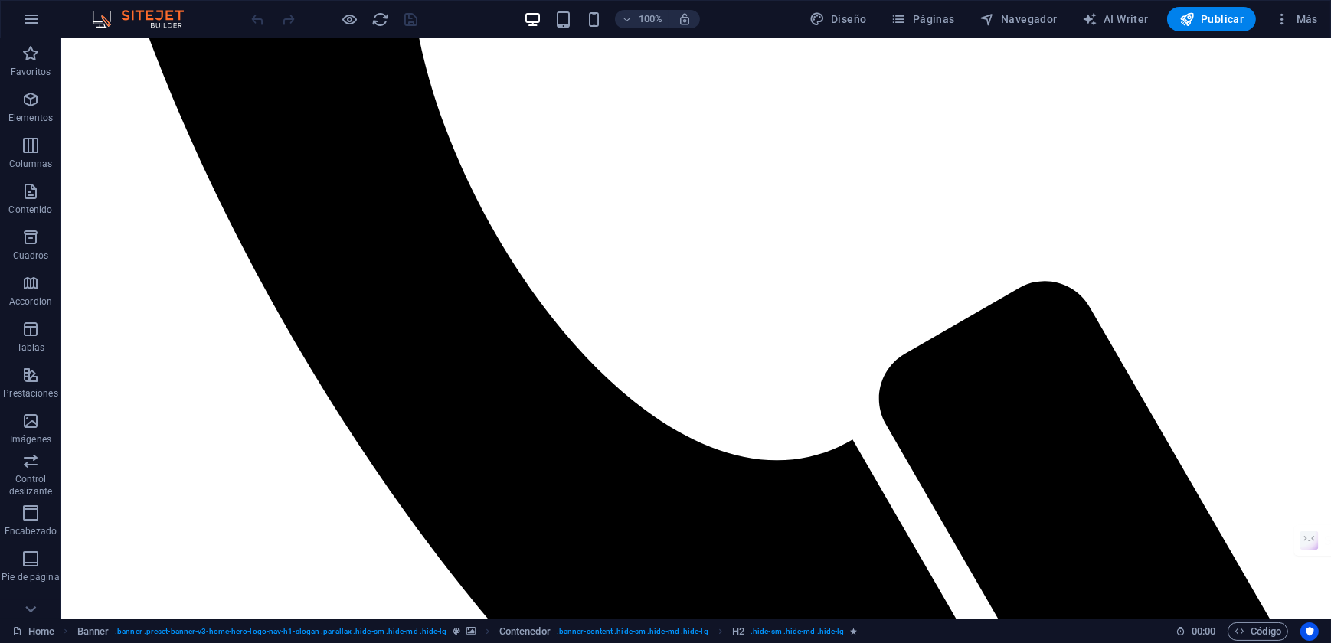
scroll to position [6684, 0]
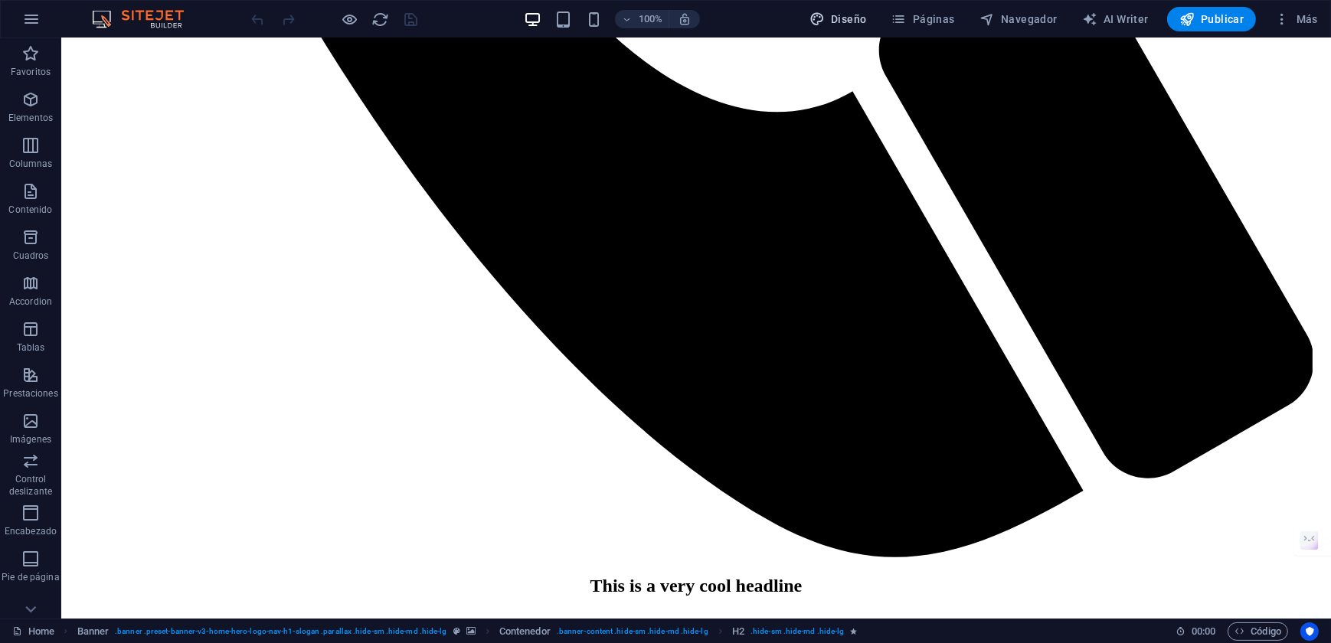
click at [856, 15] on span "Diseño" at bounding box center [838, 18] width 57 height 15
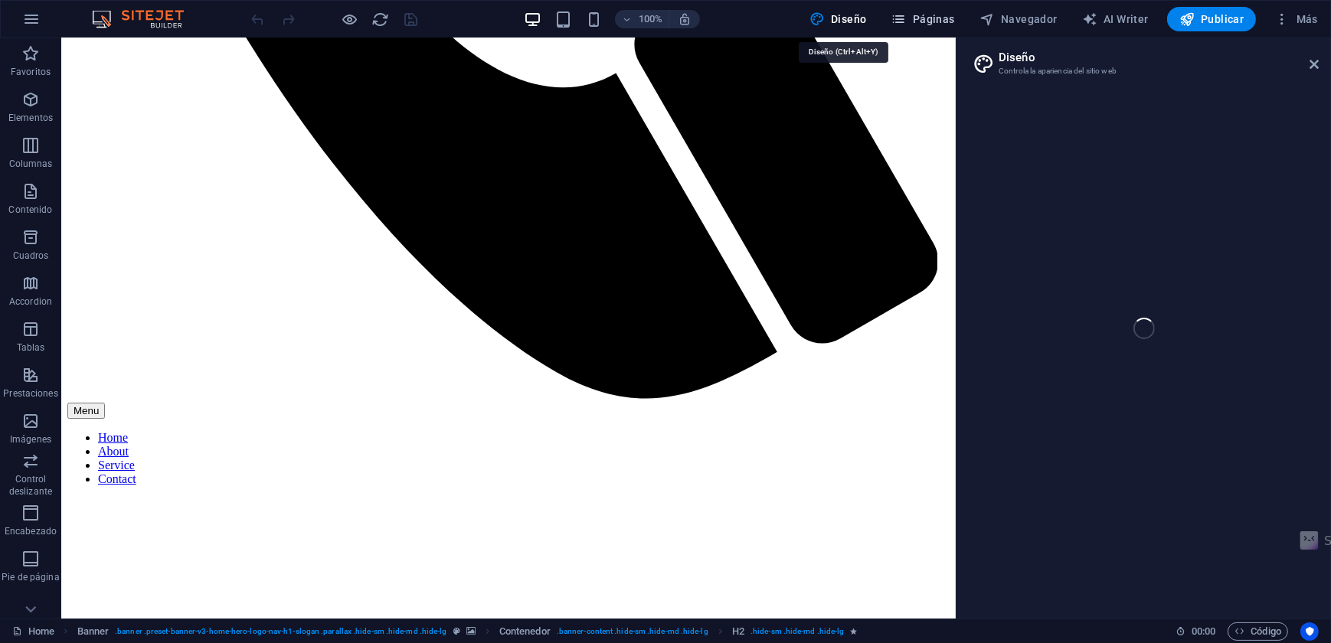
select select "px"
select select "200"
select select "px"
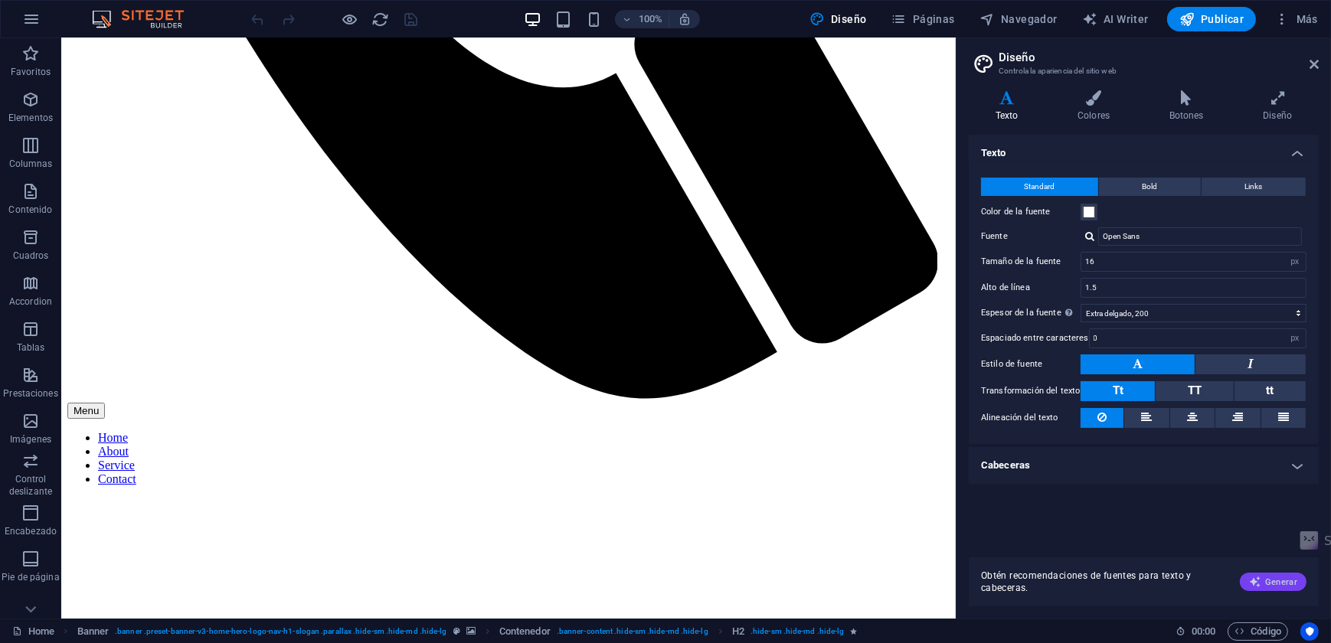
click at [1296, 578] on span "Generar" at bounding box center [1273, 582] width 48 height 12
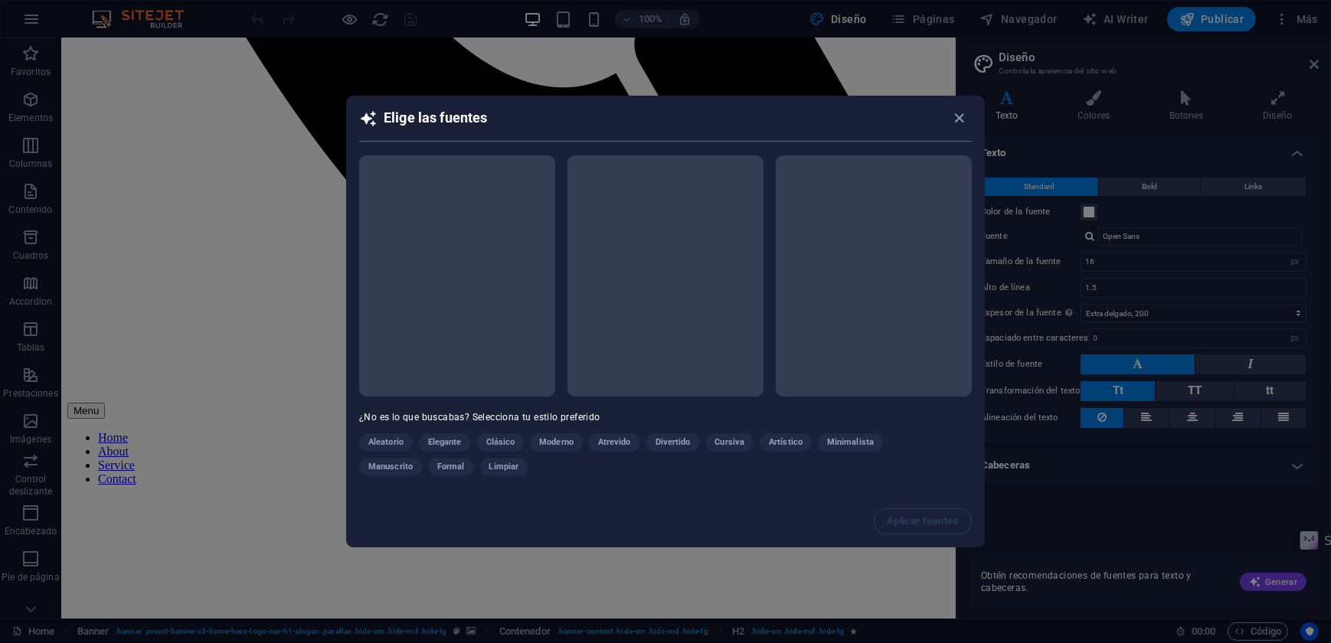
click at [445, 440] on div "Aleatorio Elegante Clásico Moderno Atrevido Divertido Cursiva Artístico Minimal…" at bounding box center [627, 458] width 536 height 49
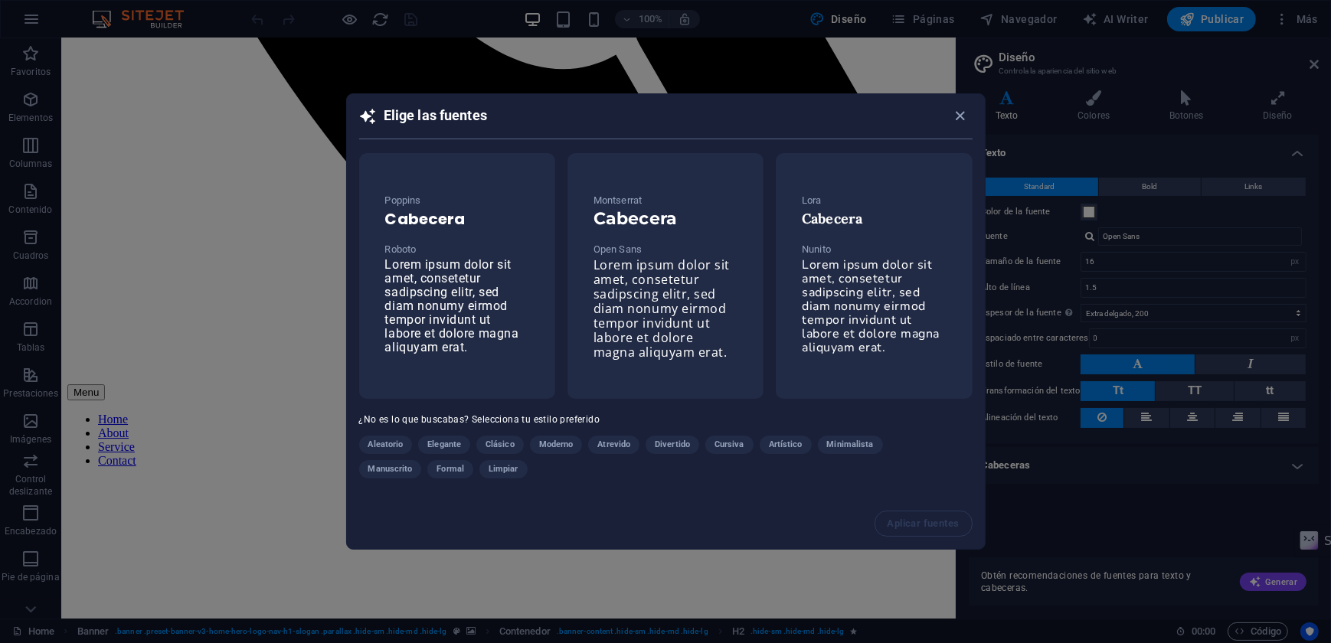
scroll to position [6647, 0]
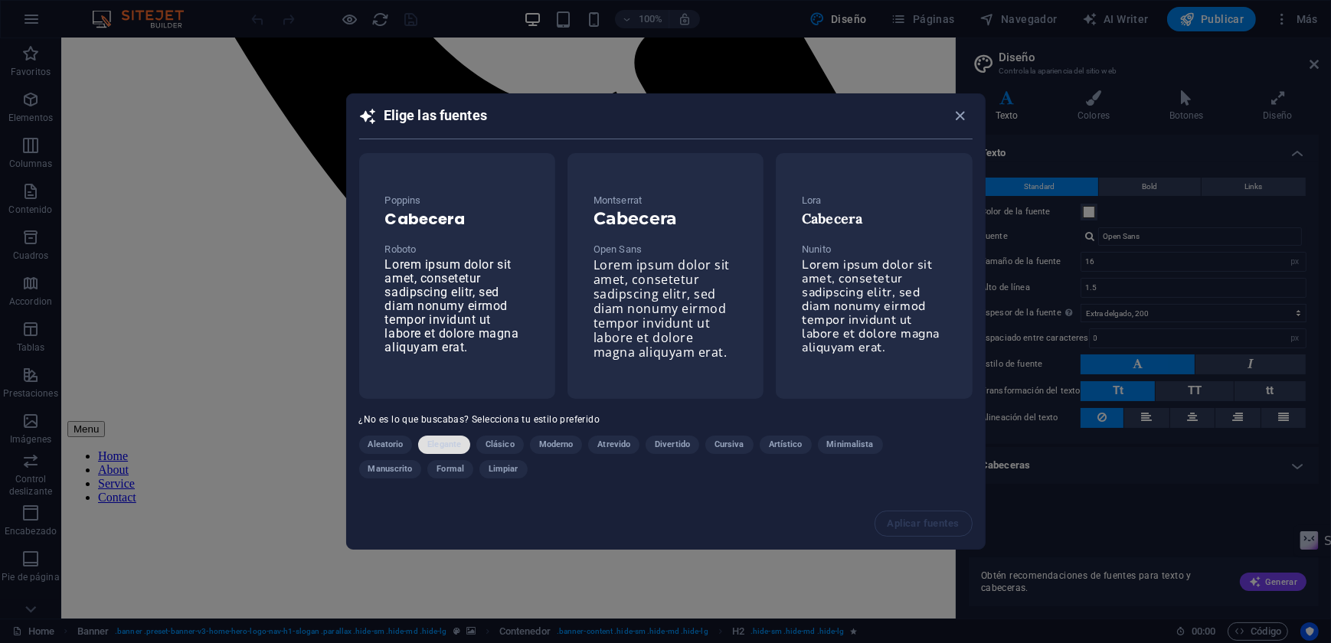
click at [450, 439] on span "Elegante" at bounding box center [444, 445] width 34 height 18
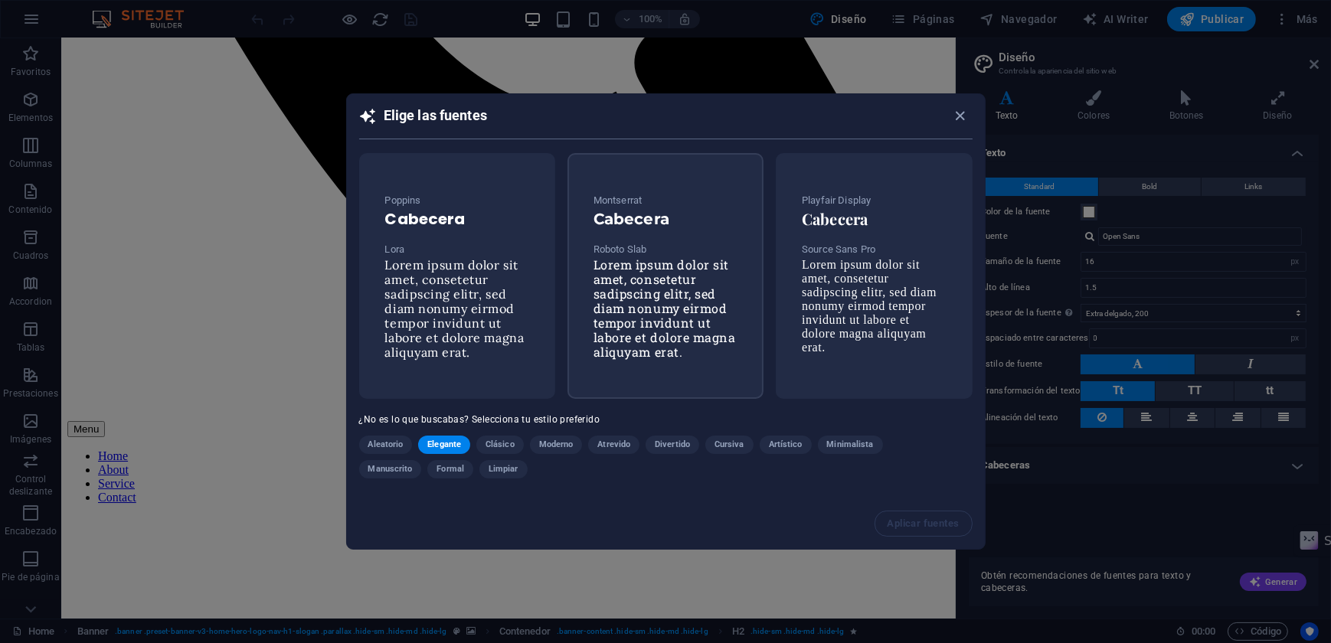
click at [674, 277] on span "Lorem ipsum dolor sit amet, consetetur sadipscing elitr, sed diam nonumy eirmod…" at bounding box center [665, 308] width 142 height 103
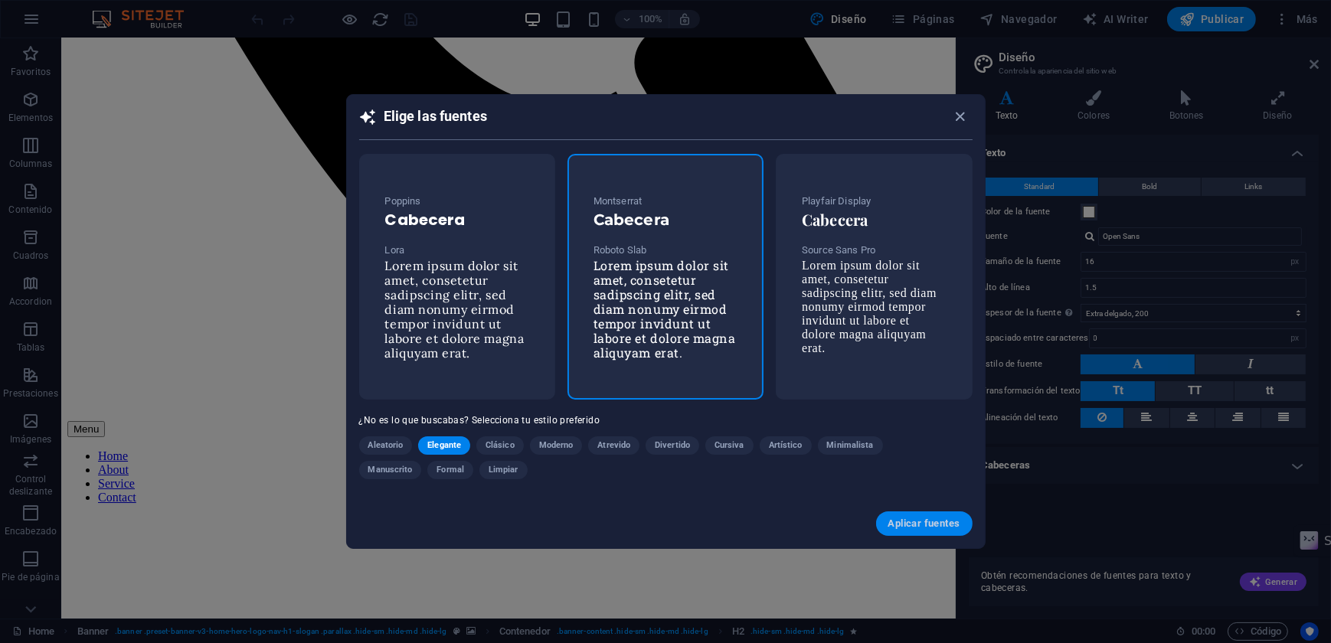
click at [911, 519] on span "Aplicar fuentes" at bounding box center [924, 524] width 72 height 12
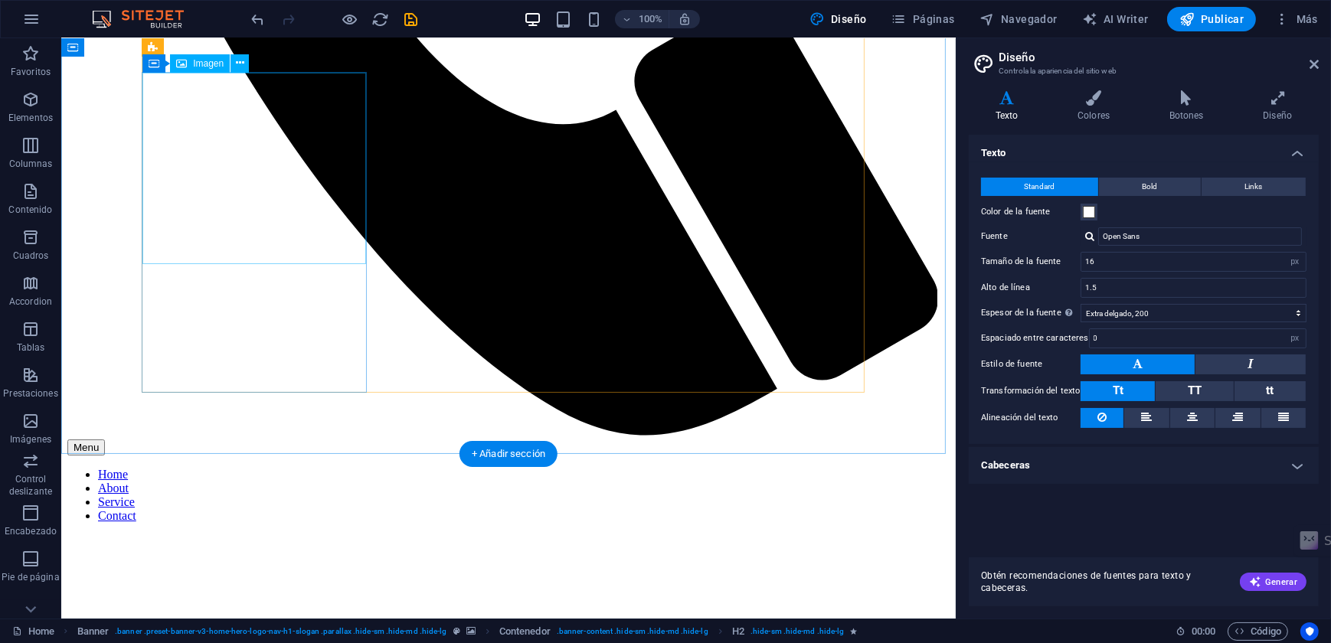
type input "Roboto Slab"
type input "1.6"
select select "400"
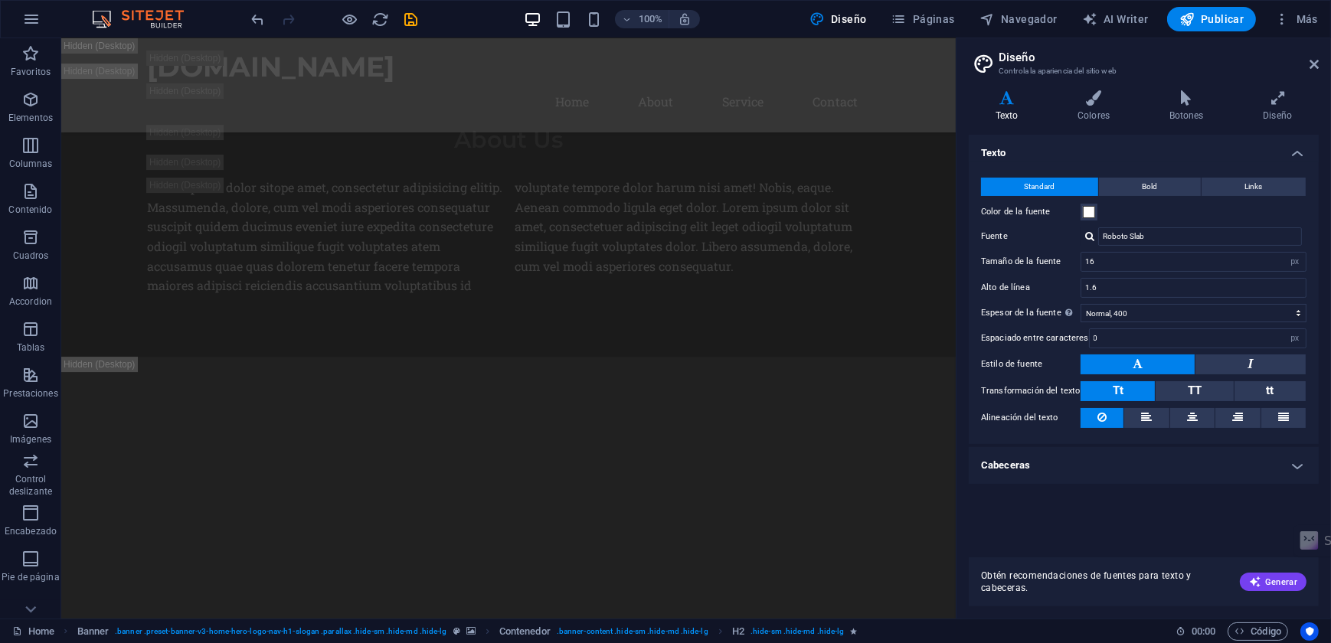
scroll to position [0, 0]
click at [403, 21] on icon "save" at bounding box center [412, 20] width 18 height 18
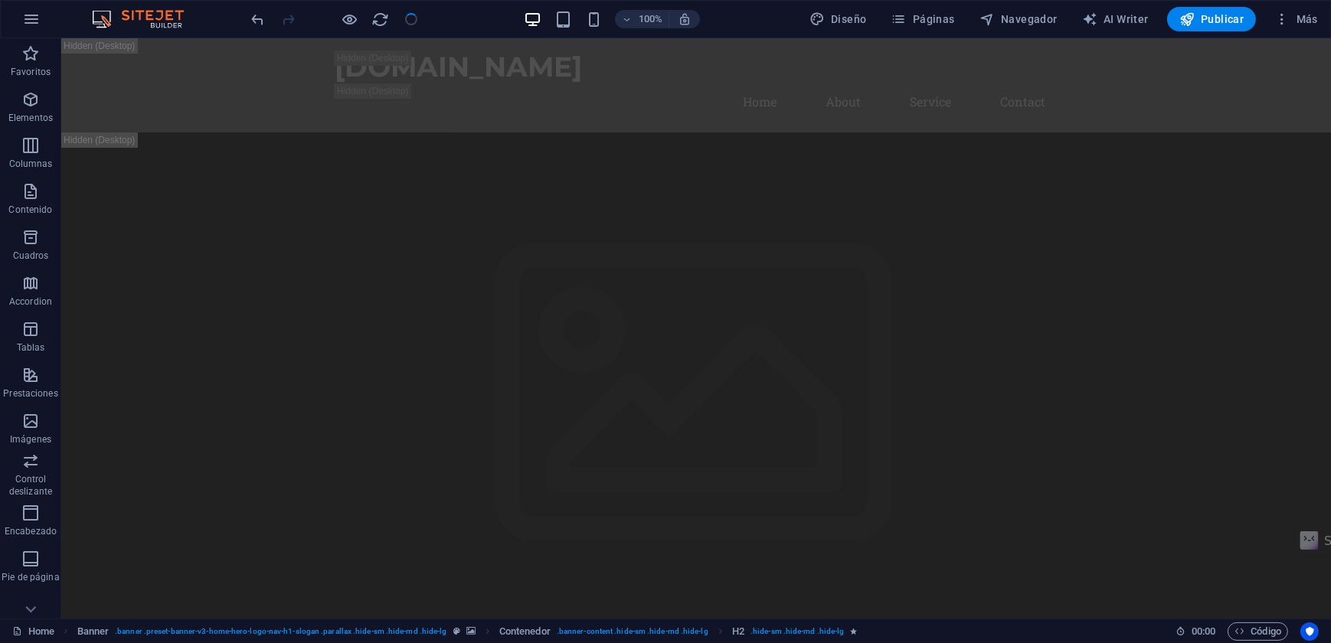
checkbox input "false"
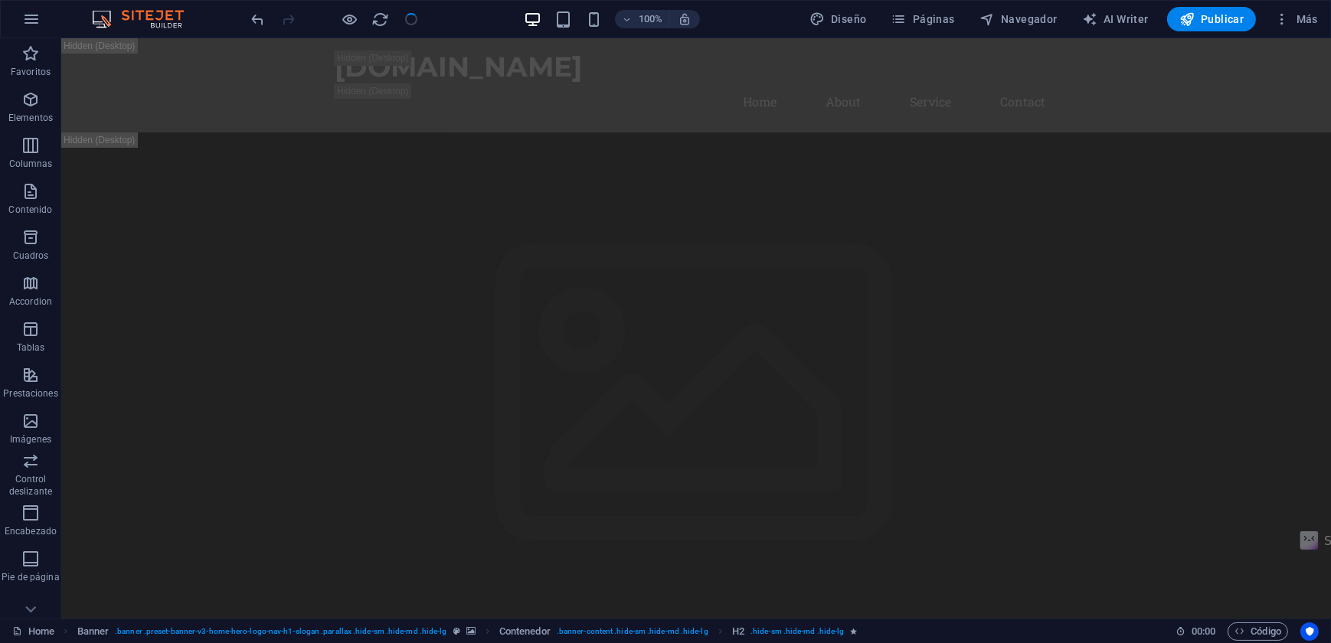
checkbox input "false"
click at [29, 61] on icon "button" at bounding box center [30, 53] width 18 height 18
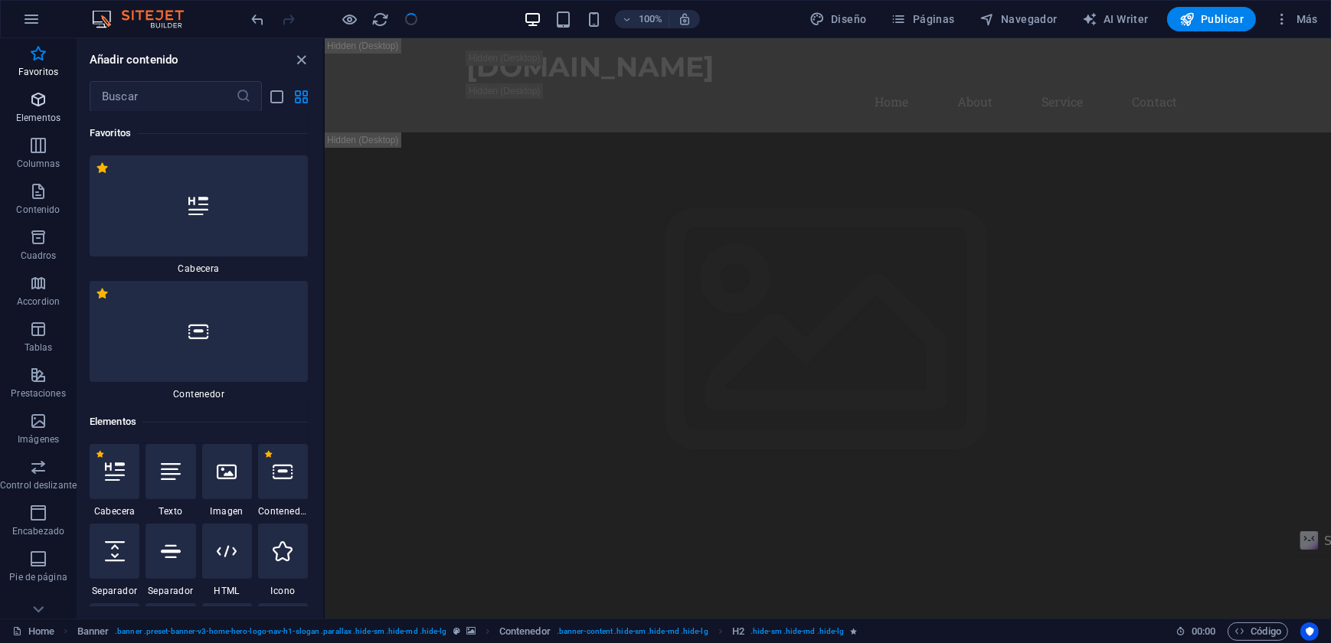
click at [43, 110] on span "Elementos" at bounding box center [38, 108] width 77 height 37
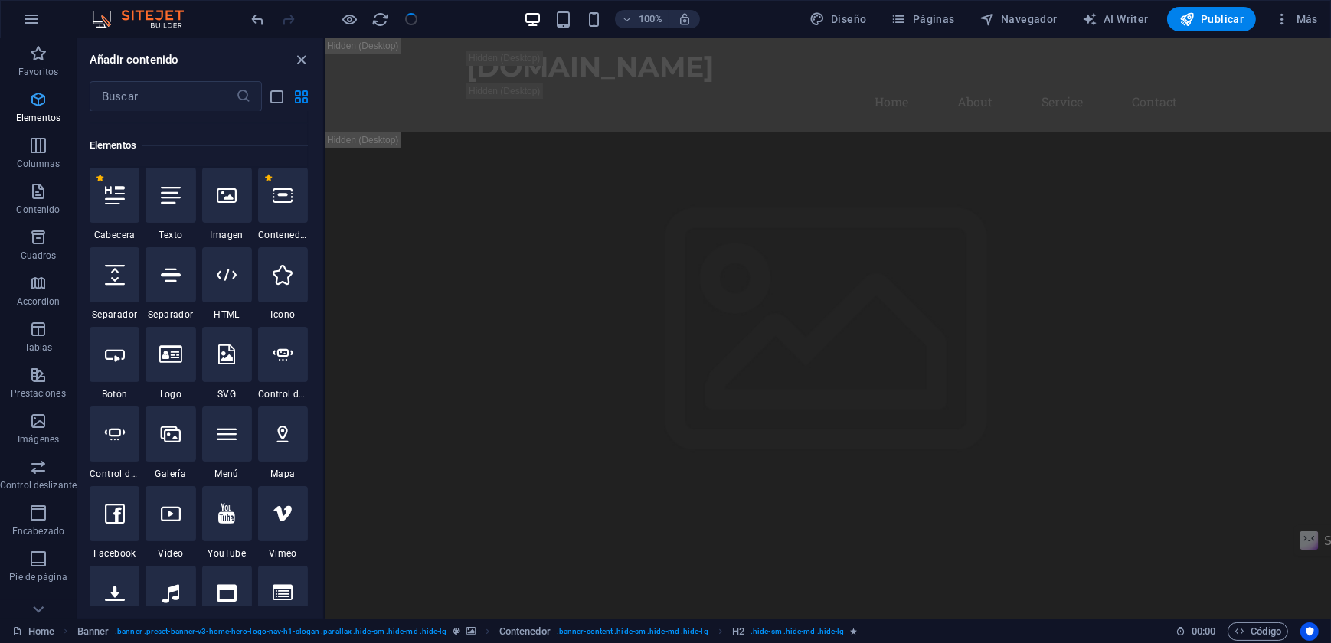
scroll to position [289, 0]
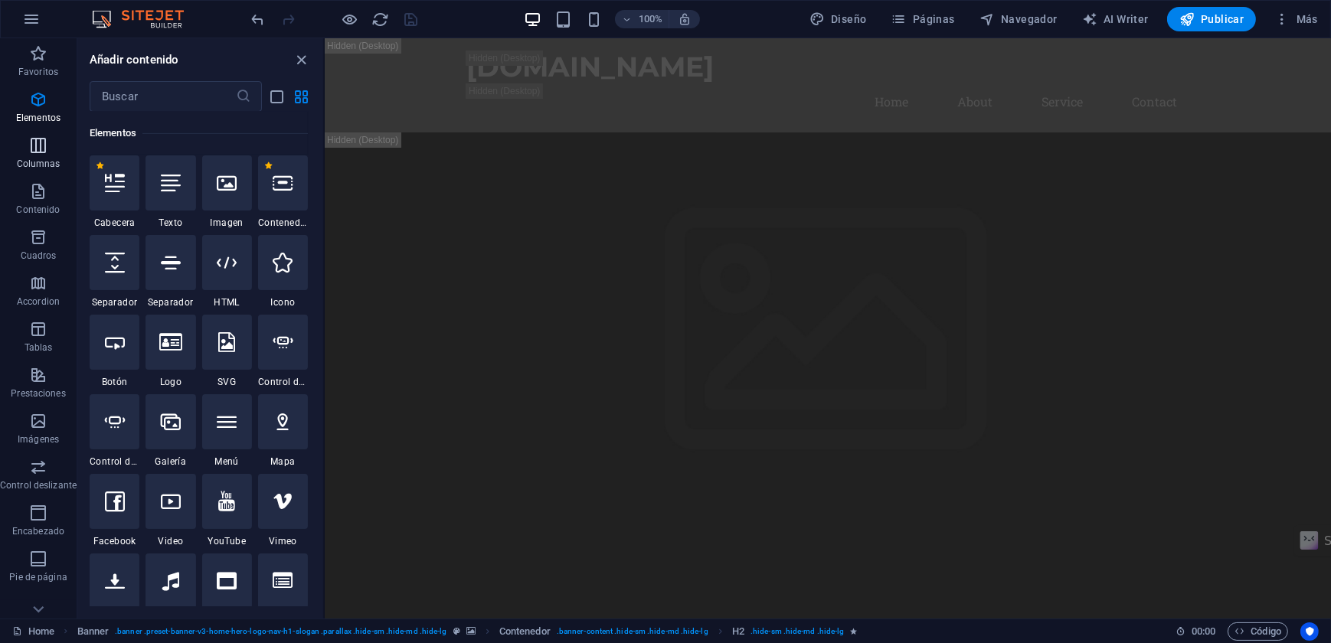
click at [41, 139] on icon "button" at bounding box center [38, 145] width 18 height 18
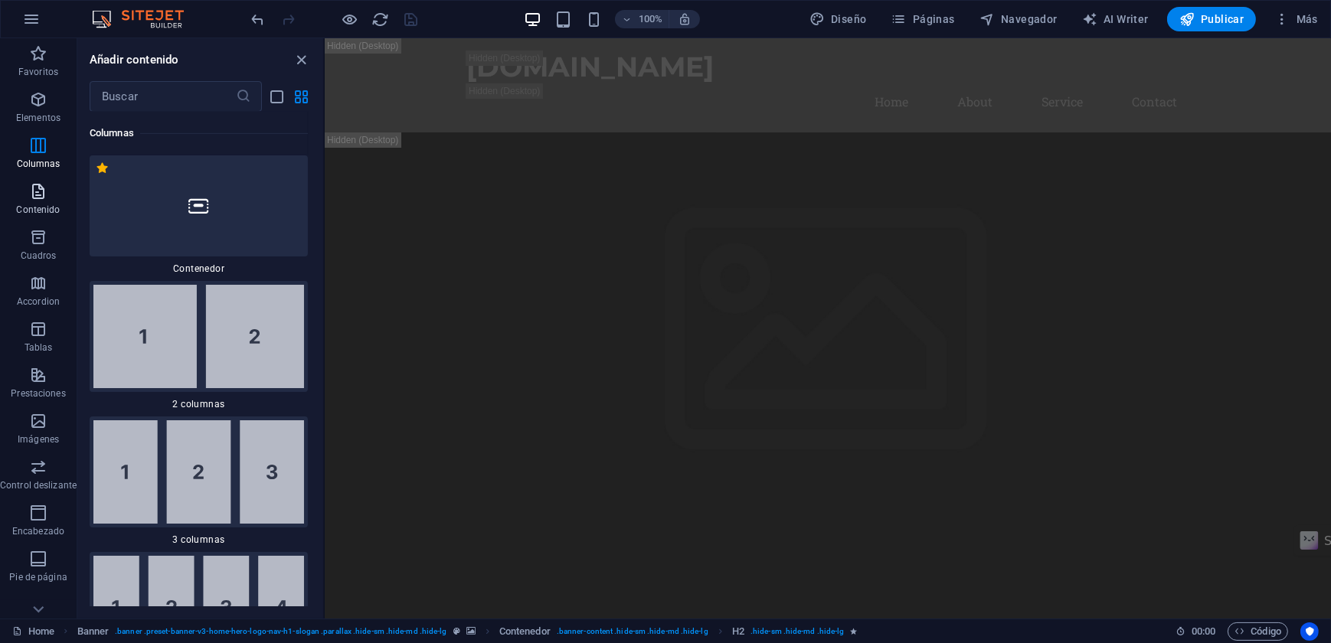
click at [38, 192] on icon "button" at bounding box center [38, 191] width 18 height 18
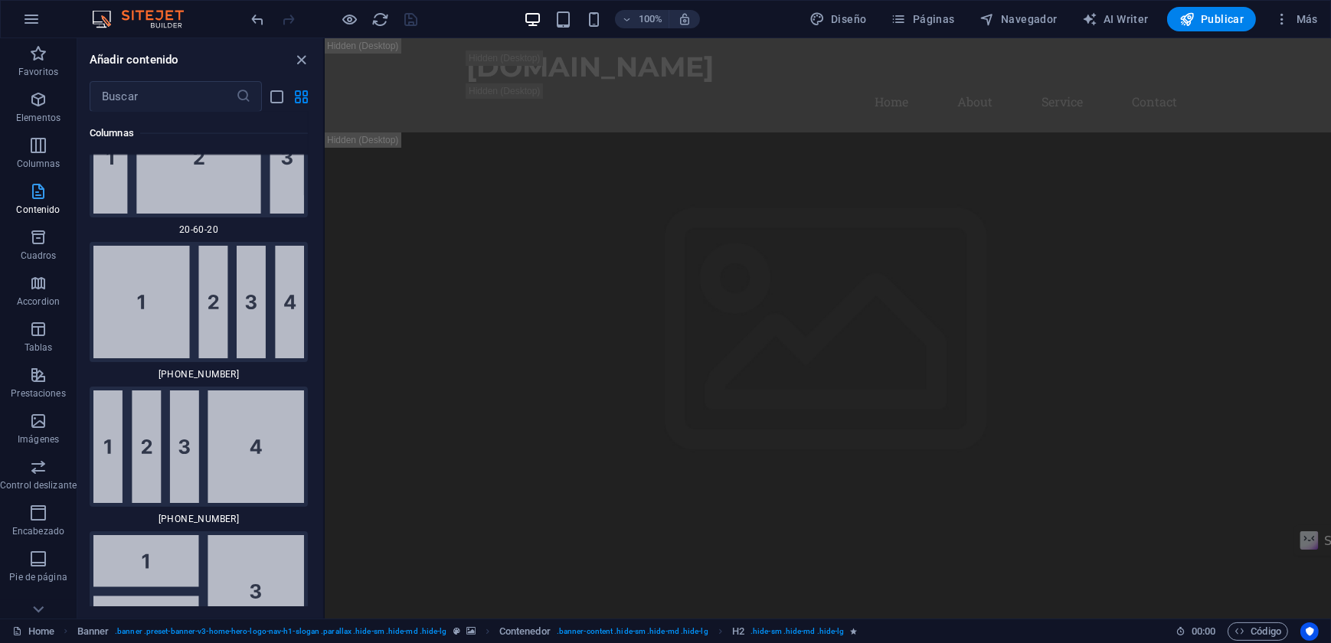
scroll to position [5216, 0]
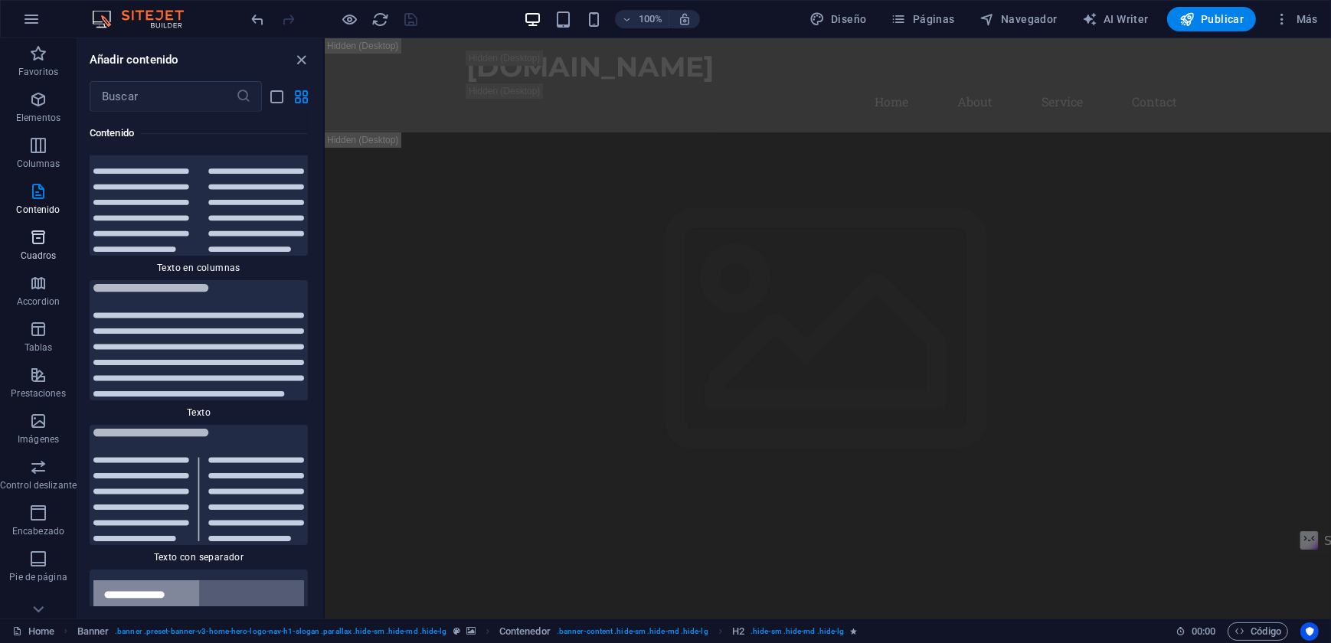
click at [34, 244] on icon "button" at bounding box center [38, 237] width 18 height 18
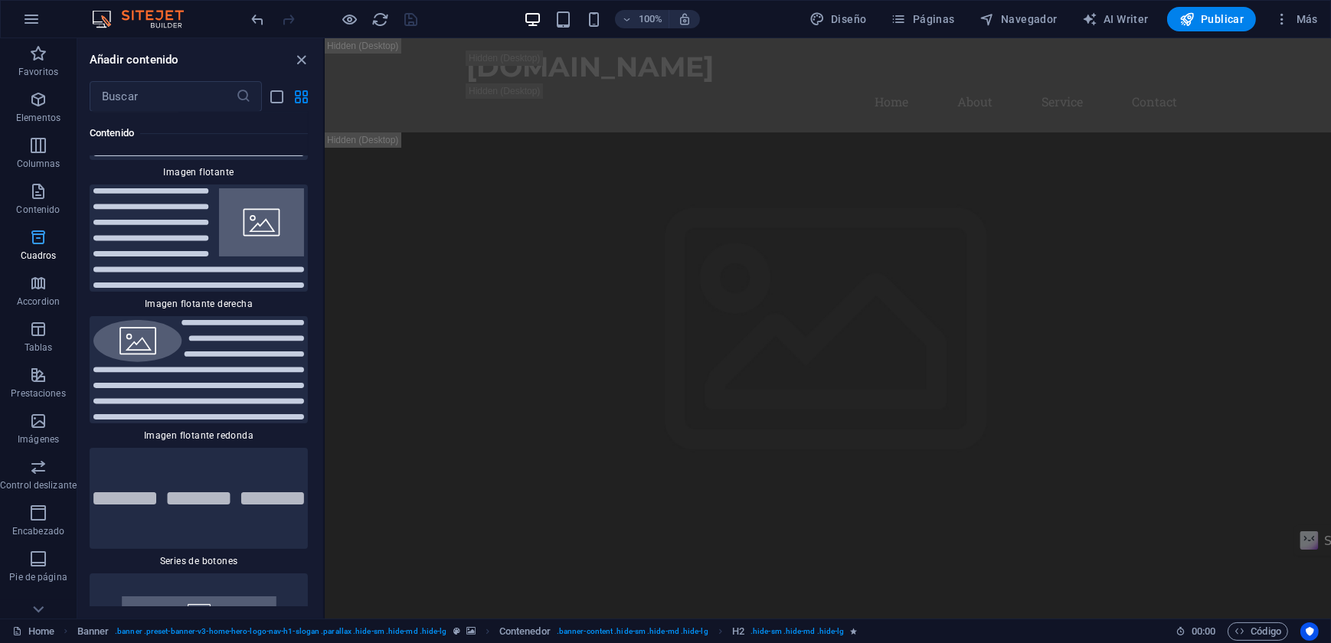
scroll to position [8312, 0]
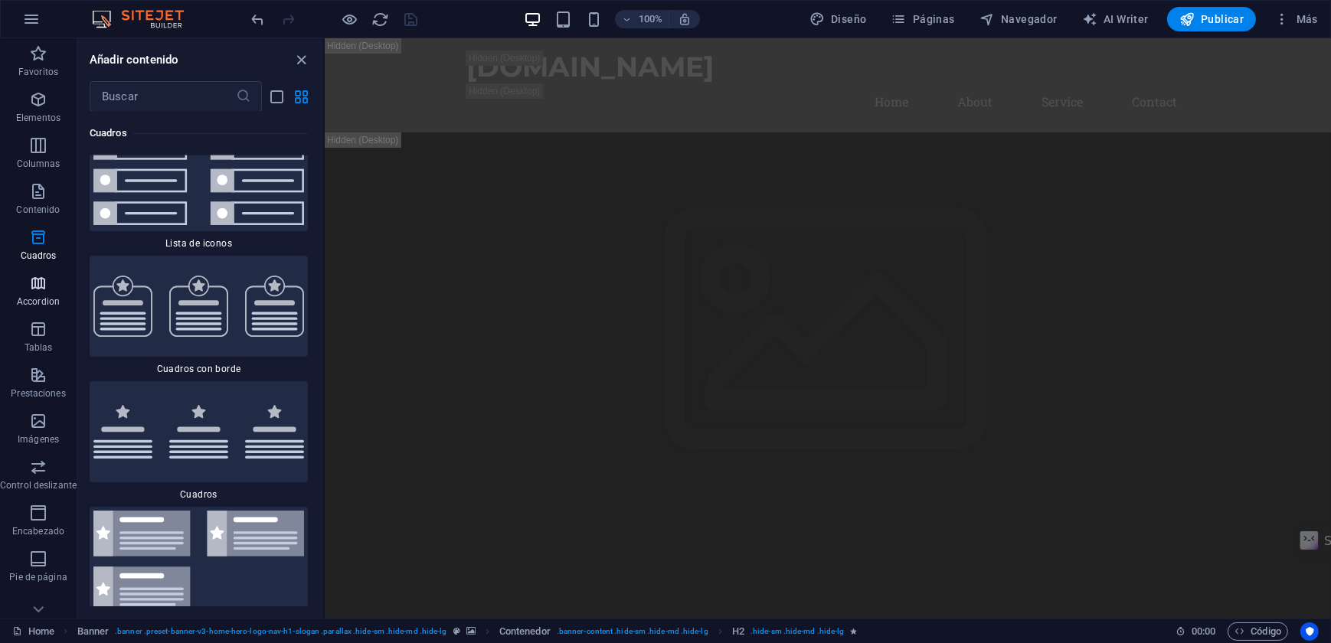
click at [41, 285] on icon "button" at bounding box center [38, 283] width 18 height 18
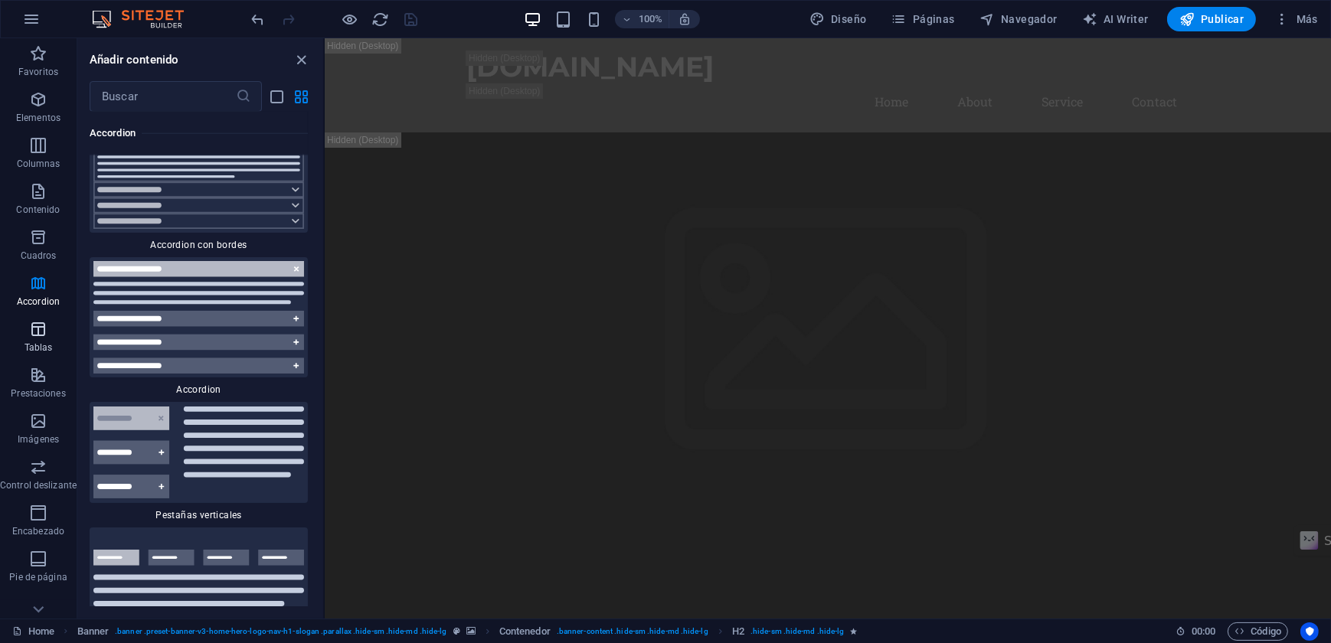
scroll to position [9548, 0]
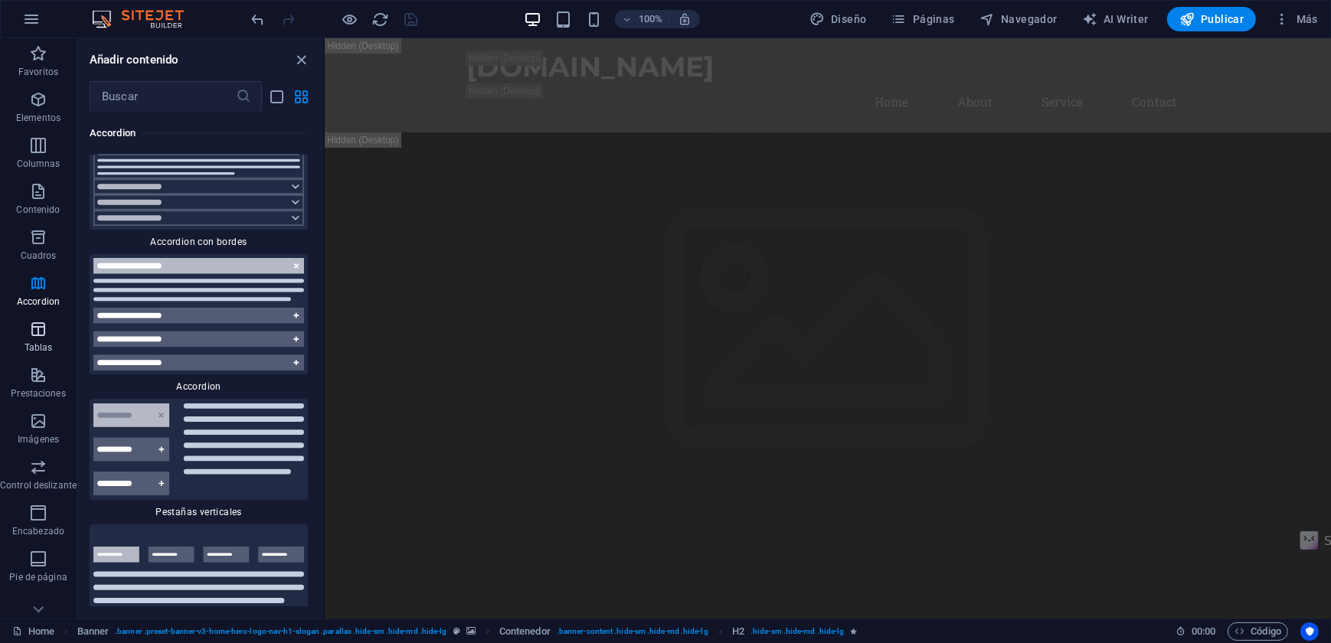
click at [34, 326] on icon "button" at bounding box center [38, 329] width 18 height 18
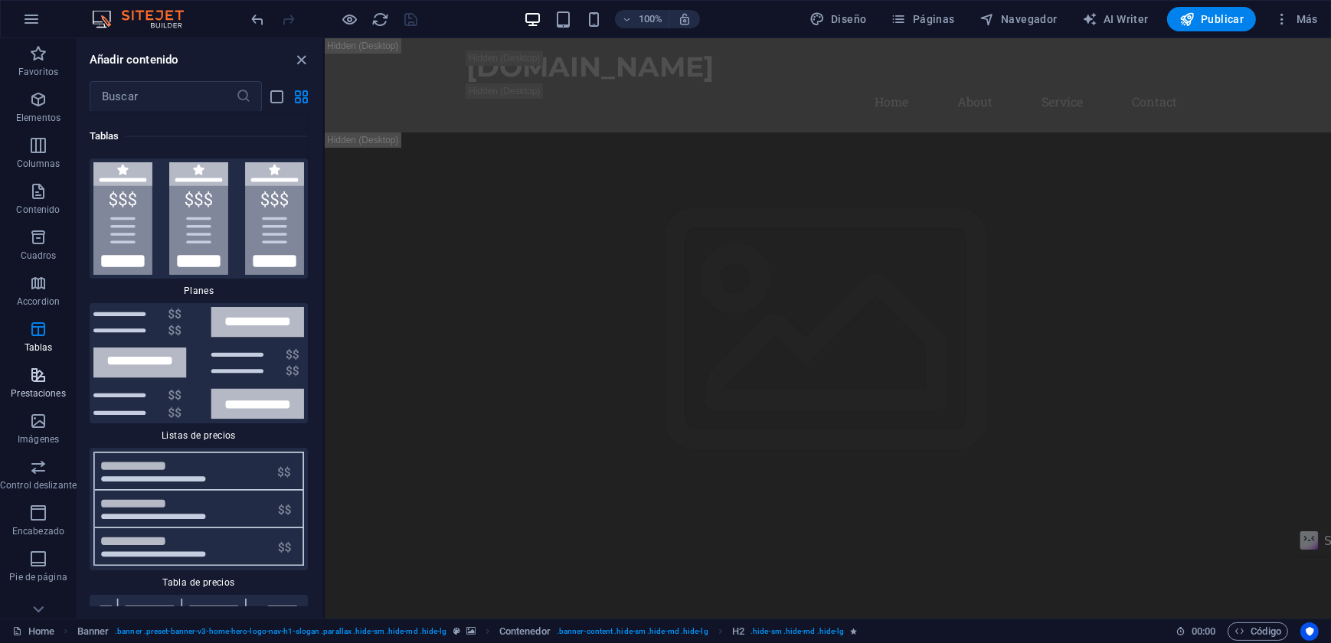
scroll to position [10400, 0]
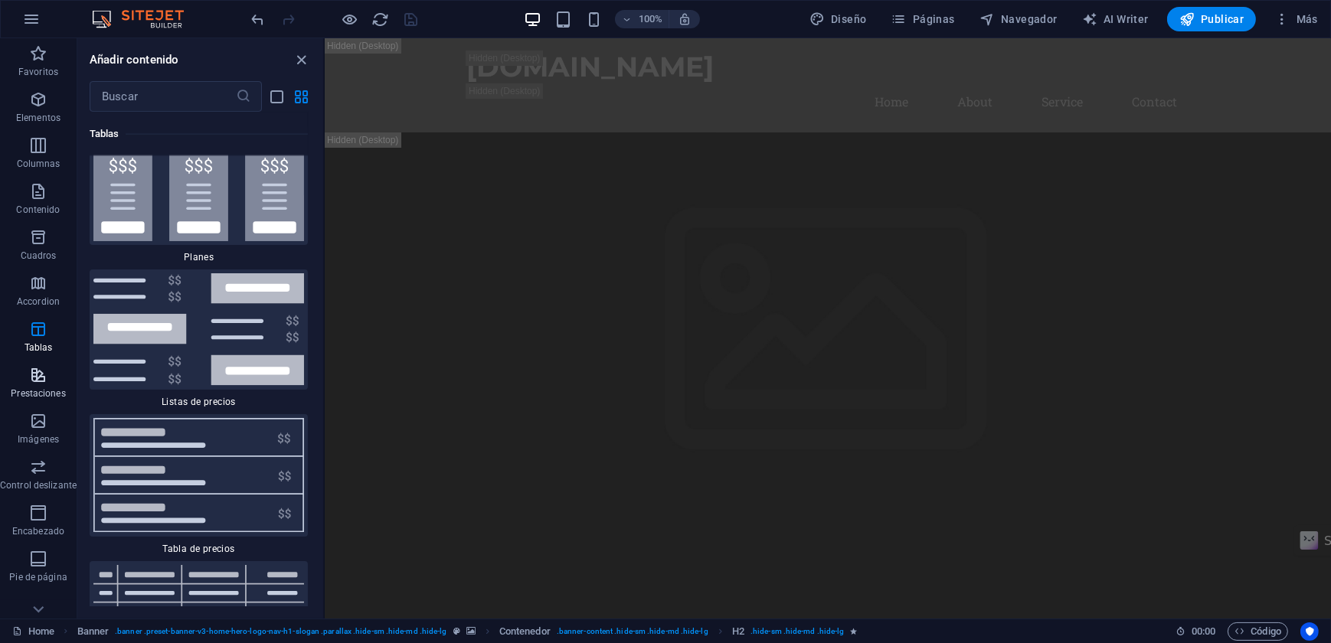
click at [33, 378] on icon "button" at bounding box center [38, 375] width 18 height 18
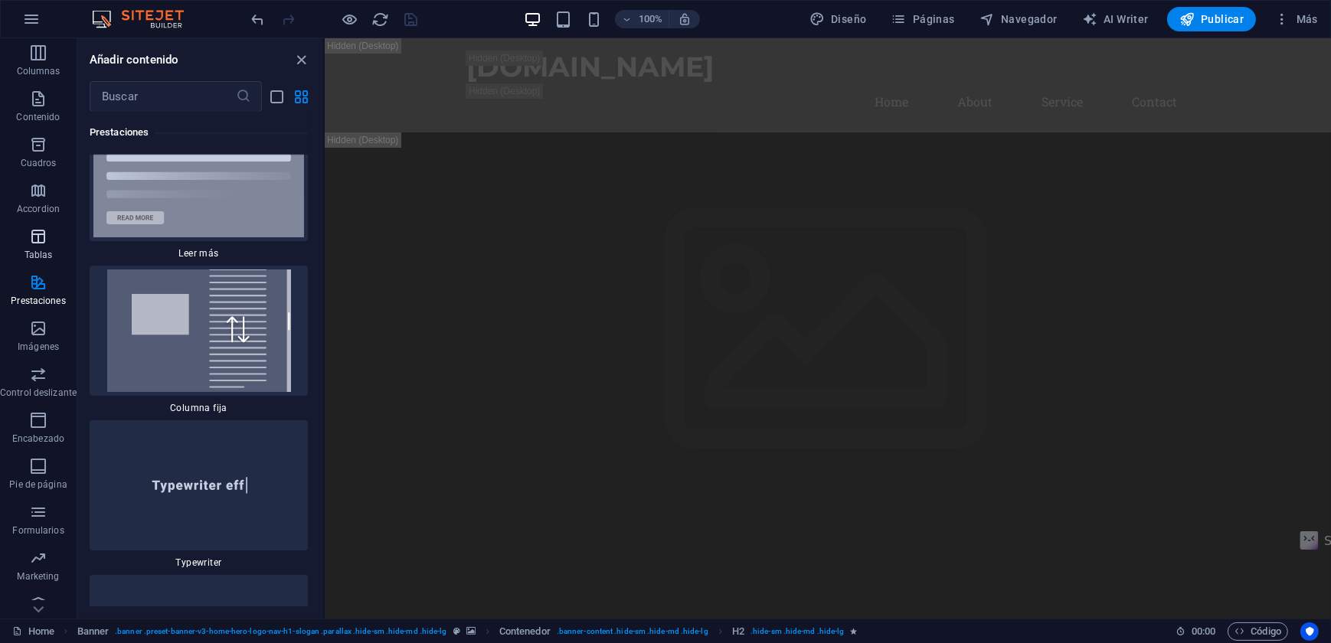
scroll to position [108, 0]
click at [38, 587] on icon "button" at bounding box center [38, 589] width 18 height 18
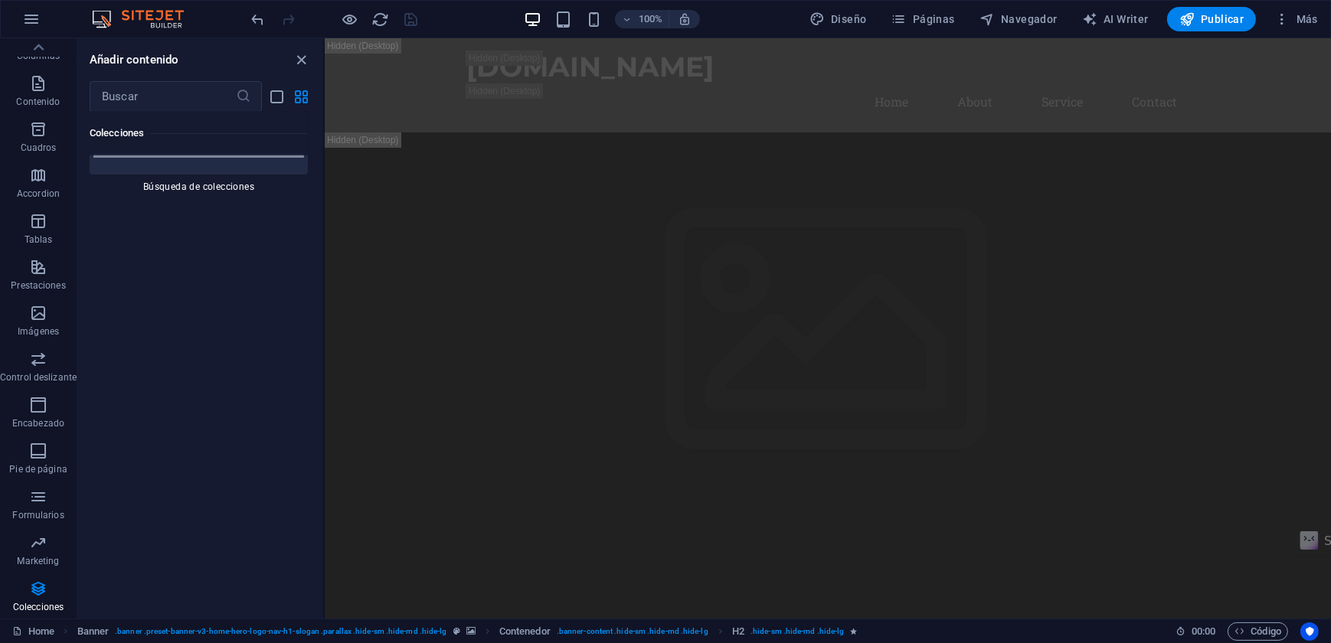
scroll to position [30061, 0]
click at [39, 633] on link "Home" at bounding box center [33, 632] width 42 height 18
click at [156, 13] on img at bounding box center [145, 19] width 115 height 18
click at [37, 11] on icon "button" at bounding box center [31, 19] width 18 height 18
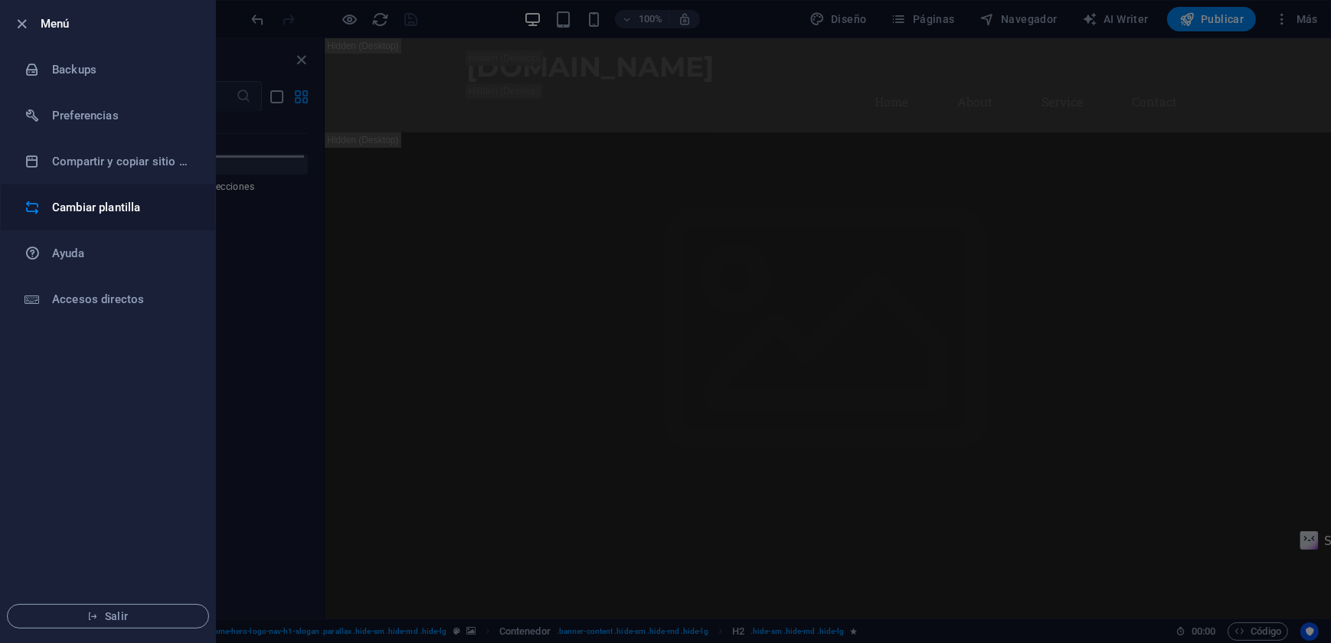
click at [77, 208] on h6 "Cambiar plantilla" at bounding box center [123, 207] width 142 height 18
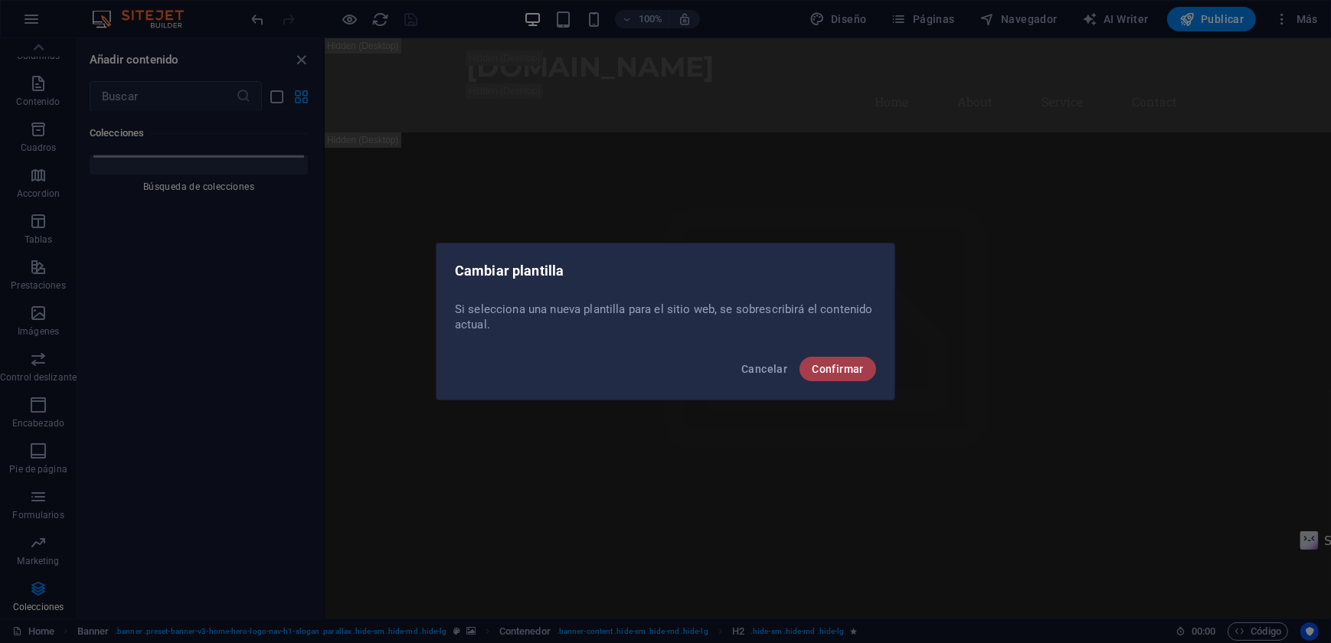
click at [842, 374] on span "Confirmar" at bounding box center [838, 369] width 52 height 12
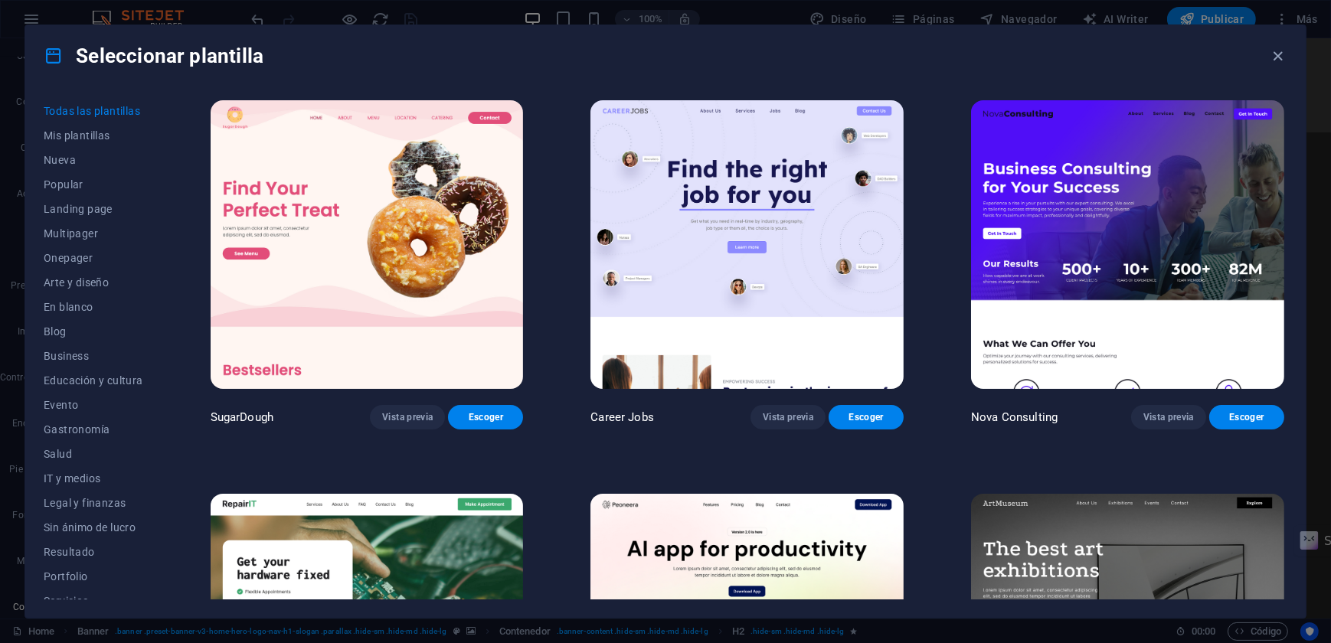
scroll to position [0, 0]
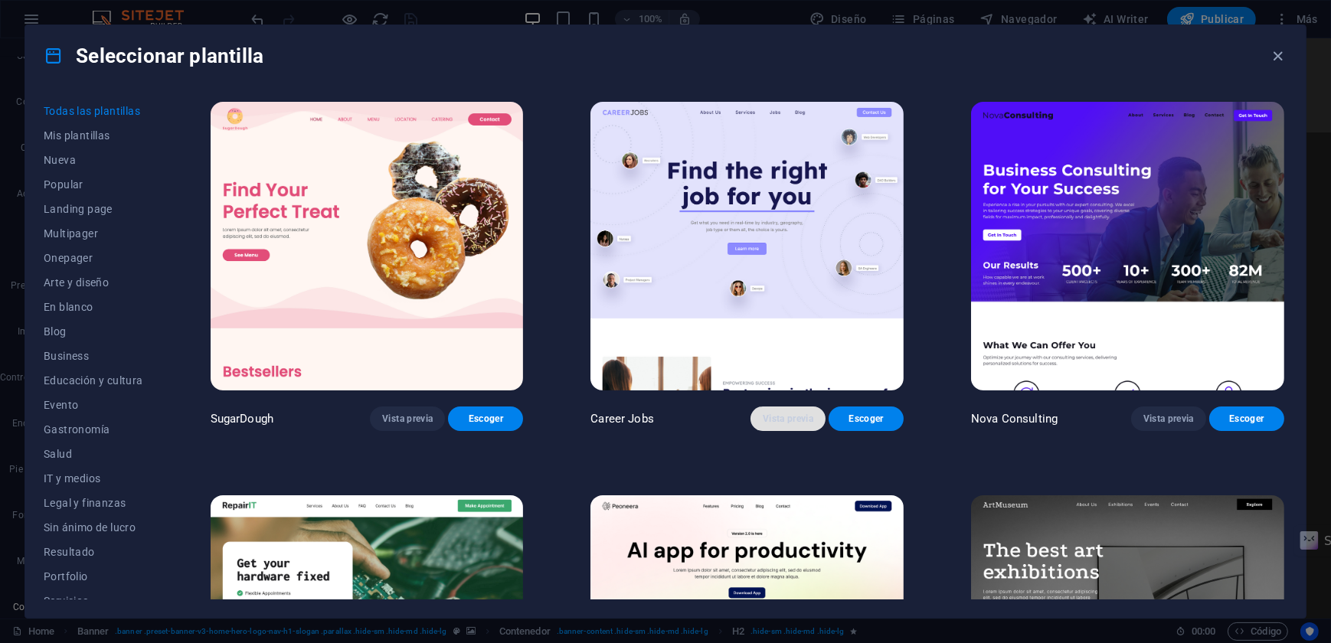
click at [780, 420] on span "Vista previa" at bounding box center [788, 419] width 51 height 12
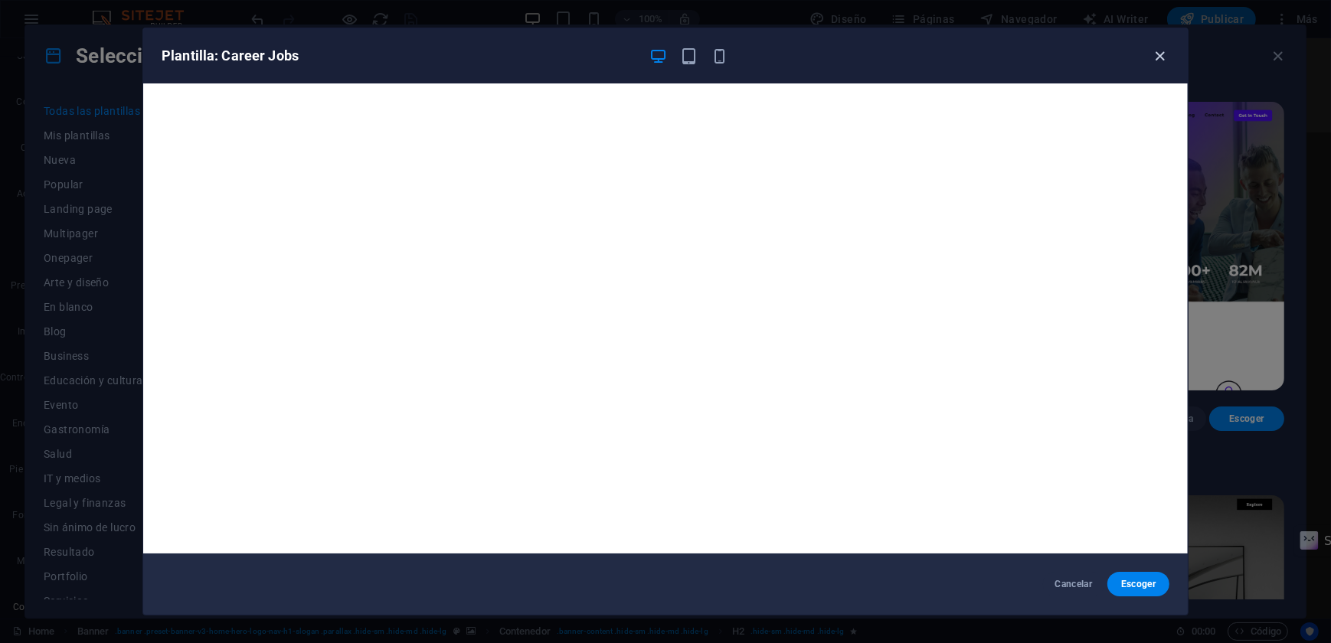
click at [1166, 56] on icon "button" at bounding box center [1161, 56] width 18 height 18
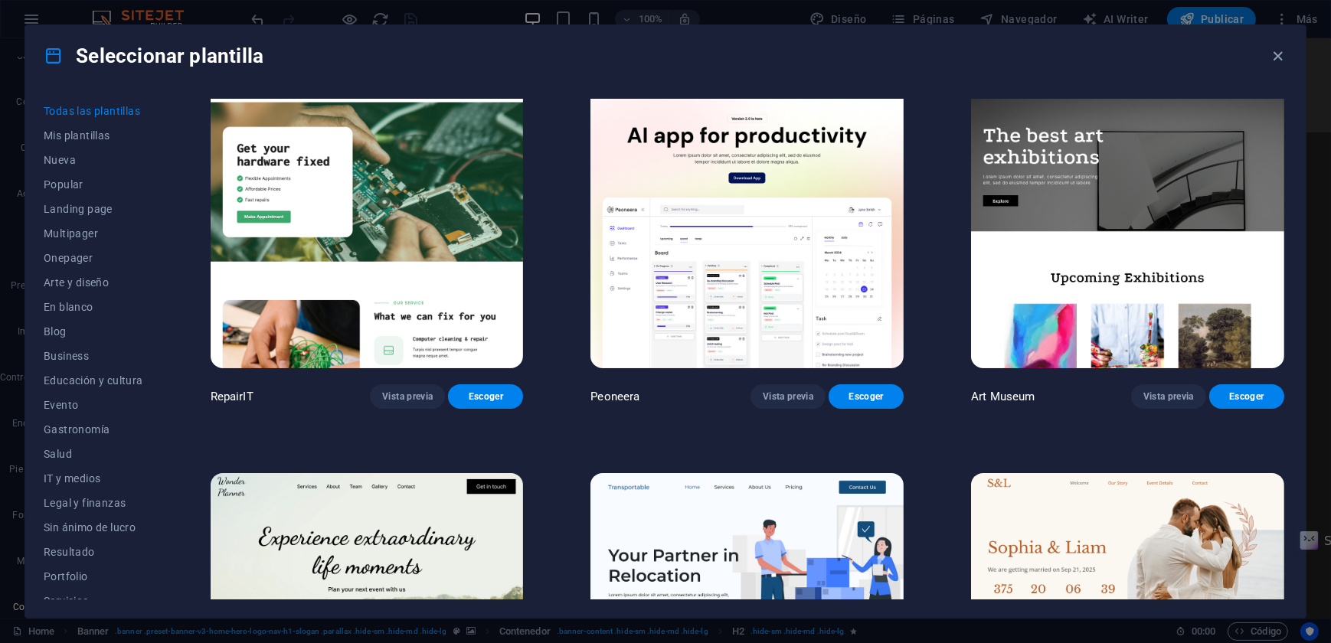
scroll to position [417, 0]
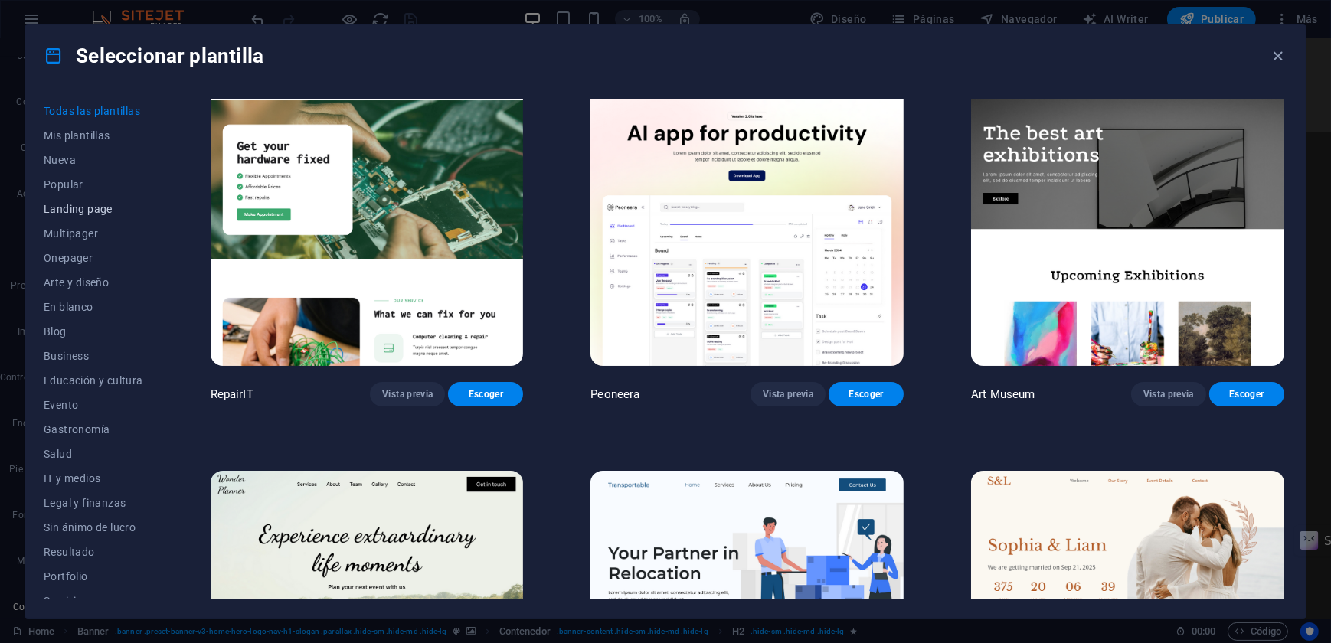
click at [77, 207] on span "Landing page" at bounding box center [94, 209] width 100 height 12
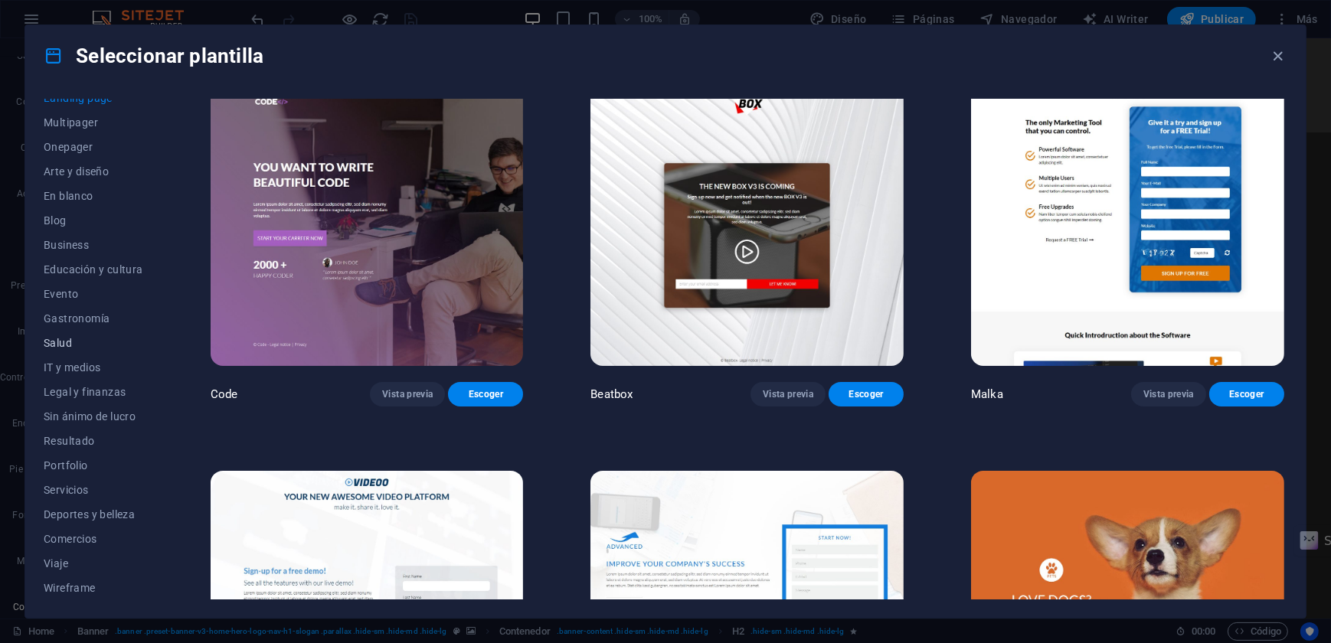
scroll to position [0, 0]
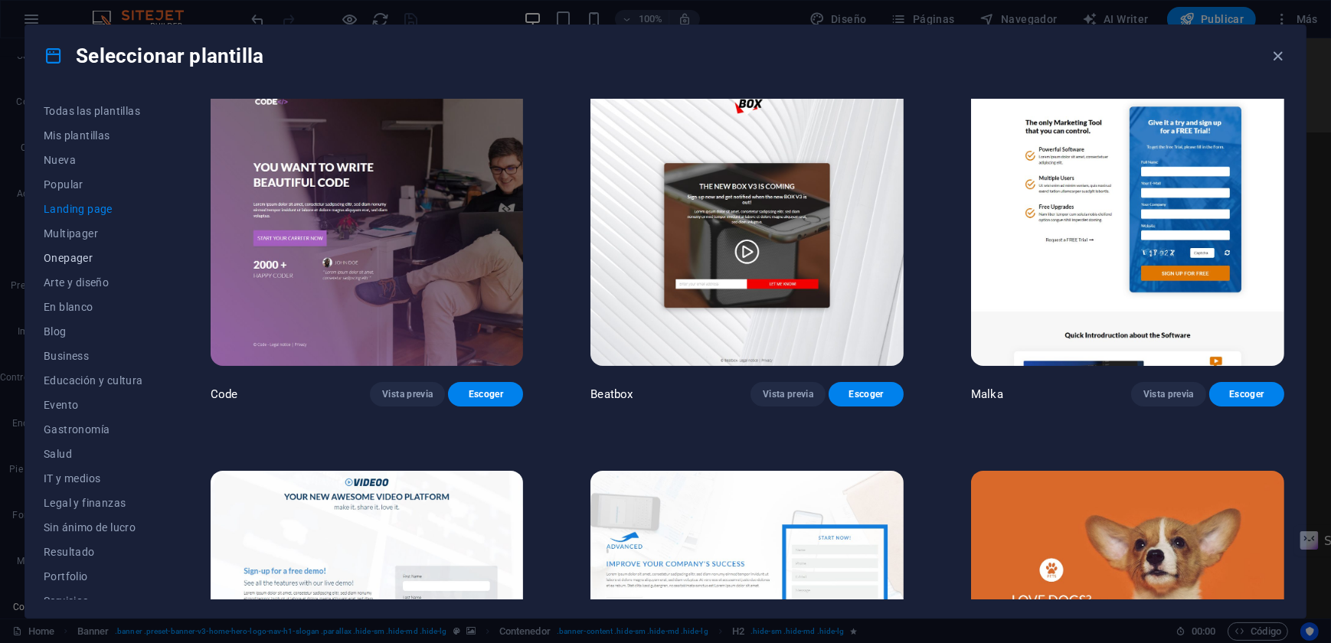
click at [67, 254] on span "Onepager" at bounding box center [94, 258] width 100 height 12
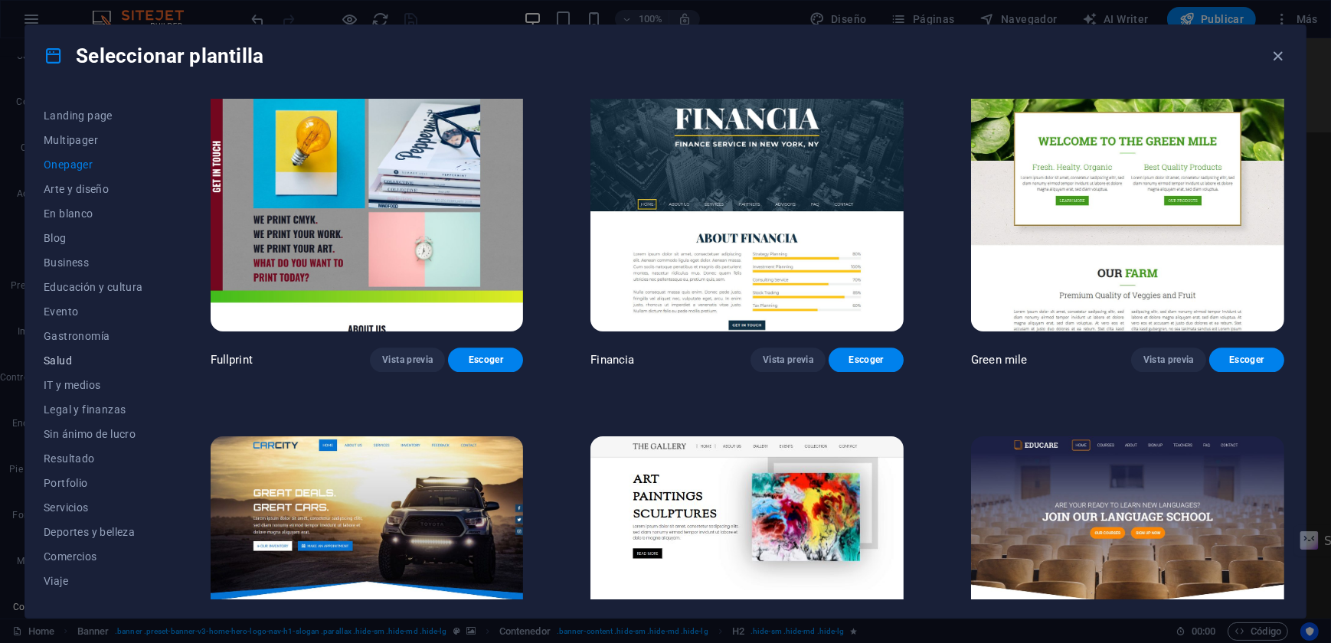
scroll to position [111, 0]
click at [79, 435] on span "Resultado" at bounding box center [94, 441] width 100 height 12
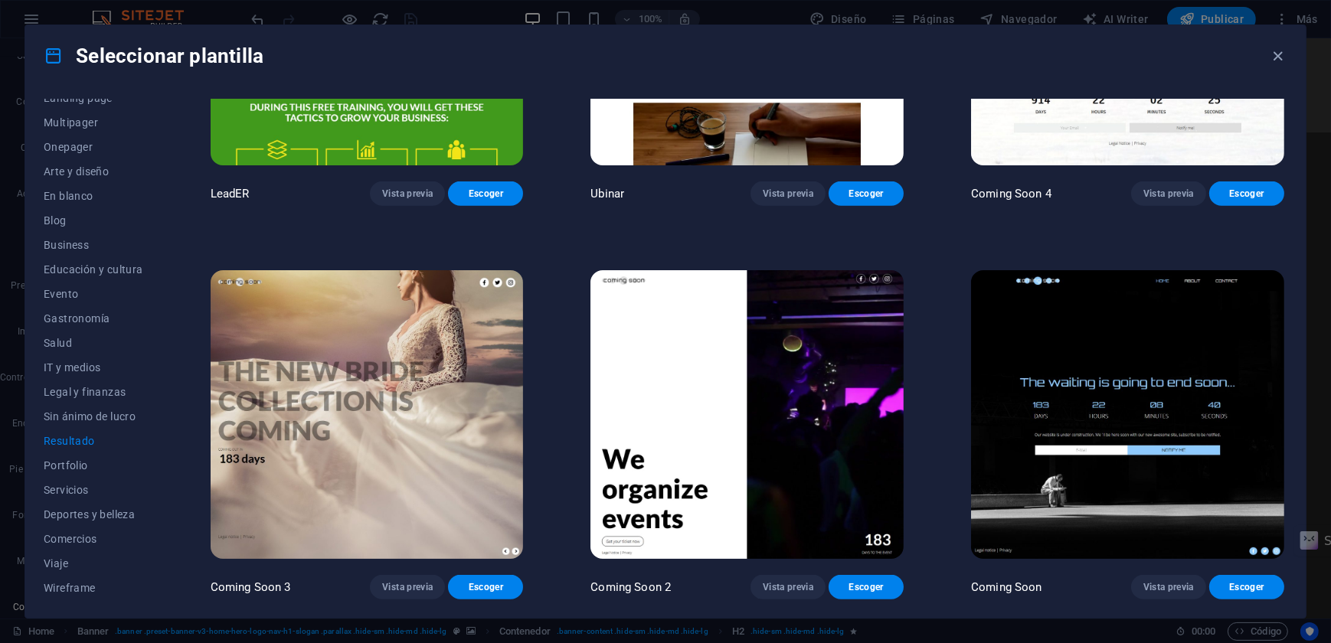
scroll to position [1790, 0]
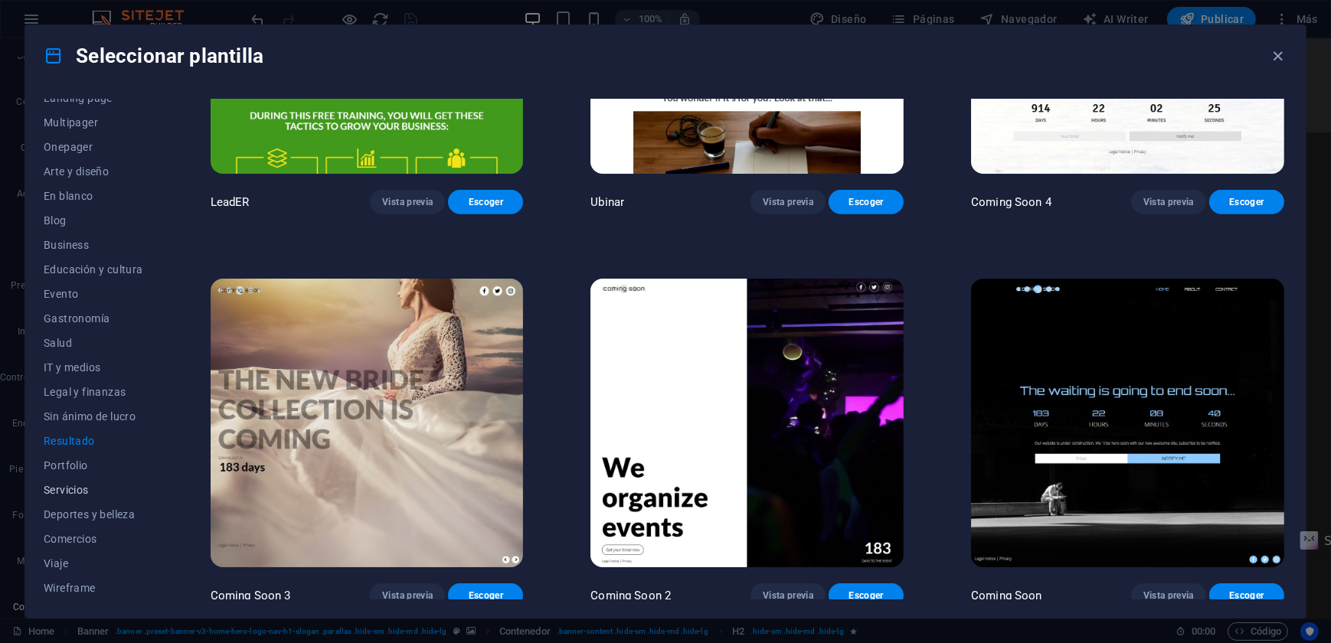
click at [61, 489] on span "Servicios" at bounding box center [94, 490] width 100 height 12
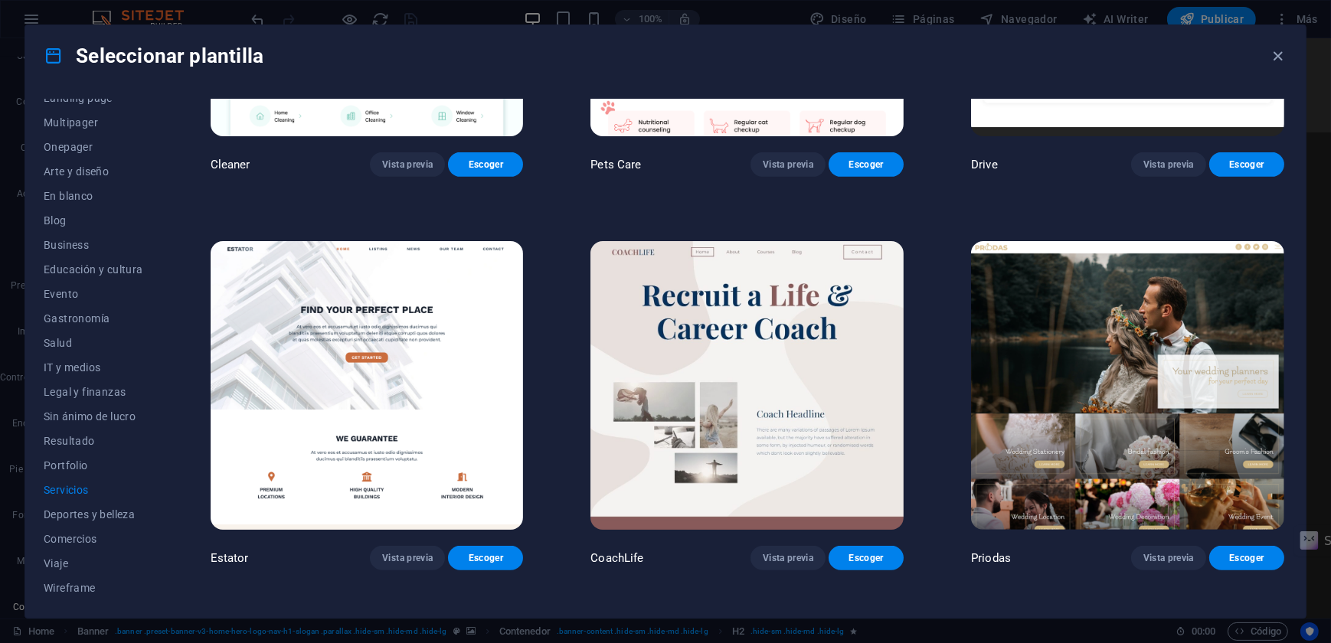
scroll to position [973, 0]
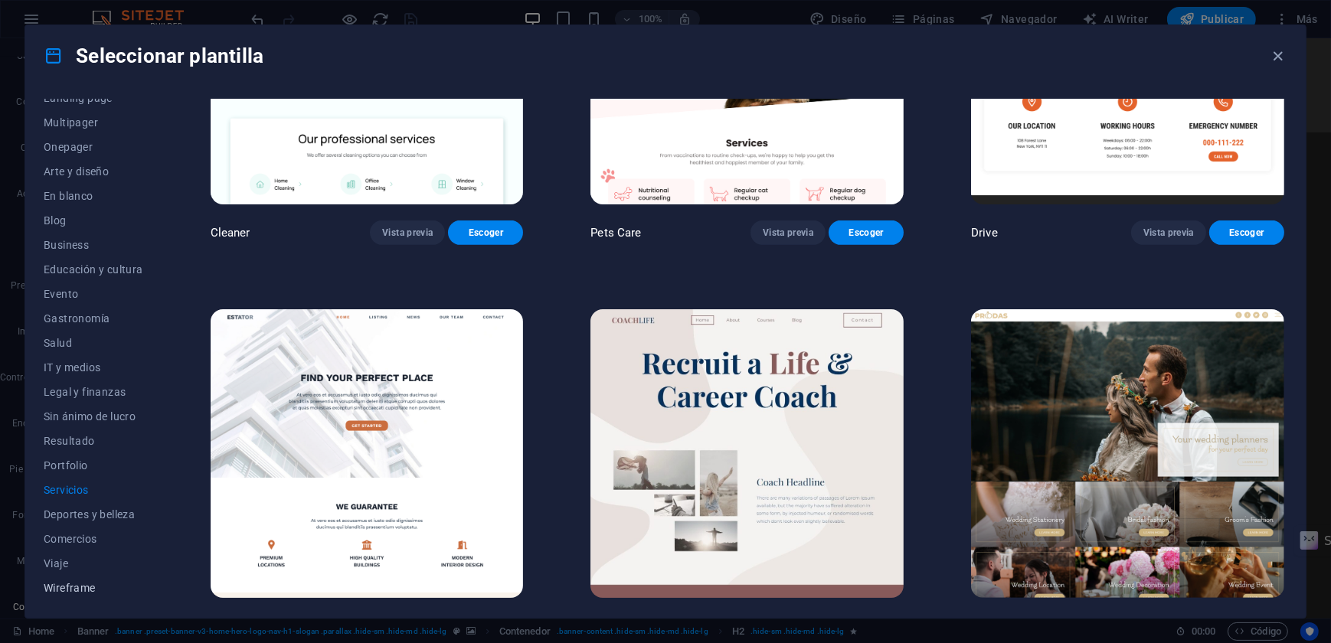
click at [74, 590] on span "Wireframe" at bounding box center [94, 588] width 100 height 12
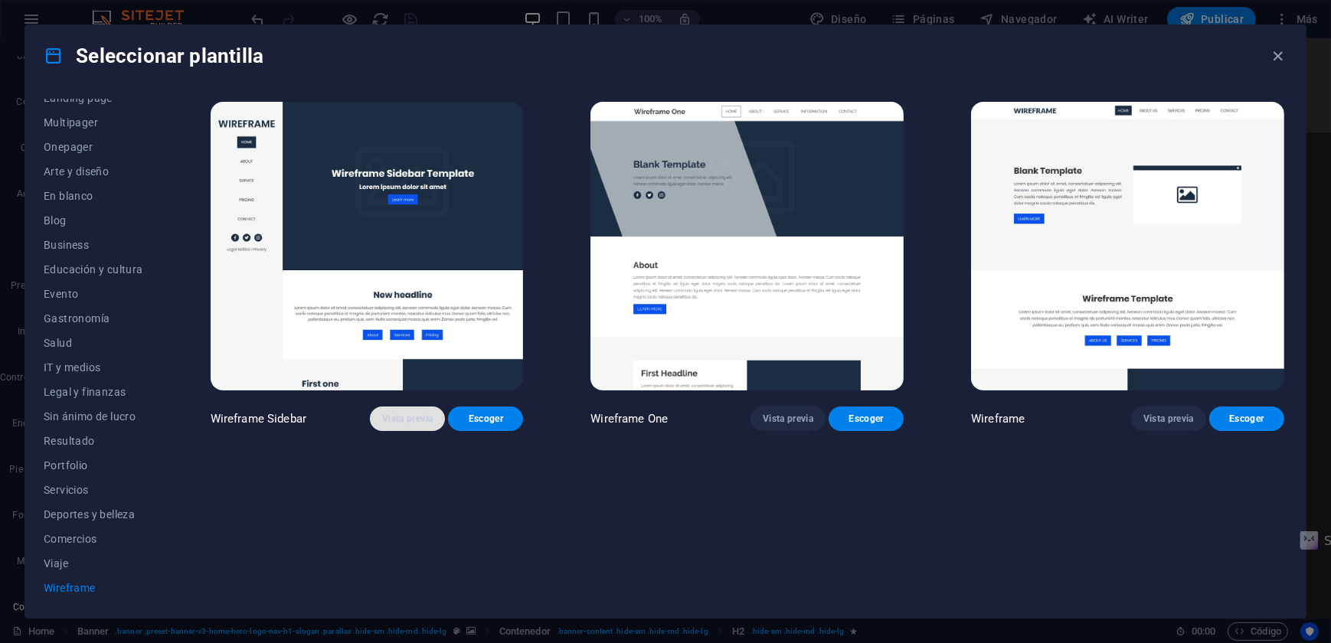
click at [386, 418] on span "Vista previa" at bounding box center [407, 419] width 51 height 12
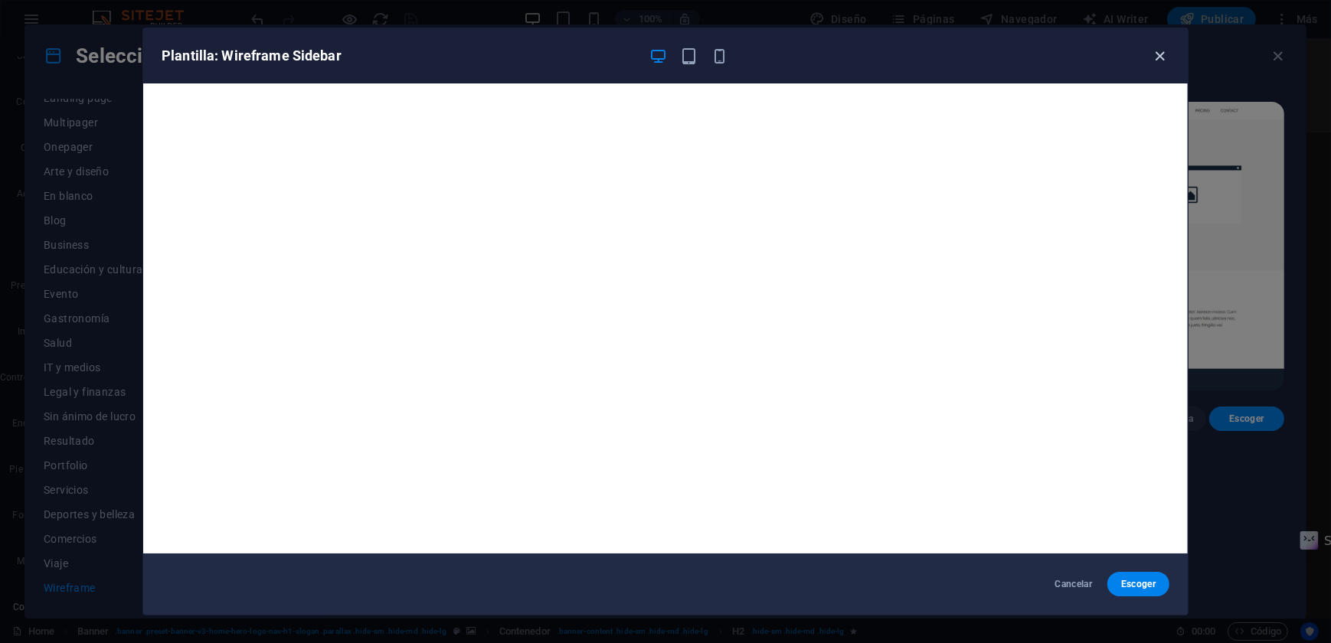
click at [1163, 53] on icon "button" at bounding box center [1161, 56] width 18 height 18
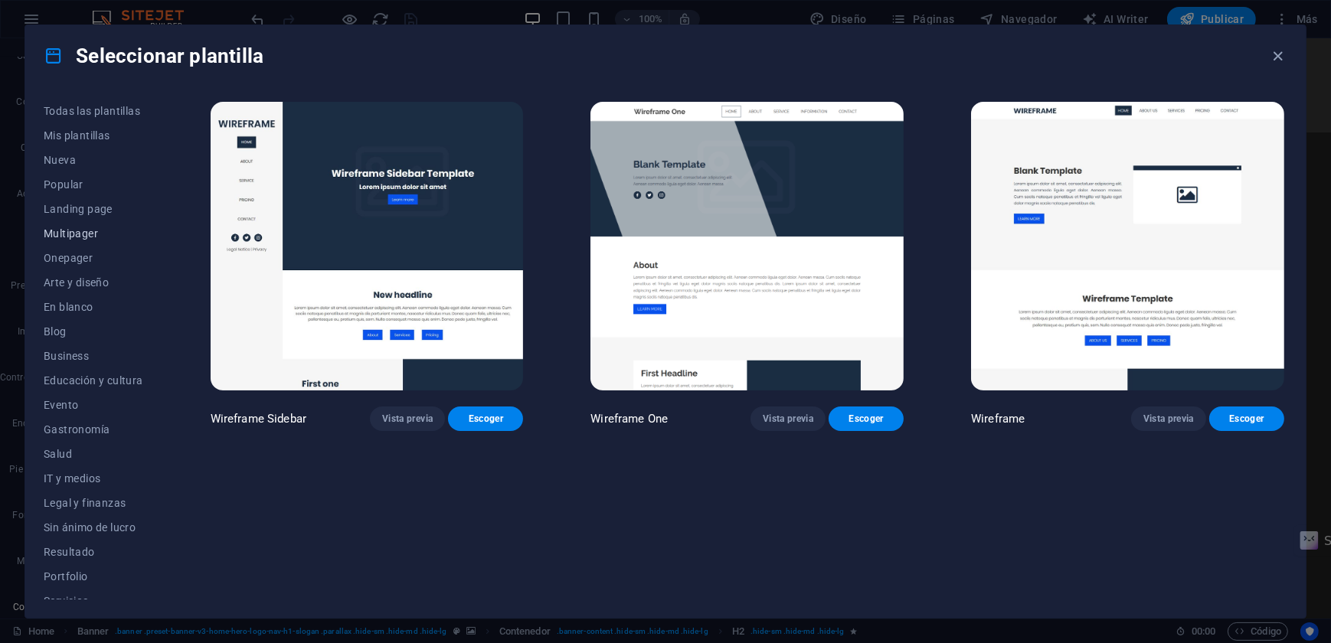
click at [72, 237] on span "Multipager" at bounding box center [94, 233] width 100 height 12
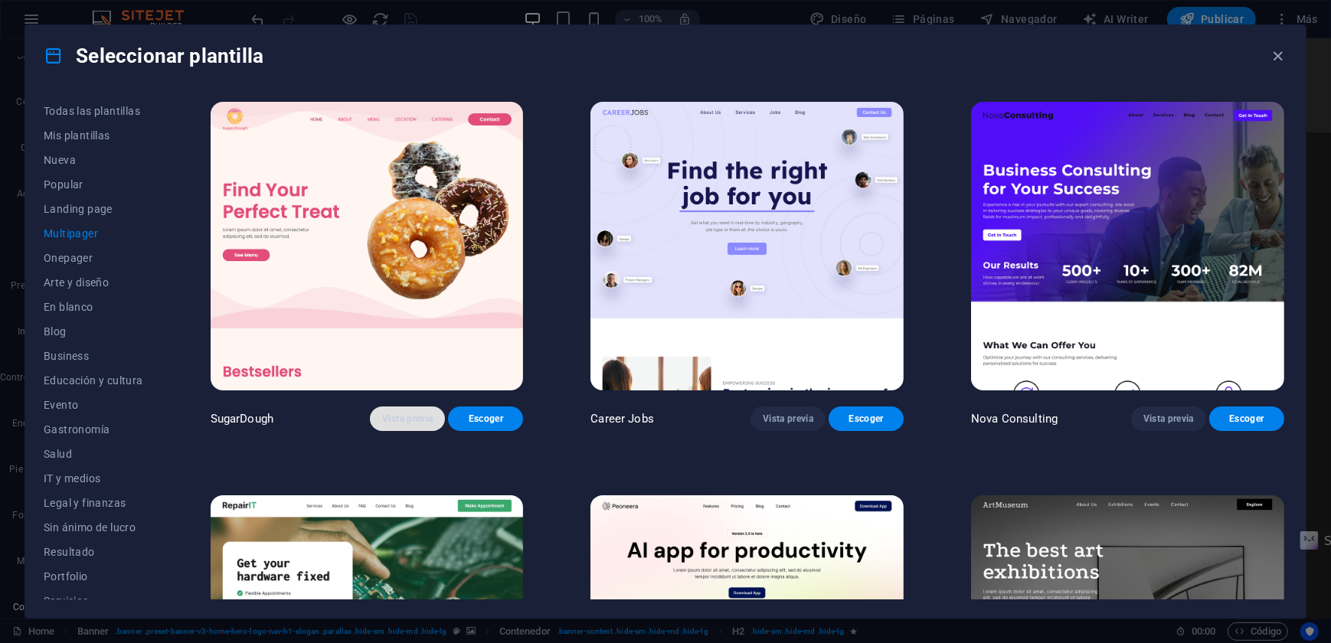
click at [398, 418] on span "Vista previa" at bounding box center [407, 419] width 51 height 12
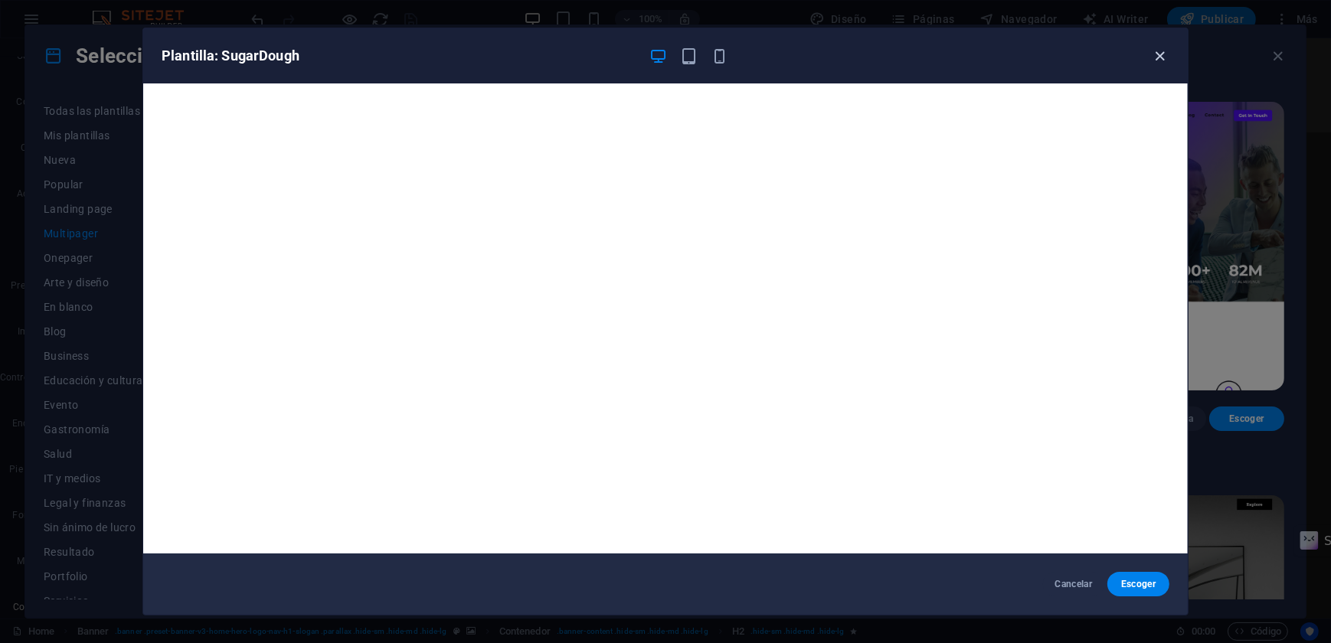
click at [1158, 55] on icon "button" at bounding box center [1161, 56] width 18 height 18
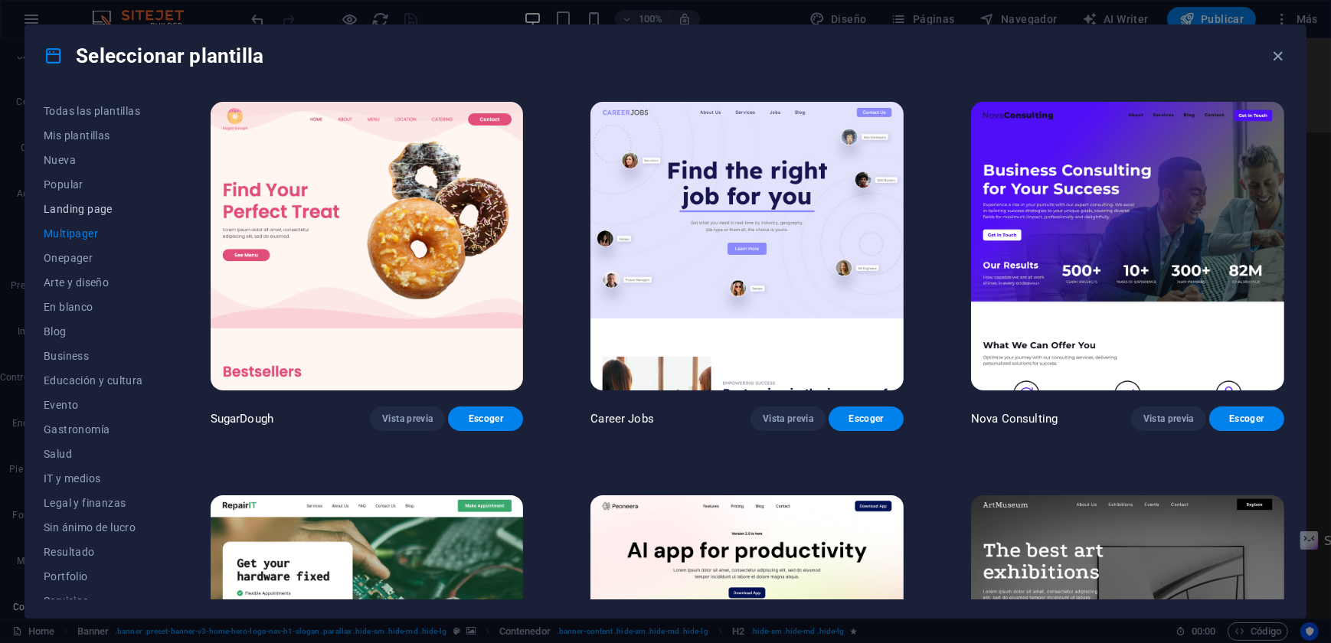
click at [84, 207] on span "Landing page" at bounding box center [94, 209] width 100 height 12
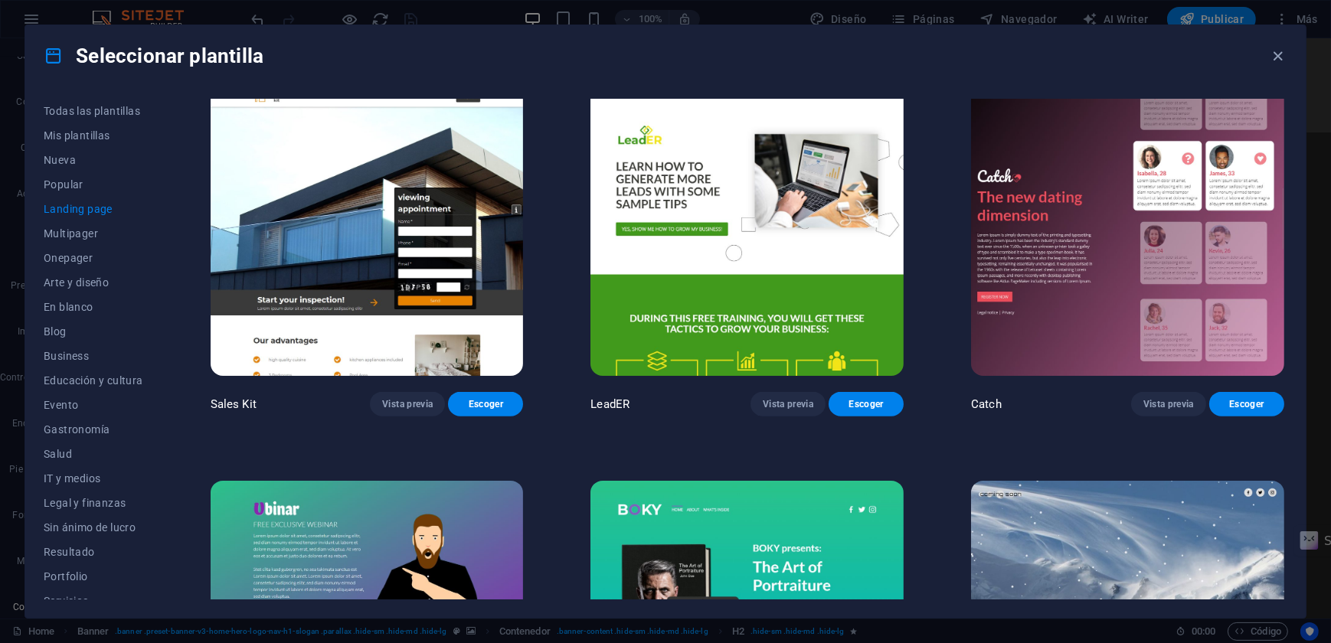
scroll to position [2367, 0]
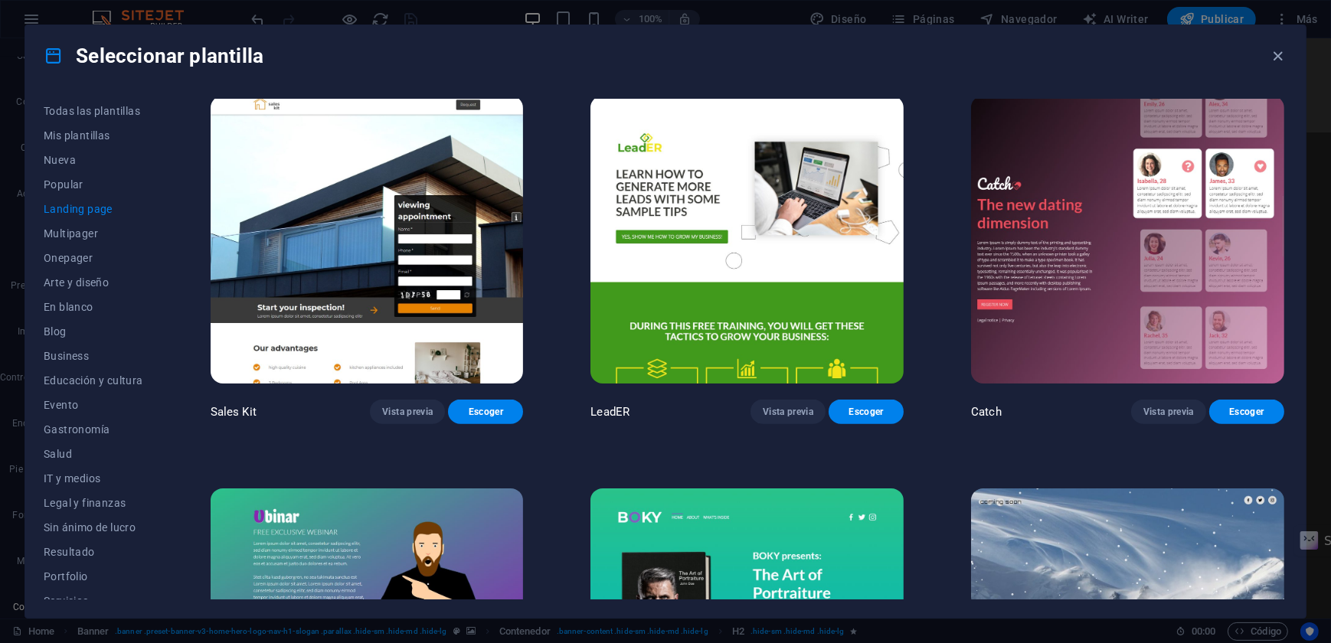
click at [740, 234] on img at bounding box center [747, 240] width 313 height 289
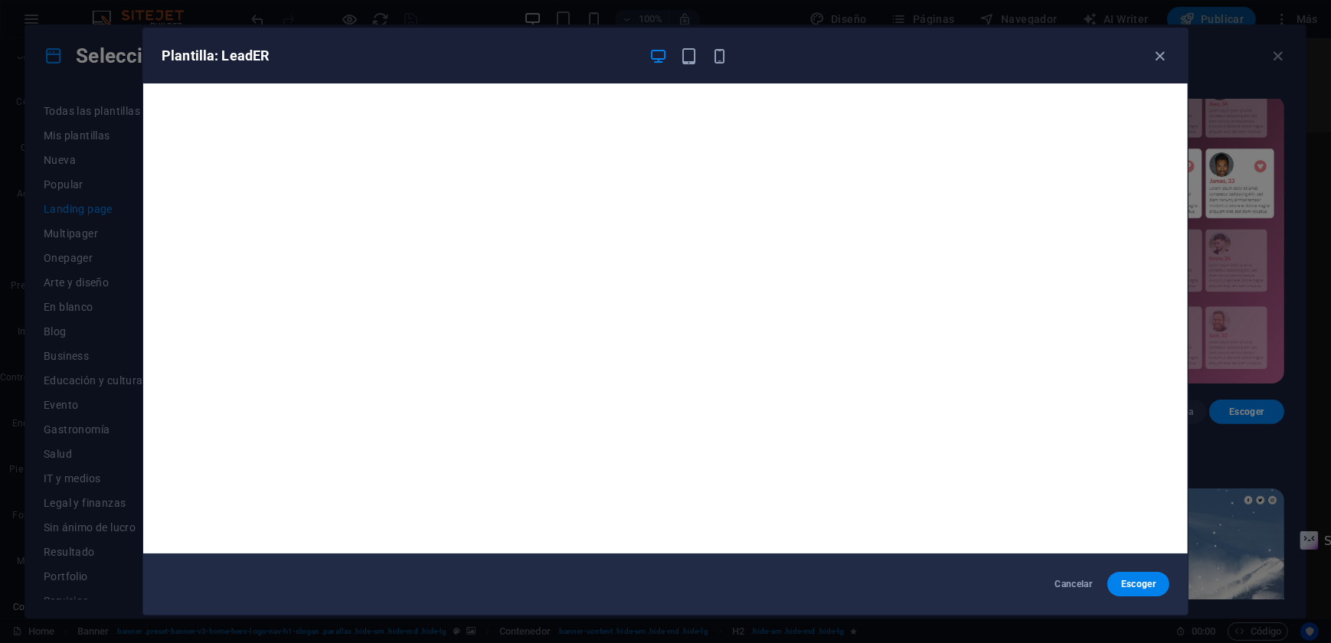
scroll to position [3, 0]
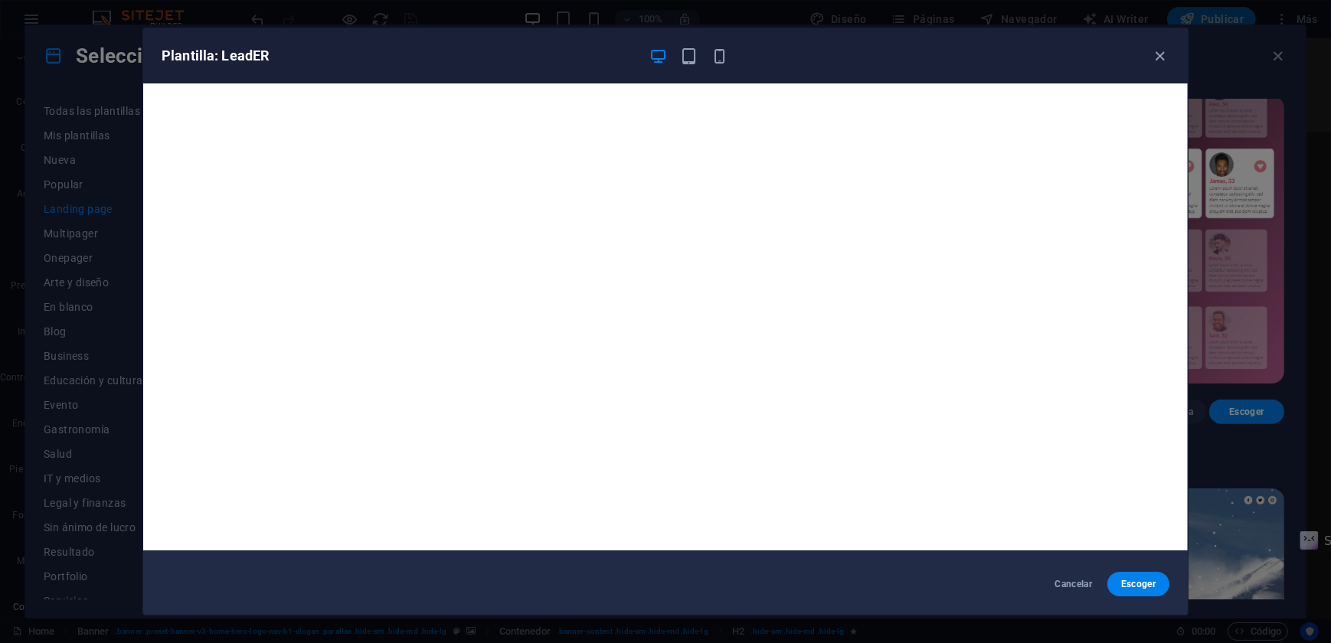
drag, startPoint x: 1160, startPoint y: 57, endPoint x: 1147, endPoint y: 57, distance: 13.0
click at [1160, 57] on icon "button" at bounding box center [1161, 56] width 18 height 18
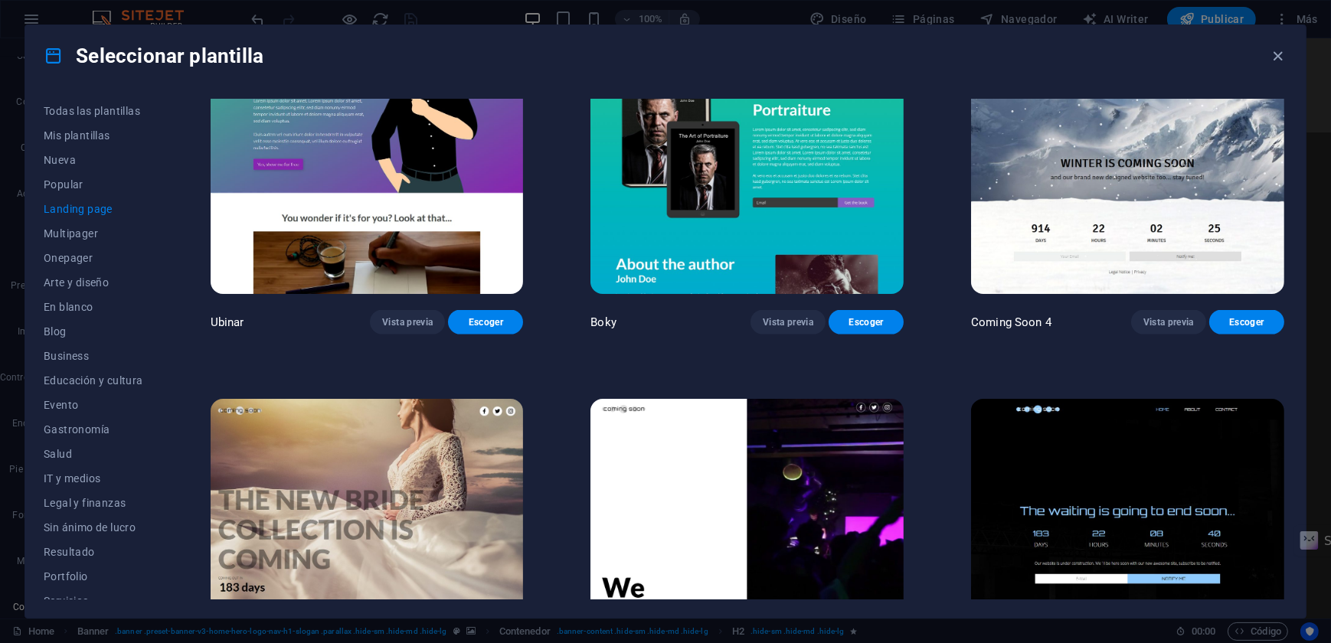
scroll to position [2966, 0]
